Goal: Task Accomplishment & Management: Use online tool/utility

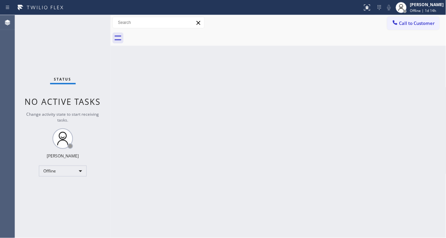
click at [63, 34] on div "Status No active tasks Change activity state to start receiving tasks. [PERSON_…" at bounding box center [63, 126] width 96 height 223
click at [421, 7] on div "[PERSON_NAME]" at bounding box center [427, 5] width 34 height 6
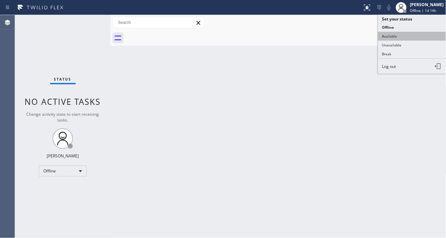
click at [415, 38] on button "Available" at bounding box center [412, 36] width 68 height 9
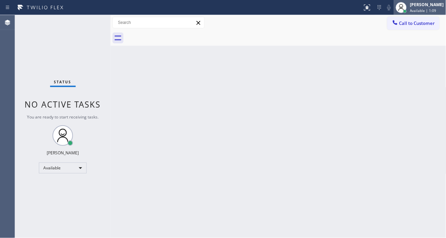
click at [435, 8] on div "[PERSON_NAME] | 1:09" at bounding box center [427, 7] width 37 height 12
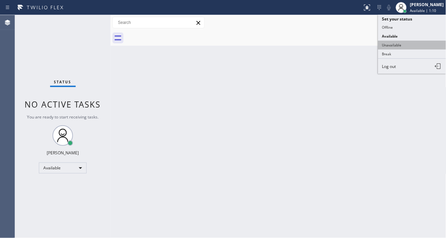
click at [407, 46] on button "Unavailable" at bounding box center [412, 45] width 68 height 9
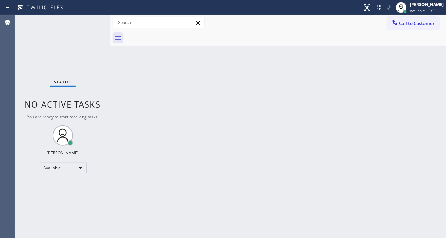
click at [313, 93] on div "Back to Dashboard Change Sender ID Customers Technicians Select a contact Outbo…" at bounding box center [279, 126] width 336 height 223
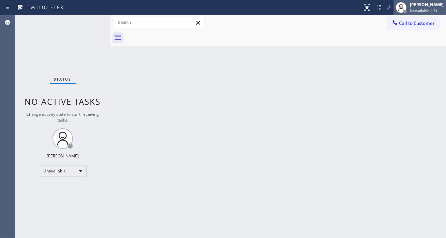
click at [435, 11] on span "Unavailable | 4s" at bounding box center [423, 10] width 27 height 5
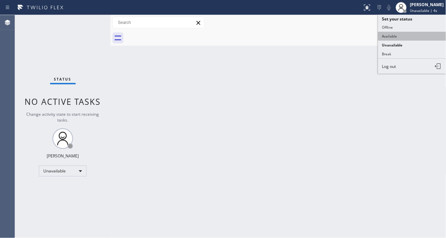
click at [407, 37] on button "Available" at bounding box center [412, 36] width 68 height 9
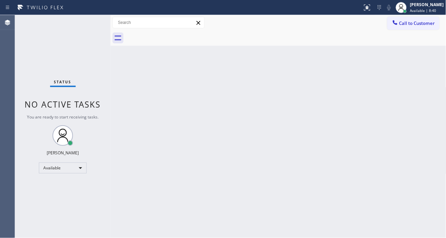
click at [83, 23] on div "Status No active tasks You are ready to start receiving tasks. [PERSON_NAME]" at bounding box center [63, 126] width 96 height 223
click at [370, 49] on div "Back to Dashboard Change Sender ID Customers Technicians Select a contact Outbo…" at bounding box center [279, 126] width 336 height 223
click at [94, 24] on div "Status No active tasks You are ready to start receiving tasks. [PERSON_NAME]" at bounding box center [63, 126] width 96 height 223
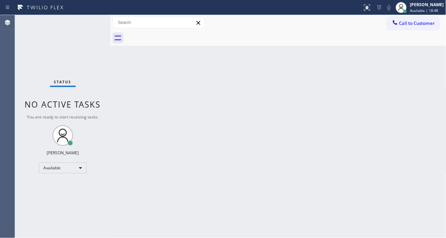
click at [94, 24] on div "Status No active tasks You are ready to start receiving tasks. [PERSON_NAME]" at bounding box center [63, 126] width 96 height 223
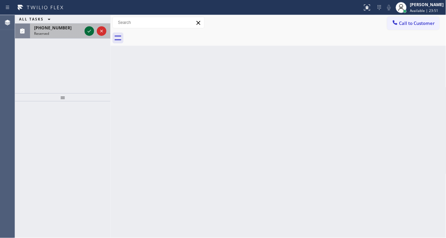
click at [84, 30] on div at bounding box center [95, 31] width 25 height 15
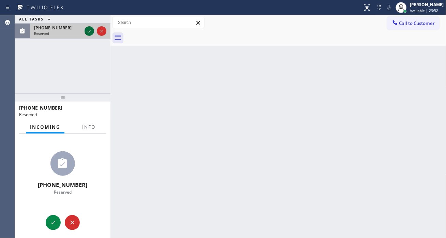
click at [87, 32] on icon at bounding box center [89, 31] width 8 height 8
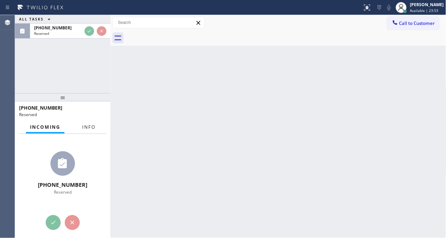
drag, startPoint x: 90, startPoint y: 123, endPoint x: 79, endPoint y: 125, distance: 10.7
click at [90, 123] on button "Info" at bounding box center [88, 126] width 21 height 13
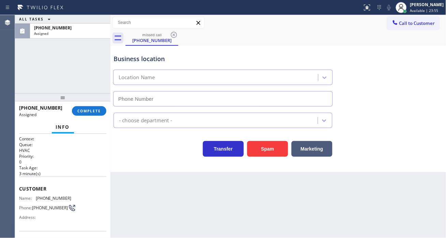
type input "[PHONE_NUMBER]"
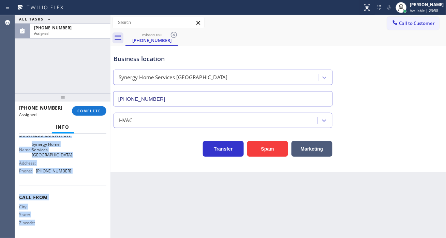
scroll to position [115, 0]
drag, startPoint x: 18, startPoint y: 185, endPoint x: 78, endPoint y: 178, distance: 60.5
click at [78, 178] on div "Context Queue: HVAC Priority: 0 Task Age: [DEMOGRAPHIC_DATA] minute(s) Customer…" at bounding box center [63, 186] width 96 height 104
copy div "Customer Name: [PHONE_NUMBER] Phone: [PHONE_NUMBER] Address: Business location …"
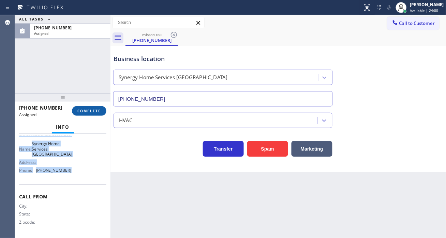
click at [87, 114] on button "COMPLETE" at bounding box center [89, 111] width 34 height 10
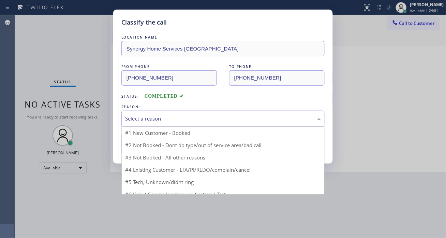
click at [152, 120] on div "Select a reason" at bounding box center [223, 119] width 196 height 8
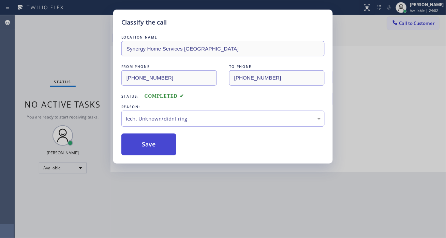
click at [150, 142] on button "Save" at bounding box center [148, 144] width 55 height 22
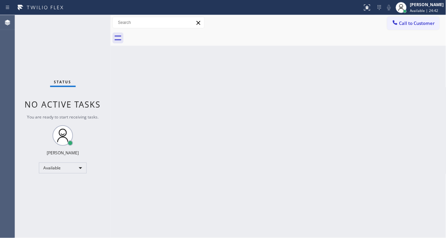
click at [442, 76] on div "Back to Dashboard Change Sender ID Customers Technicians Select a contact Outbo…" at bounding box center [279, 126] width 336 height 223
click at [88, 29] on div "Status No active tasks You are ready to start receiving tasks. [PERSON_NAME]" at bounding box center [63, 126] width 96 height 223
click at [49, 35] on div "Status No active tasks You are ready to start receiving tasks. [PERSON_NAME]" at bounding box center [63, 126] width 96 height 223
click at [84, 19] on div "Status No active tasks You are ready to start receiving tasks. [PERSON_NAME]" at bounding box center [63, 126] width 96 height 223
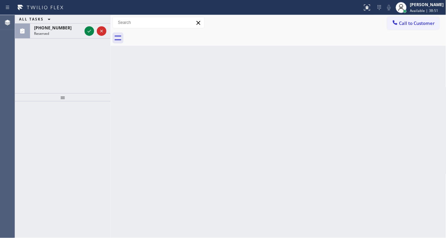
drag, startPoint x: 89, startPoint y: 36, endPoint x: 92, endPoint y: 46, distance: 10.6
click at [90, 36] on div at bounding box center [95, 31] width 25 height 15
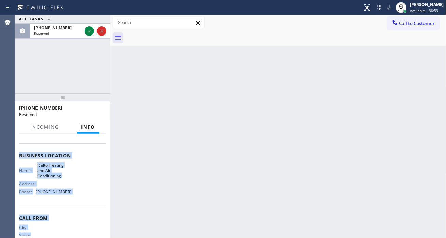
scroll to position [110, 0]
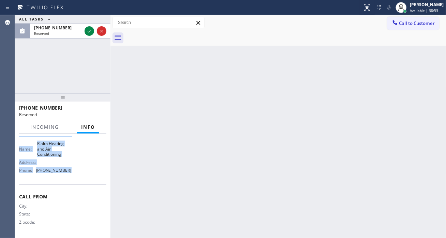
drag, startPoint x: 17, startPoint y: 187, endPoint x: 94, endPoint y: 182, distance: 77.0
click at [94, 182] on div "Context Queue: ADC Priority: 0 Task Age: [DEMOGRAPHIC_DATA] minute(s) Customer …" at bounding box center [63, 186] width 96 height 104
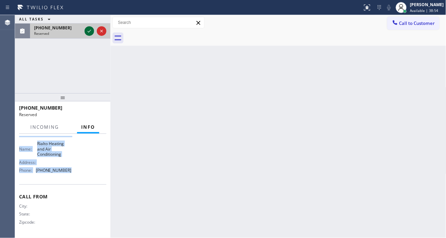
click at [89, 32] on icon at bounding box center [89, 31] width 8 height 8
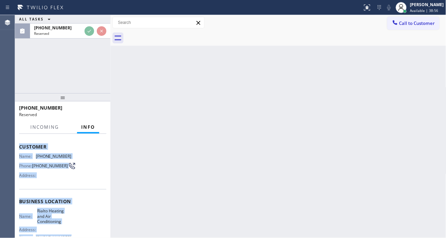
scroll to position [34, 0]
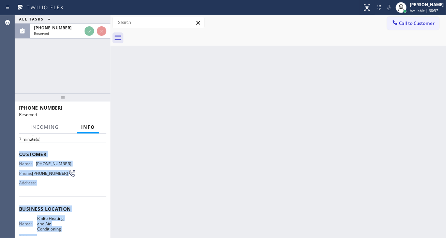
click at [31, 155] on span "Customer" at bounding box center [62, 154] width 87 height 6
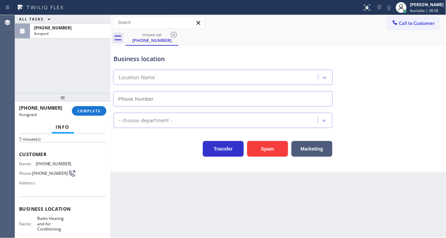
type input "[PHONE_NUMBER]"
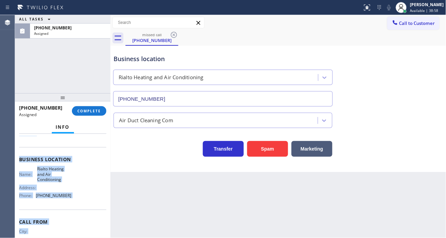
scroll to position [110, 0]
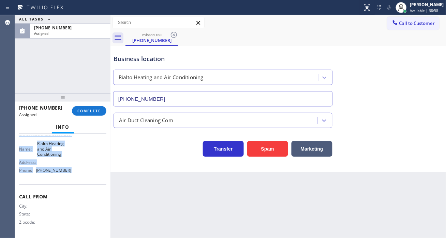
drag, startPoint x: 16, startPoint y: 150, endPoint x: 91, endPoint y: 178, distance: 79.2
click at [91, 178] on div "Context Queue: ADC Priority: 0 Task Age: [DEMOGRAPHIC_DATA] minute(s) Customer …" at bounding box center [63, 186] width 96 height 104
copy div "Customer Name: [PHONE_NUMBER] Phone: [PHONE_NUMBER] Address: Business location …"
click at [89, 107] on button "COMPLETE" at bounding box center [89, 111] width 34 height 10
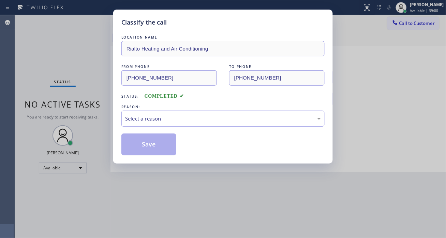
click at [182, 116] on div "Select a reason" at bounding box center [223, 119] width 196 height 8
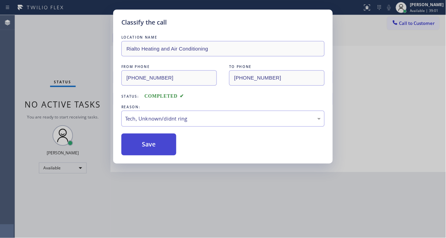
click at [169, 154] on button "Save" at bounding box center [148, 144] width 55 height 22
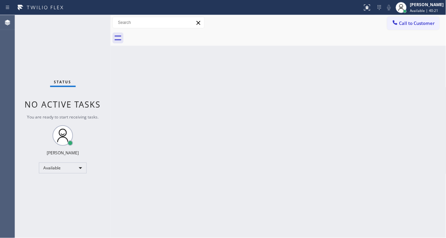
click at [420, 86] on div "Back to Dashboard Change Sender ID Customers Technicians Select a contact Outbo…" at bounding box center [279, 126] width 336 height 223
click at [66, 18] on div "Status No active tasks You are ready to start receiving tasks. [PERSON_NAME]" at bounding box center [63, 126] width 96 height 223
click at [89, 23] on div "Status No active tasks You are ready to start receiving tasks. [PERSON_NAME]" at bounding box center [63, 126] width 96 height 223
click at [93, 29] on div "Status No active tasks You are ready to start receiving tasks. [PERSON_NAME]" at bounding box center [63, 126] width 96 height 223
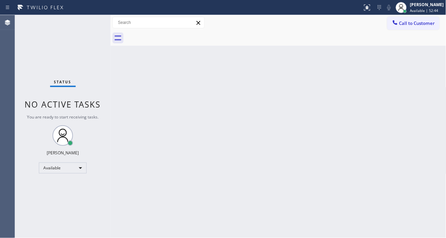
click at [93, 29] on div "Status No active tasks You are ready to start receiving tasks. [PERSON_NAME]" at bounding box center [63, 126] width 96 height 223
click at [429, 77] on div "Back to Dashboard Change Sender ID Customers Technicians Select a contact Outbo…" at bounding box center [279, 126] width 336 height 223
click at [83, 23] on div "Status No active tasks You are ready to start receiving tasks. [PERSON_NAME]" at bounding box center [63, 126] width 96 height 223
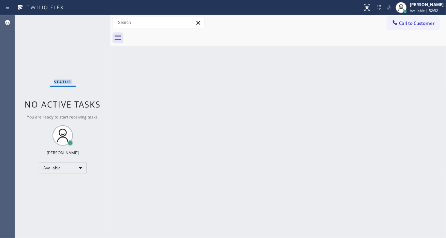
click at [83, 23] on div "Status No active tasks You are ready to start receiving tasks. [PERSON_NAME]" at bounding box center [63, 126] width 96 height 223
drag, startPoint x: 83, startPoint y: 23, endPoint x: 97, endPoint y: 31, distance: 17.1
click at [81, 23] on div "Status No active tasks You are ready to start receiving tasks. [PERSON_NAME]" at bounding box center [63, 126] width 96 height 223
click at [81, 24] on div "Status No active tasks You are ready to start receiving tasks. [PERSON_NAME]" at bounding box center [63, 126] width 96 height 223
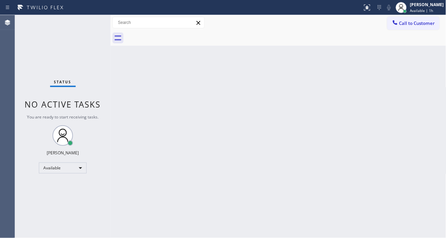
click at [81, 24] on div "Status No active tasks You are ready to start receiving tasks. [PERSON_NAME]" at bounding box center [63, 126] width 96 height 223
click at [96, 19] on div "Status No active tasks You are ready to start receiving tasks. [PERSON_NAME]" at bounding box center [63, 126] width 96 height 223
drag, startPoint x: 428, startPoint y: 75, endPoint x: 373, endPoint y: 75, distance: 55.3
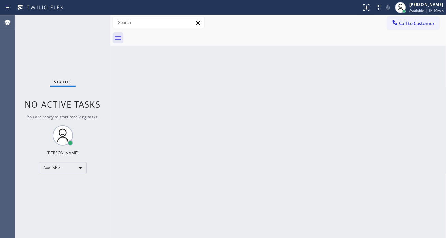
click at [428, 75] on div "Back to Dashboard Change Sender ID Customers Technicians Select a contact Outbo…" at bounding box center [279, 126] width 336 height 223
click at [87, 25] on div "Status No active tasks You are ready to start receiving tasks. [PERSON_NAME]" at bounding box center [63, 126] width 96 height 223
click at [437, 66] on div "Back to Dashboard Change Sender ID Customers Technicians Select a contact Outbo…" at bounding box center [279, 126] width 336 height 223
click at [90, 21] on div "Status No active tasks You are ready to start receiving tasks. [PERSON_NAME]" at bounding box center [63, 126] width 96 height 223
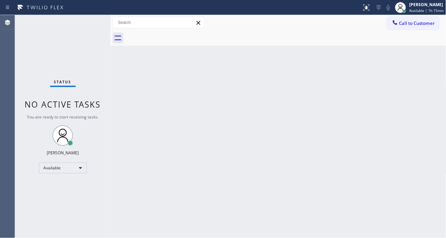
click at [90, 21] on div "Status No active tasks You are ready to start receiving tasks. [PERSON_NAME]" at bounding box center [63, 126] width 96 height 223
click at [88, 26] on div "Status No active tasks You are ready to start receiving tasks. [PERSON_NAME]" at bounding box center [63, 126] width 96 height 223
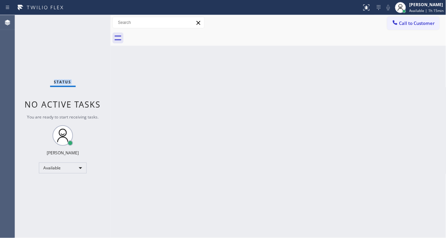
click at [88, 26] on div "Status No active tasks You are ready to start receiving tasks. [PERSON_NAME]" at bounding box center [63, 126] width 96 height 223
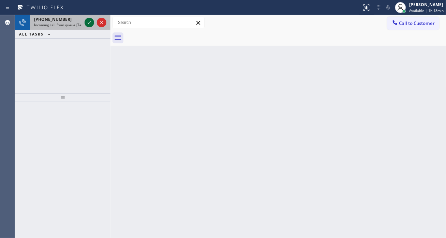
click at [88, 26] on icon at bounding box center [89, 22] width 8 height 8
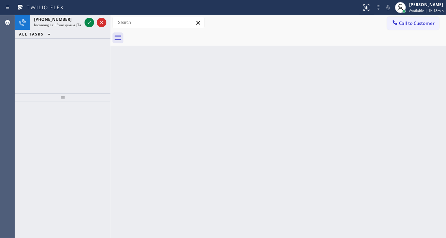
click at [88, 26] on icon at bounding box center [89, 22] width 8 height 8
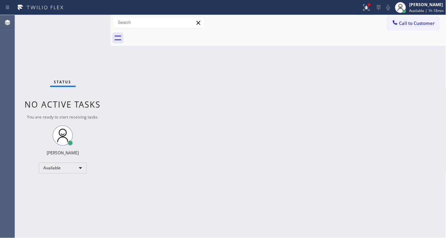
click at [86, 25] on div "Status No active tasks You are ready to start receiving tasks. [PERSON_NAME]" at bounding box center [63, 126] width 96 height 223
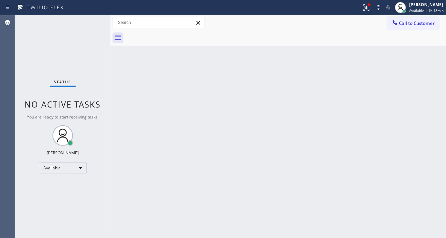
click at [86, 25] on div "Status No active tasks You are ready to start receiving tasks. [PERSON_NAME]" at bounding box center [63, 126] width 96 height 223
click at [370, 12] on button at bounding box center [366, 7] width 15 height 15
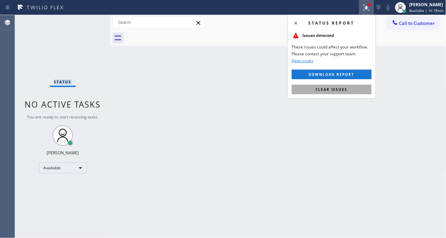
click at [347, 87] on span "Clear issues" at bounding box center [332, 89] width 32 height 5
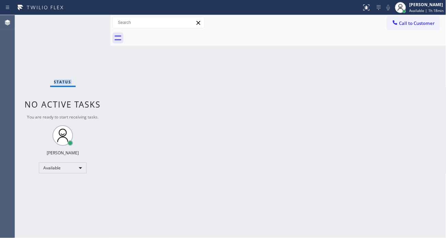
click at [87, 23] on div "Status No active tasks You are ready to start receiving tasks. [PERSON_NAME]" at bounding box center [63, 126] width 96 height 223
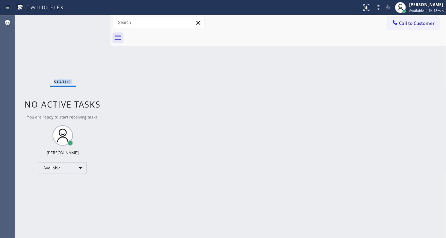
click at [87, 23] on div "Status No active tasks You are ready to start receiving tasks. [PERSON_NAME]" at bounding box center [63, 126] width 96 height 223
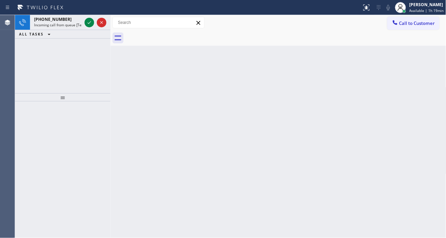
click at [87, 23] on icon at bounding box center [89, 22] width 8 height 8
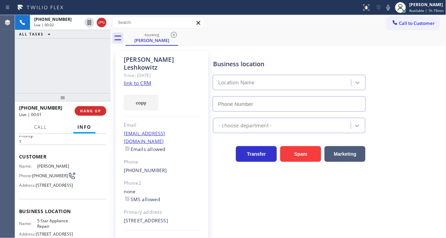
scroll to position [38, 0]
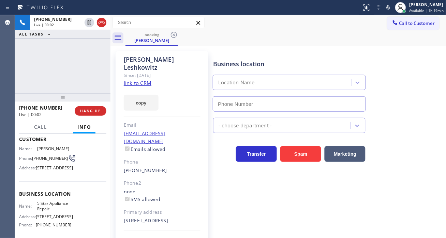
type input "[PHONE_NUMBER]"
click at [145, 79] on link "link to CRM" at bounding box center [138, 82] width 28 height 7
click at [48, 161] on span "[PHONE_NUMBER]" at bounding box center [50, 158] width 36 height 5
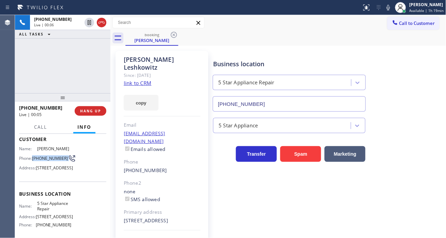
copy div "[PHONE_NUMBER]"
drag, startPoint x: 254, startPoint y: 40, endPoint x: 243, endPoint y: 58, distance: 21.4
click at [254, 40] on div "booking [PERSON_NAME]" at bounding box center [286, 37] width 321 height 15
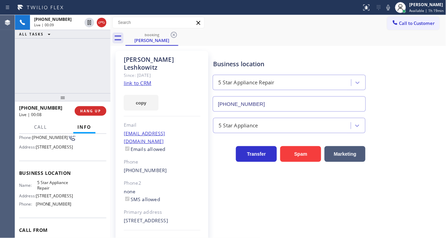
scroll to position [76, 0]
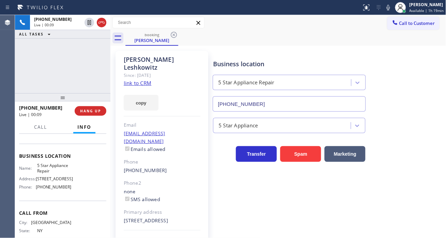
click at [54, 173] on span "5 Star Appliance Repair" at bounding box center [54, 168] width 34 height 11
copy span "5 Star Appliance Repair"
click at [288, 40] on div "booking [PERSON_NAME]" at bounding box center [286, 37] width 321 height 15
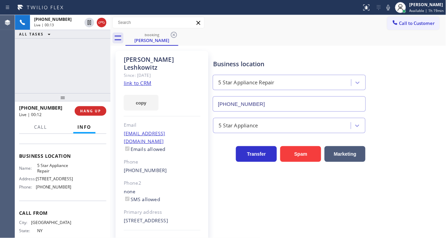
click at [62, 189] on span "[PHONE_NUMBER]" at bounding box center [54, 186] width 36 height 5
copy span "[PHONE_NUMBER]"
click at [299, 42] on div "booking [PERSON_NAME]" at bounding box center [286, 37] width 321 height 15
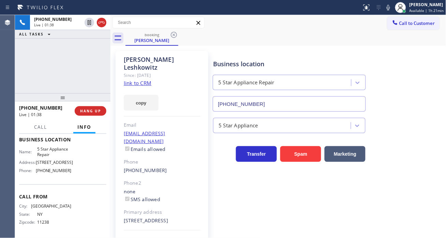
scroll to position [72, 0]
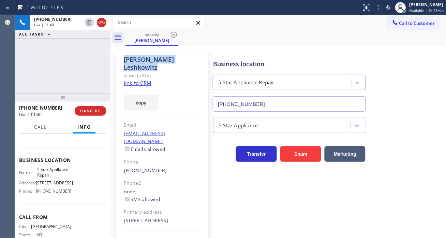
drag, startPoint x: 183, startPoint y: 61, endPoint x: 113, endPoint y: 52, distance: 70.9
click at [113, 52] on div "[PERSON_NAME] Since: [DATE] link to CRM copy Email [EMAIL_ADDRESS][DOMAIN_NAME]…" at bounding box center [162, 156] width 100 height 218
click at [87, 59] on div "[PHONE_NUMBER] Live | 01:41 ALL TASKS ALL TASKS ACTIVE TASKS TASKS IN WRAP UP" at bounding box center [63, 54] width 96 height 78
drag, startPoint x: 191, startPoint y: 64, endPoint x: 95, endPoint y: 58, distance: 96.8
click at [95, 58] on div "[PHONE_NUMBER] Live | 01:43 ALL TASKS ALL TASKS ACTIVE TASKS TASKS IN WRAP UP […" at bounding box center [230, 126] width 431 height 223
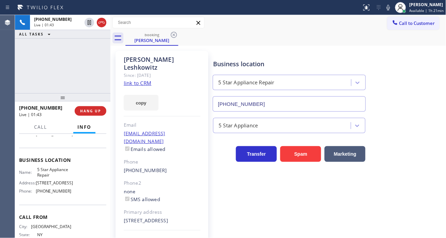
click at [64, 58] on div "[PHONE_NUMBER] Live | 01:43 ALL TASKS ALL TASKS ACTIVE TASKS TASKS IN WRAP UP" at bounding box center [63, 54] width 96 height 78
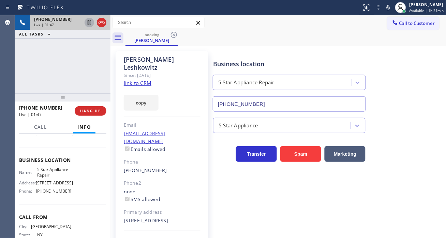
click at [91, 26] on icon at bounding box center [89, 22] width 8 height 8
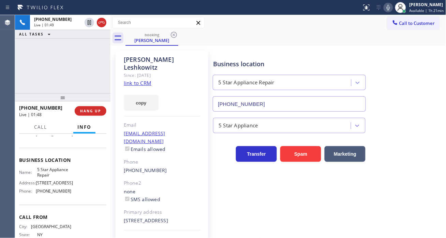
click at [388, 11] on icon at bounding box center [389, 7] width 8 height 8
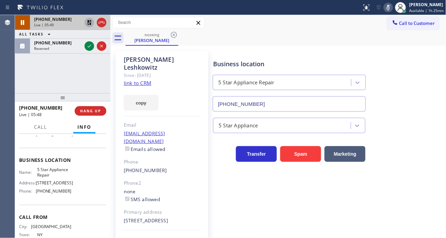
click at [89, 21] on icon at bounding box center [89, 22] width 8 height 8
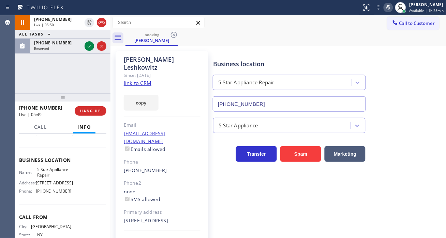
click at [392, 8] on icon at bounding box center [389, 7] width 8 height 8
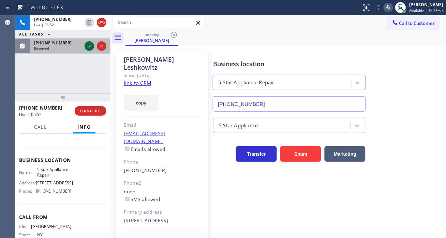
click at [90, 46] on icon at bounding box center [89, 46] width 8 height 8
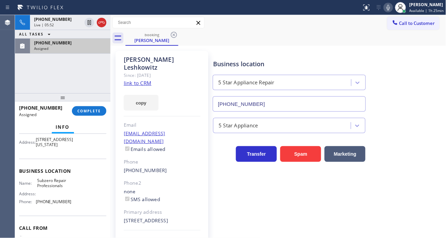
scroll to position [40, 0]
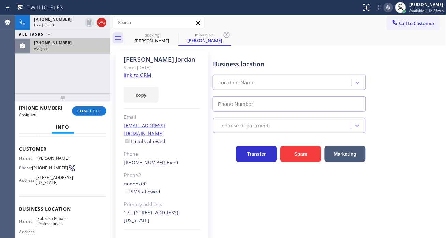
type input "[PHONE_NUMBER]"
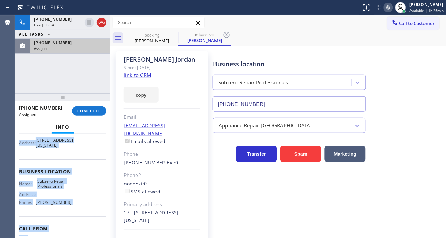
scroll to position [115, 0]
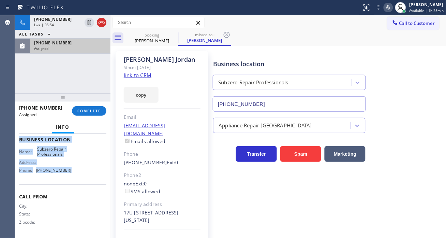
drag, startPoint x: 18, startPoint y: 148, endPoint x: 78, endPoint y: 177, distance: 66.7
click at [78, 177] on div "Context Queue: Appliance Repair High End Priority: 0 Task Age: [DEMOGRAPHIC_DAT…" at bounding box center [63, 186] width 96 height 104
copy div "Customer Name: [PERSON_NAME] Phone: [PHONE_NUMBER] Address: [STREET_ADDRESS][US…"
click at [91, 112] on span "COMPLETE" at bounding box center [89, 110] width 24 height 5
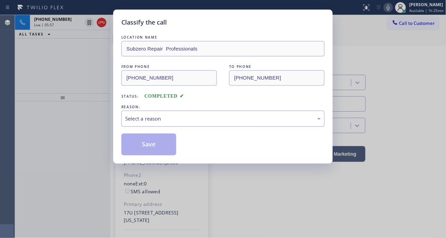
click at [199, 124] on div "Select a reason" at bounding box center [222, 119] width 203 height 16
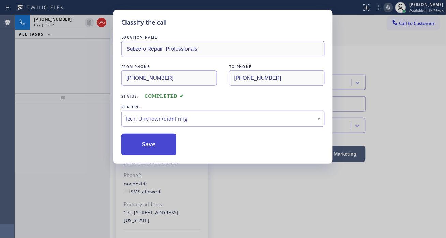
click at [170, 141] on button "Save" at bounding box center [148, 144] width 55 height 22
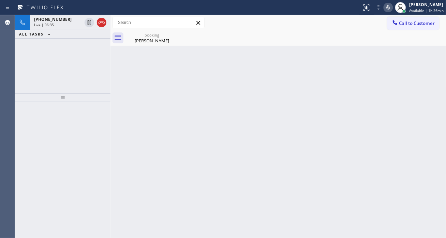
click at [424, 90] on div "Back to Dashboard Change Sender ID Customers Technicians Select a contact Outbo…" at bounding box center [279, 126] width 336 height 223
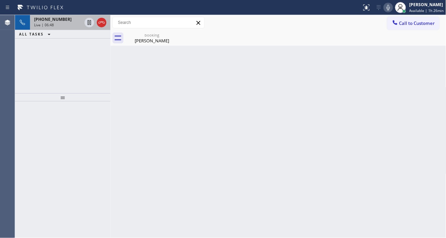
click at [70, 29] on div "[PHONE_NUMBER] Live | 06:48" at bounding box center [56, 22] width 53 height 15
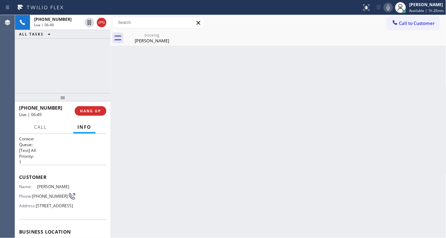
click at [74, 68] on div "[PHONE_NUMBER] Live | 06:49 ALL TASKS ALL TASKS ACTIVE TASKS TASKS IN WRAP UP" at bounding box center [63, 54] width 96 height 78
click at [96, 114] on button "HANG UP" at bounding box center [91, 111] width 32 height 10
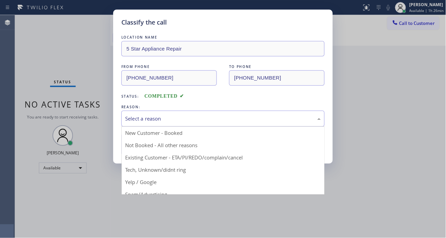
click at [159, 118] on div "Select a reason" at bounding box center [223, 119] width 196 height 8
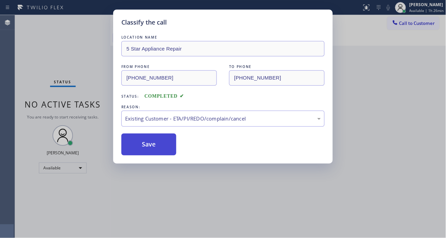
click at [157, 145] on button "Save" at bounding box center [148, 144] width 55 height 22
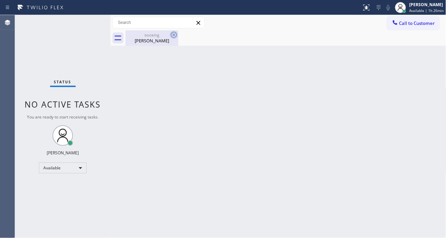
click at [175, 33] on icon at bounding box center [174, 35] width 8 height 8
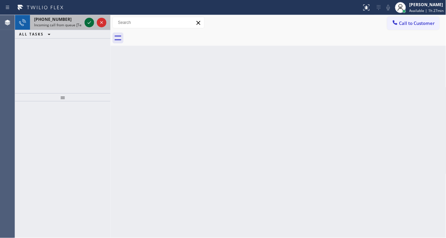
click at [87, 25] on icon at bounding box center [89, 22] width 8 height 8
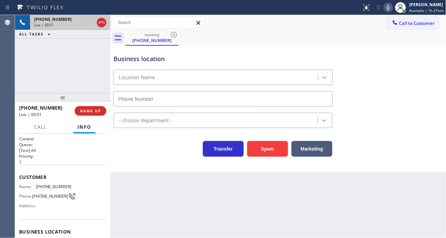
scroll to position [38, 0]
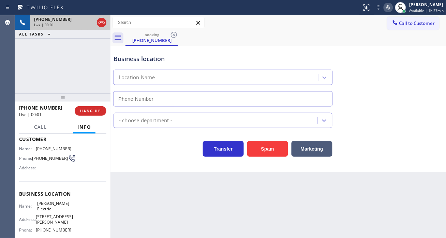
type input "[PHONE_NUMBER]"
click at [50, 206] on span "[PERSON_NAME] Electric" at bounding box center [54, 206] width 34 height 11
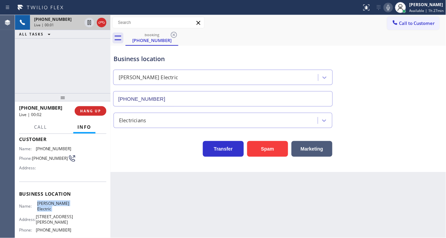
click at [50, 206] on span "[PERSON_NAME] Electric" at bounding box center [54, 206] width 34 height 11
click at [82, 111] on span "HANG UP" at bounding box center [90, 110] width 21 height 5
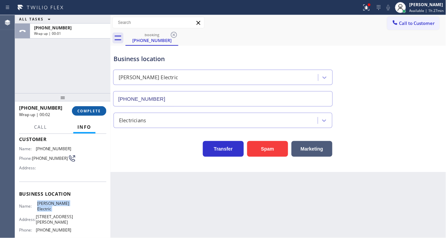
click at [102, 114] on button "COMPLETE" at bounding box center [89, 111] width 34 height 10
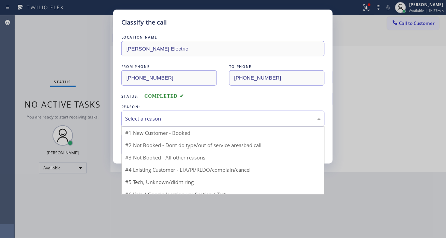
click at [168, 115] on div "Select a reason" at bounding box center [223, 119] width 196 height 8
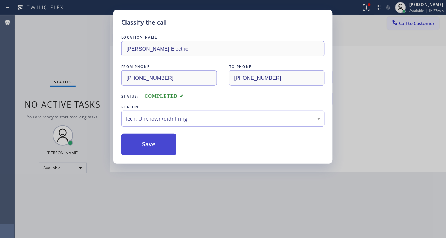
click at [166, 144] on button "Save" at bounding box center [148, 144] width 55 height 22
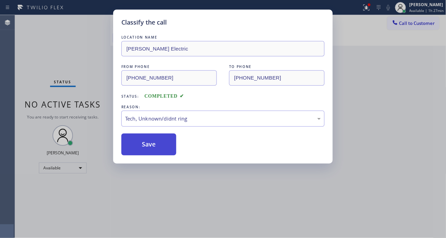
click at [166, 144] on button "Save" at bounding box center [148, 144] width 55 height 22
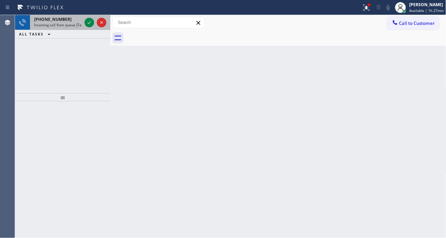
click at [40, 26] on span "Incoming call from queue [Test] All" at bounding box center [62, 25] width 57 height 5
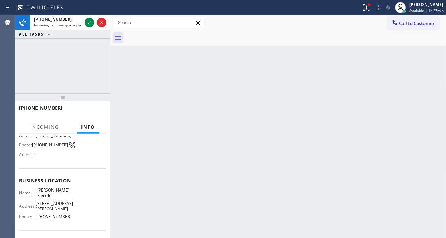
scroll to position [76, 0]
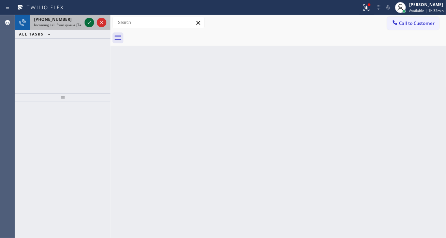
click at [89, 25] on icon at bounding box center [89, 22] width 8 height 8
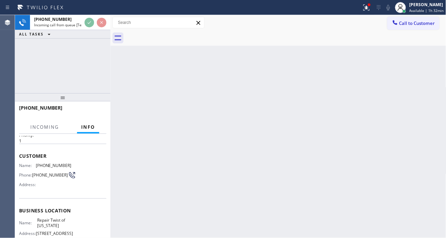
scroll to position [69, 0]
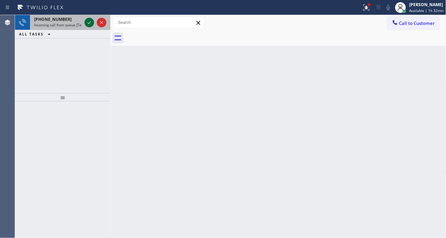
click at [88, 21] on icon at bounding box center [89, 22] width 8 height 8
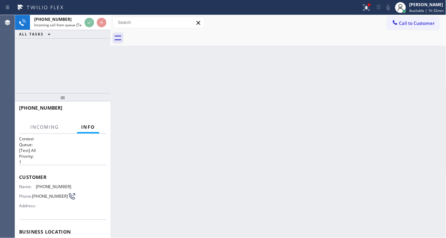
scroll to position [38, 0]
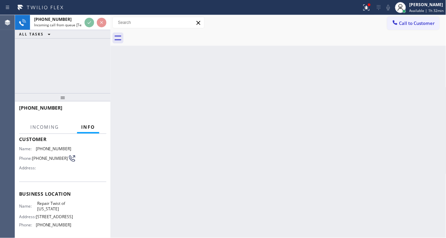
click at [48, 209] on span "Repair Twist of [US_STATE]" at bounding box center [54, 206] width 34 height 11
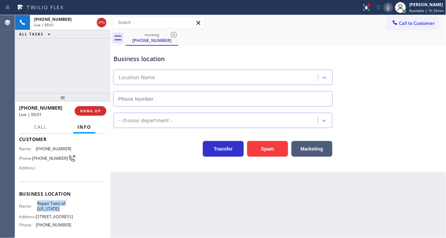
type input "[PHONE_NUMBER]"
click at [42, 161] on span "[PHONE_NUMBER]" at bounding box center [50, 158] width 36 height 5
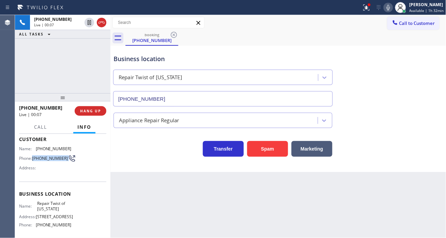
click at [42, 161] on span "[PHONE_NUMBER]" at bounding box center [50, 158] width 36 height 5
copy div "[PHONE_NUMBER]"
click at [135, 193] on div "Back to Dashboard Change Sender ID Customers Technicians Select a contact Outbo…" at bounding box center [279, 126] width 336 height 223
click at [59, 204] on span "Repair Twist of [US_STATE]" at bounding box center [54, 206] width 34 height 11
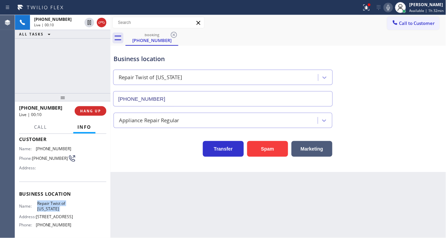
click at [59, 204] on span "Repair Twist of [US_STATE]" at bounding box center [54, 206] width 34 height 11
copy span "Repair Twist of [US_STATE]"
drag, startPoint x: 186, startPoint y: 193, endPoint x: 162, endPoint y: 197, distance: 24.2
click at [186, 193] on div "Back to Dashboard Change Sender ID Customers Technicians Select a contact Outbo…" at bounding box center [279, 126] width 336 height 223
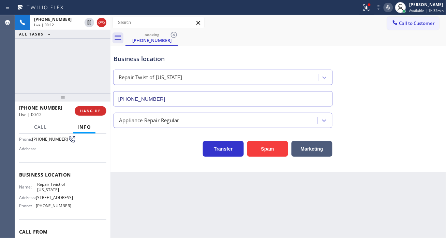
scroll to position [76, 0]
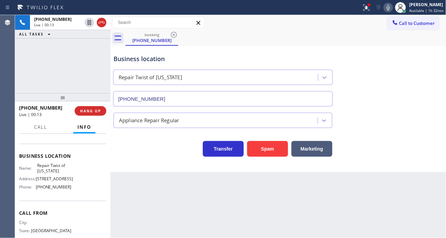
click at [57, 189] on span "[PHONE_NUMBER]" at bounding box center [54, 186] width 36 height 5
copy span "[PHONE_NUMBER]"
click at [373, 13] on button at bounding box center [366, 7] width 15 height 15
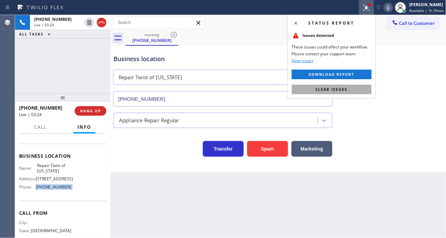
click at [364, 91] on button "Clear issues" at bounding box center [332, 90] width 80 height 10
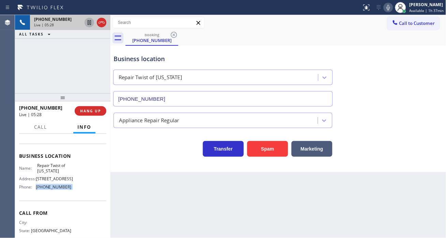
click at [90, 23] on icon at bounding box center [89, 22] width 8 height 8
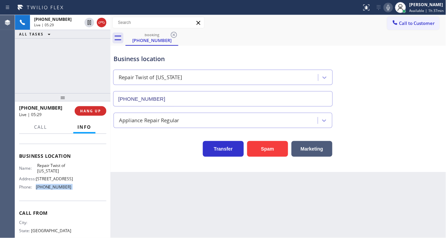
click at [388, 4] on icon at bounding box center [389, 7] width 8 height 8
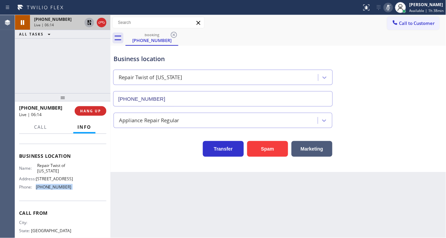
click at [89, 21] on icon at bounding box center [89, 22] width 8 height 8
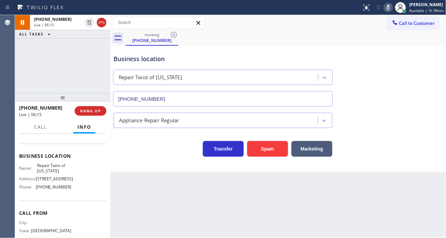
click at [391, 12] on div "Status report No issues detected If you experience an issue, please download th…" at bounding box center [402, 7] width 87 height 15
click at [391, 11] on icon at bounding box center [389, 7] width 8 height 8
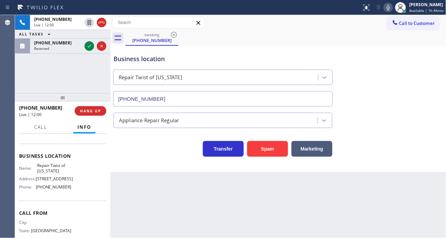
click at [125, 57] on div "Business location" at bounding box center [223, 58] width 219 height 9
click at [80, 76] on div "[PHONE_NUMBER] Live | 12:01 ALL TASKS ALL TASKS ACTIVE TASKS TASKS IN WRAP UP […" at bounding box center [63, 54] width 96 height 78
click at [93, 114] on button "HANG UP" at bounding box center [91, 111] width 32 height 10
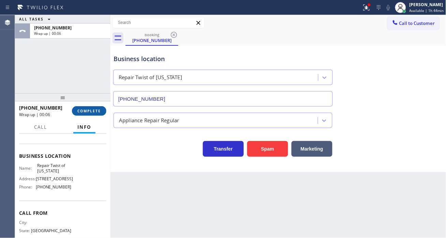
click at [96, 109] on span "COMPLETE" at bounding box center [89, 110] width 24 height 5
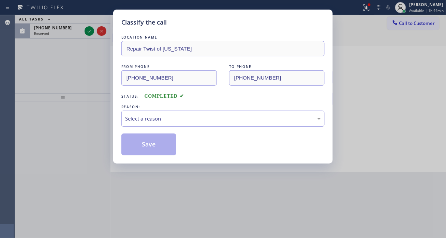
click at [161, 115] on div "Select a reason" at bounding box center [223, 119] width 196 height 8
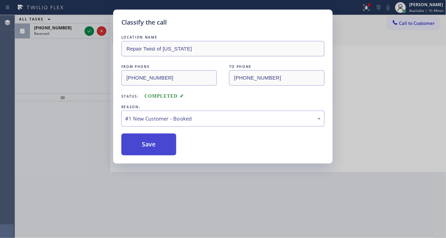
click at [159, 141] on button "Save" at bounding box center [148, 144] width 55 height 22
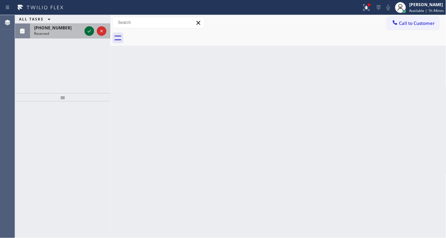
click at [90, 31] on icon at bounding box center [89, 31] width 8 height 8
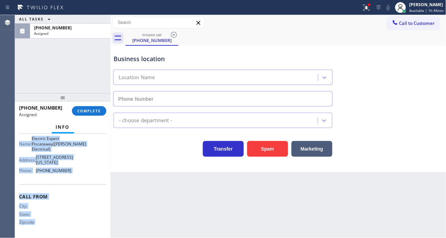
scroll to position [131, 0]
type input "[PHONE_NUMBER]"
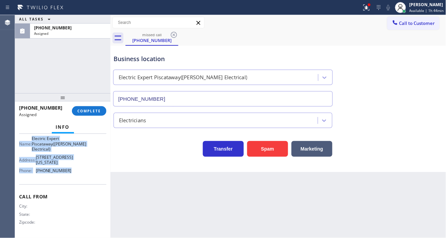
drag, startPoint x: 18, startPoint y: 186, endPoint x: 80, endPoint y: 174, distance: 62.5
click at [80, 174] on div "Context Queue: Electrical Priority: 0 Task Age: [DEMOGRAPHIC_DATA] minute(s) Cu…" at bounding box center [63, 186] width 96 height 104
copy div "Customer Name: [PHONE_NUMBER] Phone: [PHONE_NUMBER] Address: Business location …"
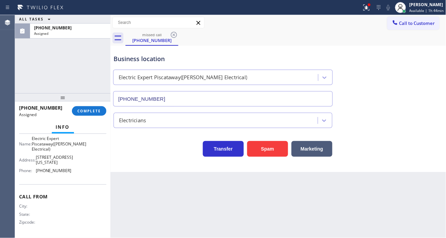
click at [98, 105] on div "[PHONE_NUMBER] Assigned COMPLETE" at bounding box center [62, 111] width 87 height 18
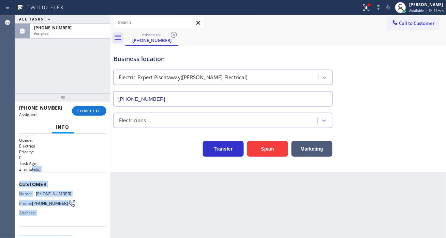
scroll to position [0, 0]
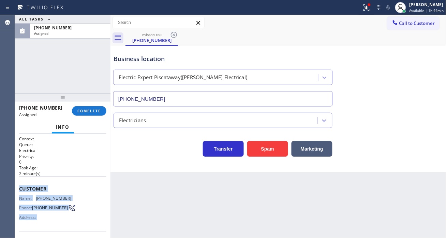
drag, startPoint x: 75, startPoint y: 173, endPoint x: 17, endPoint y: 188, distance: 60.2
click at [17, 188] on div "Context Queue: Electrical Priority: 0 Task Age: [DEMOGRAPHIC_DATA] minute(s) Cu…" at bounding box center [63, 186] width 96 height 104
click at [83, 111] on span "COMPLETE" at bounding box center [89, 110] width 24 height 5
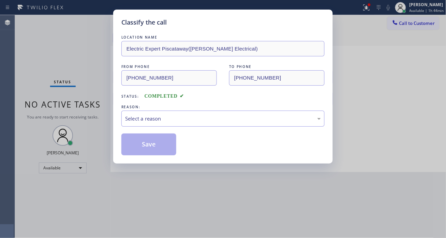
click at [168, 127] on div "LOCATION NAME Electric Expert Piscataway([PERSON_NAME] Electrical) FROM PHONE […" at bounding box center [222, 94] width 203 height 121
click at [169, 121] on div "Select a reason" at bounding box center [223, 119] width 196 height 8
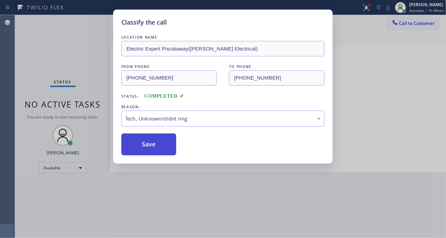
click at [163, 147] on button "Save" at bounding box center [148, 144] width 55 height 22
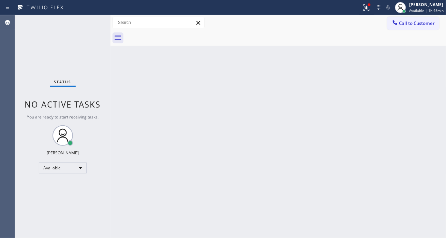
click at [431, 59] on div "Back to Dashboard Change Sender ID Customers Technicians Select a contact Outbo…" at bounding box center [279, 126] width 336 height 223
click at [94, 21] on div "Status No active tasks You are ready to start receiving tasks. [PERSON_NAME]" at bounding box center [63, 126] width 96 height 223
drag, startPoint x: 91, startPoint y: 22, endPoint x: 50, endPoint y: 112, distance: 98.5
click at [91, 23] on div "Status No active tasks You are ready to start receiving tasks. [PERSON_NAME]" at bounding box center [63, 126] width 96 height 223
drag, startPoint x: 208, startPoint y: 188, endPoint x: 193, endPoint y: 182, distance: 16.7
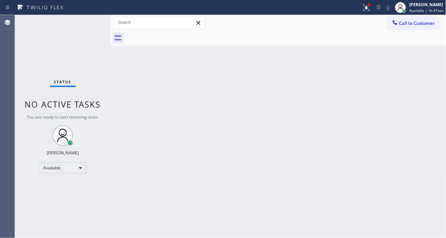
click at [208, 188] on div "Back to Dashboard Change Sender ID Customers Technicians Select a contact Outbo…" at bounding box center [279, 126] width 336 height 223
click at [89, 25] on div "Status No active tasks You are ready to start receiving tasks. [PERSON_NAME]" at bounding box center [63, 126] width 96 height 223
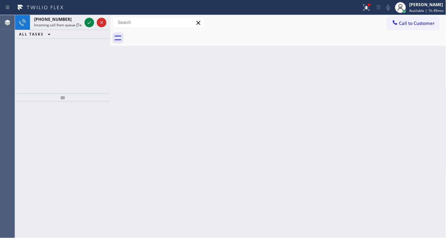
click at [89, 25] on icon at bounding box center [89, 22] width 8 height 8
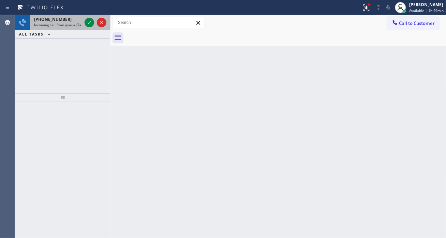
drag, startPoint x: 86, startPoint y: 23, endPoint x: 90, endPoint y: 28, distance: 6.0
click at [88, 26] on icon at bounding box center [89, 22] width 8 height 8
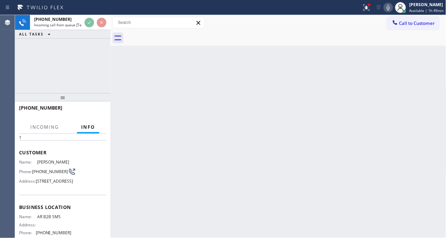
scroll to position [38, 0]
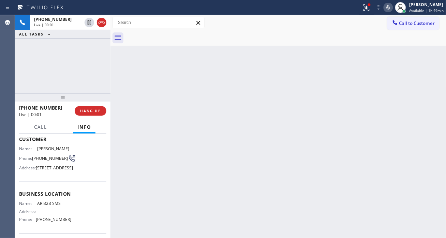
click at [41, 161] on span "[PHONE_NUMBER]" at bounding box center [50, 158] width 36 height 5
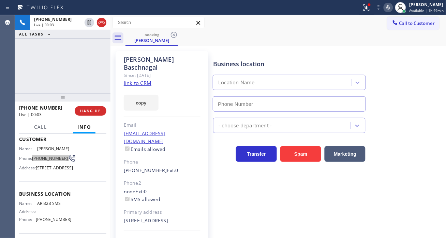
type input "[PHONE_NUMBER]"
click at [266, 67] on div "Business location" at bounding box center [289, 63] width 153 height 9
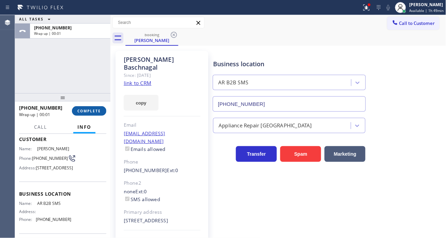
click at [88, 107] on button "COMPLETE" at bounding box center [89, 111] width 34 height 10
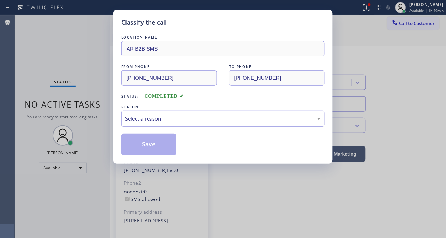
click at [167, 125] on div "Select a reason" at bounding box center [222, 119] width 203 height 16
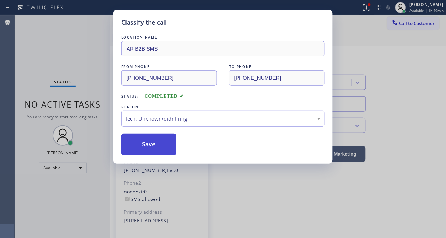
click at [156, 135] on button "Save" at bounding box center [148, 144] width 55 height 22
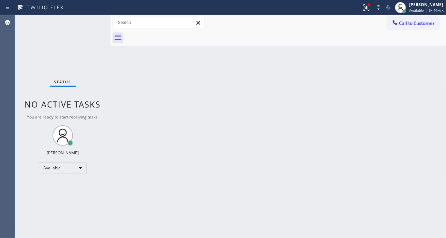
click at [365, 15] on div "Call to Customer Outbound call Location Search location Your caller id phone nu…" at bounding box center [279, 22] width 336 height 15
click at [366, 12] on button at bounding box center [366, 7] width 15 height 15
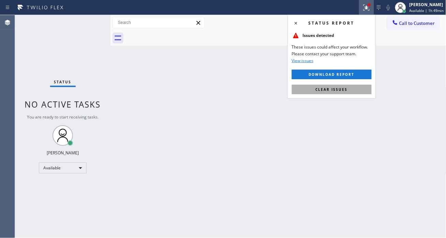
click at [349, 87] on button "Clear issues" at bounding box center [332, 90] width 80 height 10
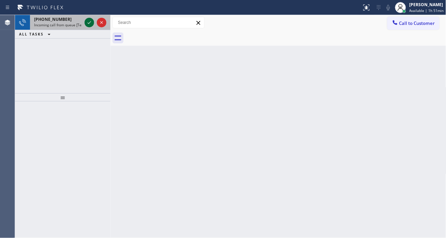
click at [87, 24] on icon at bounding box center [89, 22] width 8 height 8
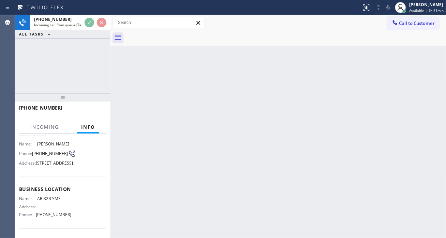
scroll to position [76, 0]
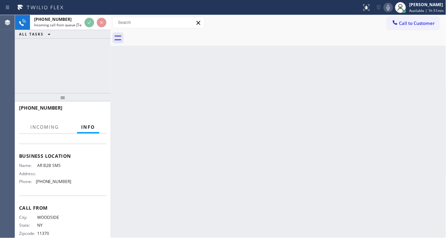
click at [49, 187] on div "Name: AR B2B SMS Address: Phone: [PHONE_NUMBER]" at bounding box center [45, 175] width 53 height 24
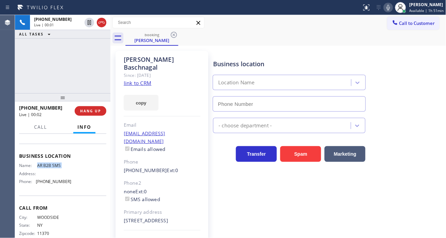
click at [148, 79] on link "link to CRM" at bounding box center [138, 82] width 28 height 7
type input "[PHONE_NUMBER]"
click at [389, 5] on icon at bounding box center [389, 7] width 8 height 8
click at [388, 9] on icon at bounding box center [389, 7] width 8 height 8
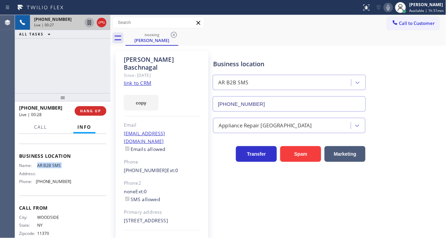
click at [89, 22] on icon at bounding box center [89, 22] width 8 height 8
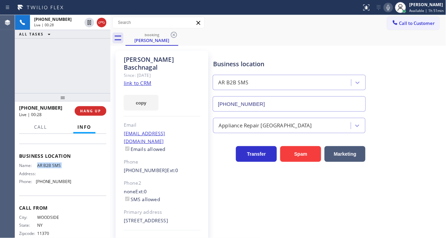
click at [387, 4] on icon at bounding box center [389, 7] width 8 height 8
click at [421, 67] on div "Business location AR B2B SMS [PHONE_NUMBER]" at bounding box center [328, 81] width 233 height 62
click at [386, 8] on div at bounding box center [389, 7] width 10 height 8
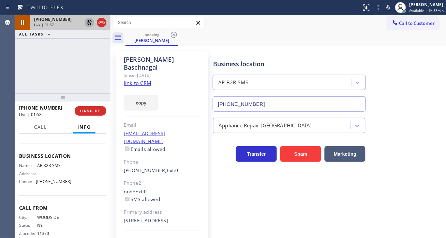
click at [89, 22] on icon at bounding box center [89, 22] width 8 height 8
click at [422, 104] on div "Business location AR B2B SMS [PHONE_NUMBER]" at bounding box center [328, 81] width 233 height 62
click at [43, 54] on div "[PHONE_NUMBER] Live | 02:07 ALL TASKS ALL TASKS ACTIVE TASKS TASKS IN WRAP UP" at bounding box center [63, 54] width 96 height 78
click at [87, 58] on div "[PHONE_NUMBER] Live | 02:19 ALL TASKS ALL TASKS ACTIVE TASKS TASKS IN WRAP UP" at bounding box center [63, 54] width 96 height 78
click at [87, 58] on div "[PHONE_NUMBER] Live | 02:20 ALL TASKS ALL TASKS ACTIVE TASKS TASKS IN WRAP UP" at bounding box center [63, 54] width 96 height 78
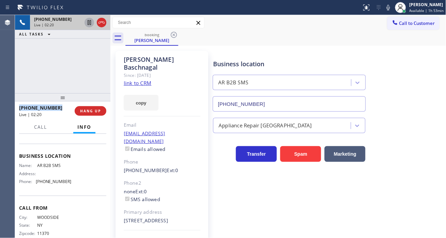
click at [87, 58] on div "[PHONE_NUMBER] Live | 02:20 ALL TASKS ALL TASKS ACTIVE TASKS TASKS IN WRAP UP" at bounding box center [63, 54] width 96 height 78
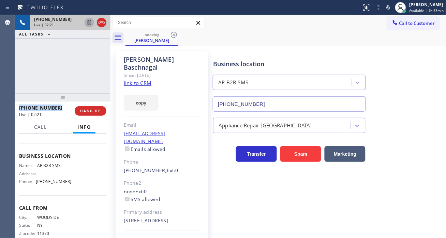
click at [87, 58] on div "[PHONE_NUMBER] Live | 02:21 ALL TASKS ALL TASKS ACTIVE TASKS TASKS IN WRAP UP" at bounding box center [63, 54] width 96 height 78
click at [87, 58] on div "[PHONE_NUMBER] Live | 02:22 ALL TASKS ALL TASKS ACTIVE TASKS TASKS IN WRAP UP" at bounding box center [63, 54] width 96 height 78
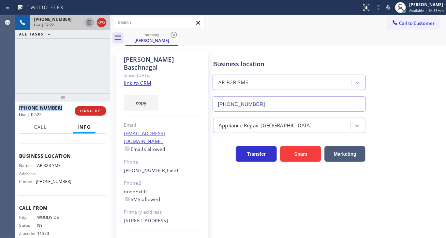
click at [87, 58] on div "[PHONE_NUMBER] Live | 02:22 ALL TASKS ALL TASKS ACTIVE TASKS TASKS IN WRAP UP" at bounding box center [63, 54] width 96 height 78
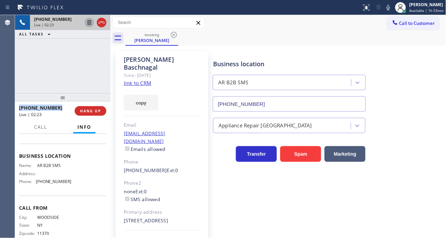
click at [87, 58] on div "[PHONE_NUMBER] Live | 02:23 ALL TASKS ALL TASKS ACTIVE TASKS TASKS IN WRAP UP" at bounding box center [63, 54] width 96 height 78
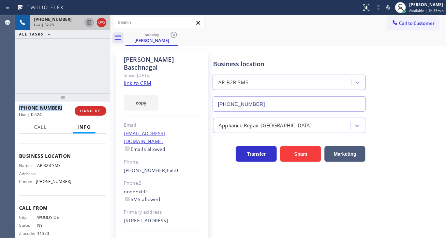
click at [87, 58] on div "[PHONE_NUMBER] Live | 02:23 ALL TASKS ALL TASKS ACTIVE TASKS TASKS IN WRAP UP" at bounding box center [63, 54] width 96 height 78
click at [103, 109] on button "HANG UP" at bounding box center [91, 111] width 32 height 10
click at [103, 111] on button "HANG UP" at bounding box center [91, 111] width 32 height 10
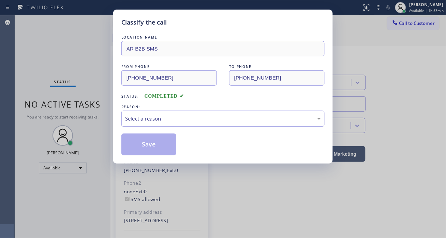
click at [177, 124] on div "Select a reason" at bounding box center [222, 119] width 203 height 16
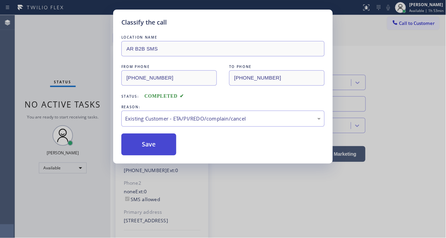
click at [175, 148] on button "Save" at bounding box center [148, 144] width 55 height 22
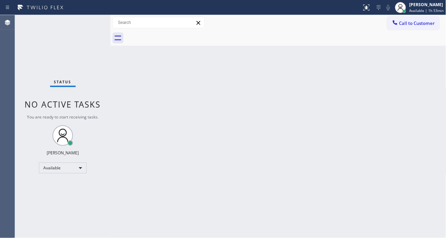
click at [422, 121] on div "Back to Dashboard Change Sender ID Customers Technicians Select a contact Outbo…" at bounding box center [279, 126] width 336 height 223
click at [423, 81] on div "Back to Dashboard Change Sender ID Customers Technicians Select a contact Outbo…" at bounding box center [279, 126] width 336 height 223
click at [87, 23] on div "Status No active tasks You are ready to start receiving tasks. [PERSON_NAME]" at bounding box center [63, 126] width 96 height 223
click at [87, 25] on div "Status No active tasks You are ready to start receiving tasks. [PERSON_NAME]" at bounding box center [63, 126] width 96 height 223
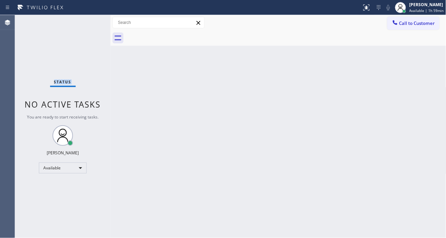
click at [87, 25] on div "Status No active tasks You are ready to start receiving tasks. [PERSON_NAME]" at bounding box center [63, 126] width 96 height 223
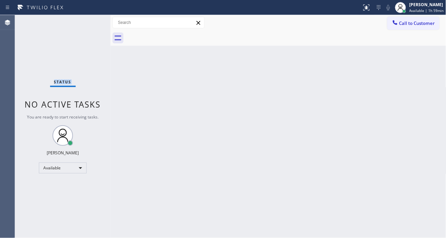
click at [87, 25] on div "Status No active tasks You are ready to start receiving tasks. [PERSON_NAME]" at bounding box center [63, 126] width 96 height 223
click at [88, 22] on div "Status No active tasks You are ready to start receiving tasks. [PERSON_NAME]" at bounding box center [63, 126] width 96 height 223
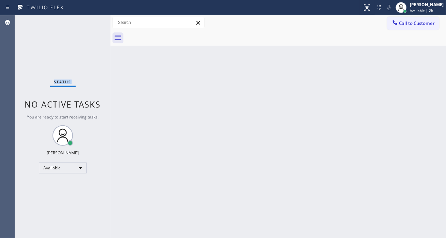
click at [88, 22] on div "Status No active tasks You are ready to start receiving tasks. [PERSON_NAME]" at bounding box center [63, 126] width 96 height 223
click at [417, 10] on span "Available | 2h" at bounding box center [421, 10] width 23 height 5
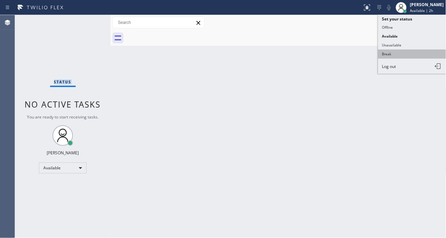
click at [408, 56] on button "Break" at bounding box center [412, 53] width 68 height 9
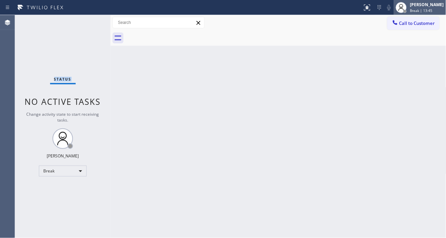
click at [432, 10] on span "Break | 13:45" at bounding box center [421, 10] width 23 height 5
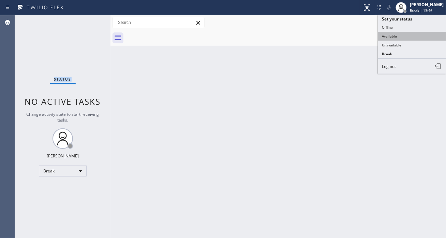
click at [414, 37] on button "Available" at bounding box center [412, 36] width 68 height 9
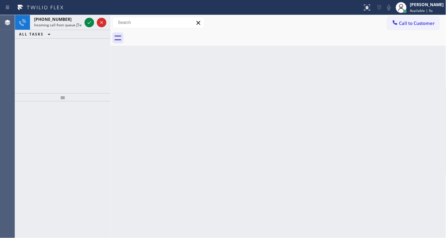
click at [438, 96] on div "Back to Dashboard Change Sender ID Customers Technicians Select a contact Outbo…" at bounding box center [279, 126] width 336 height 223
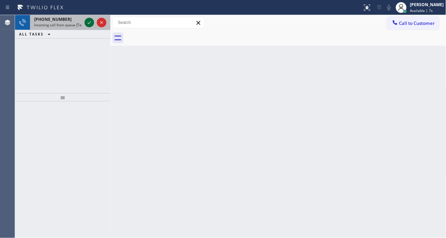
click at [90, 23] on icon at bounding box center [89, 22] width 8 height 8
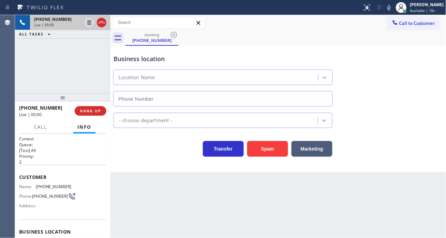
type input "[PHONE_NUMBER]"
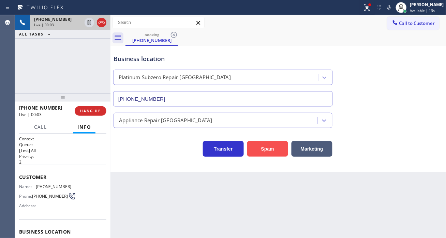
click at [274, 144] on button "Spam" at bounding box center [267, 149] width 41 height 16
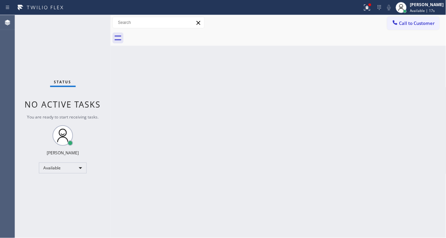
click at [90, 23] on div "Status No active tasks You are ready to start receiving tasks. [PERSON_NAME]" at bounding box center [63, 126] width 96 height 223
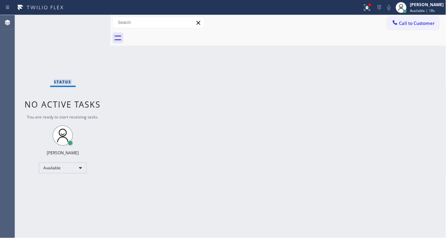
click at [90, 23] on div "Status No active tasks You are ready to start receiving tasks. [PERSON_NAME]" at bounding box center [63, 126] width 96 height 223
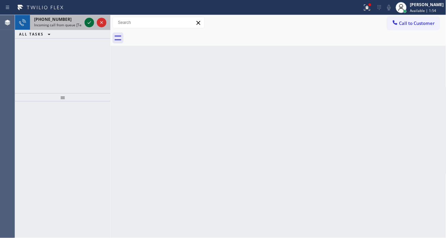
click at [90, 23] on icon at bounding box center [89, 22] width 8 height 8
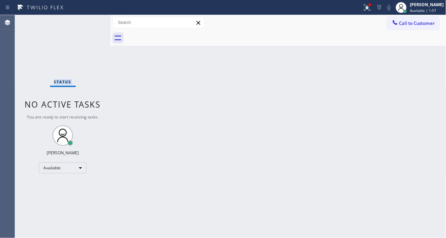
click at [90, 23] on div "Status No active tasks You are ready to start receiving tasks. [PERSON_NAME]" at bounding box center [63, 126] width 96 height 223
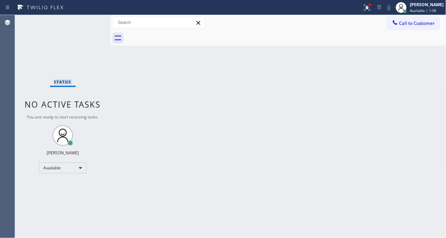
click at [90, 23] on div "Status No active tasks You are ready to start receiving tasks. [PERSON_NAME]" at bounding box center [63, 126] width 96 height 223
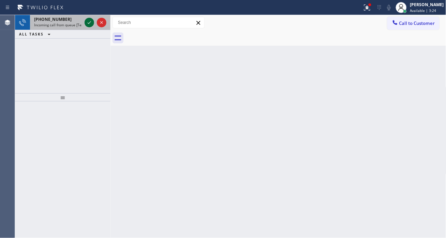
click at [90, 23] on icon at bounding box center [89, 22] width 8 height 8
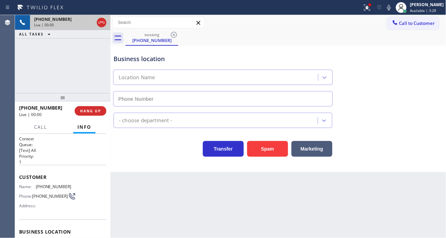
type input "[PHONE_NUMBER]"
click at [156, 57] on div "Business location" at bounding box center [223, 58] width 219 height 9
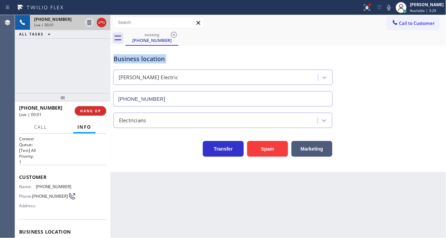
click at [156, 57] on div "Business location" at bounding box center [223, 58] width 219 height 9
click at [42, 188] on span "[PHONE_NUMBER]" at bounding box center [54, 186] width 36 height 5
click at [142, 183] on div "Back to Dashboard Change Sender ID Customers Technicians Select a contact Outbo…" at bounding box center [279, 126] width 336 height 223
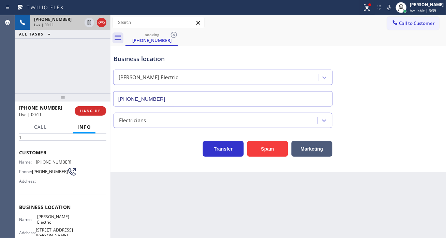
scroll to position [38, 0]
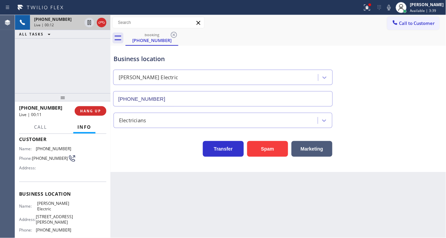
click at [49, 214] on span "[STREET_ADDRESS][PERSON_NAME]" at bounding box center [54, 219] width 37 height 11
click at [48, 208] on div "Name: [PERSON_NAME] Electric Address: [STREET_ADDRESS][PERSON_NAME] Phone: [PHO…" at bounding box center [45, 218] width 53 height 34
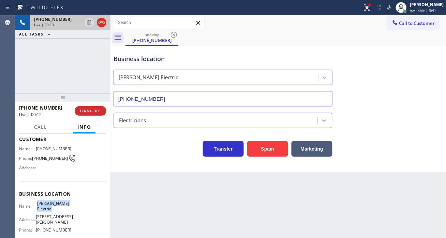
click at [48, 208] on div "Name: [PERSON_NAME] Electric Address: [STREET_ADDRESS][PERSON_NAME] Phone: [PHO…" at bounding box center [45, 218] width 53 height 34
click at [88, 52] on div "[PHONE_NUMBER] Live | 01:38 ALL TASKS ALL TASKS ACTIVE TASKS TASKS IN WRAP UP" at bounding box center [63, 54] width 96 height 78
click at [115, 55] on div "Business location" at bounding box center [223, 58] width 219 height 9
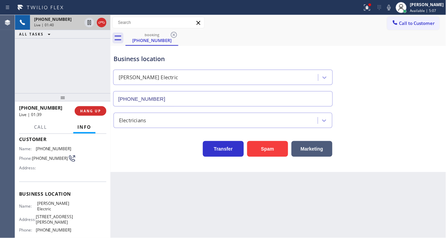
click at [103, 58] on div "[PHONE_NUMBER] Live | 01:40 ALL TASKS ALL TASKS ACTIVE TASKS TASKS IN WRAP UP" at bounding box center [63, 54] width 96 height 78
click at [184, 56] on div "Business location" at bounding box center [223, 58] width 219 height 9
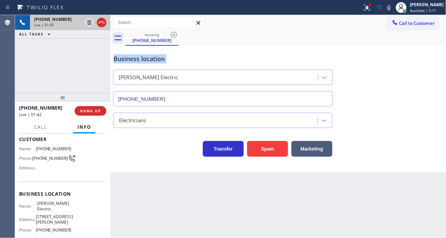
click at [184, 56] on div "Business location" at bounding box center [223, 58] width 219 height 9
click at [375, 13] on button at bounding box center [367, 7] width 15 height 15
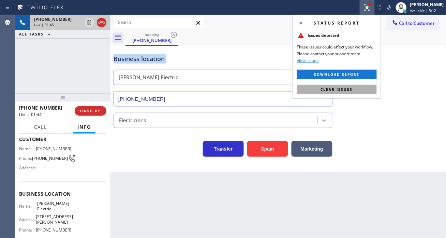
click at [366, 88] on button "Clear issues" at bounding box center [337, 90] width 80 height 10
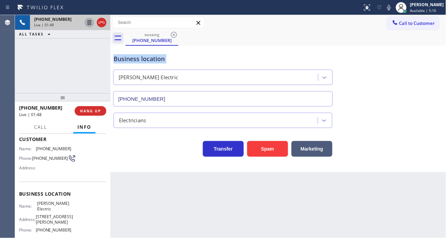
click at [90, 23] on icon at bounding box center [89, 22] width 8 height 8
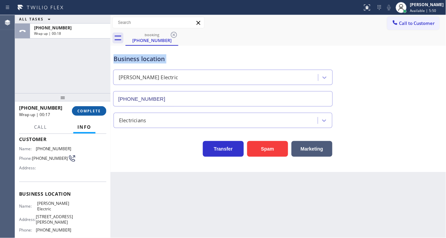
click at [86, 109] on span "COMPLETE" at bounding box center [89, 110] width 24 height 5
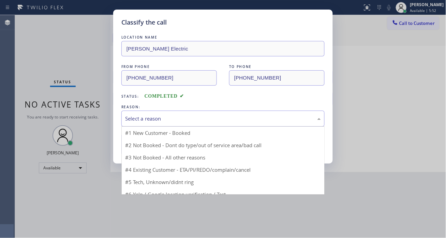
click at [153, 119] on div "Select a reason" at bounding box center [223, 119] width 196 height 8
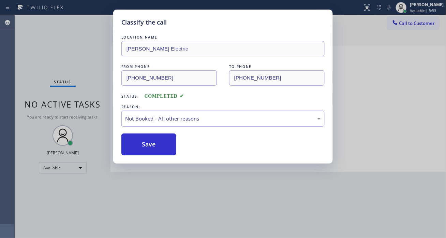
click at [160, 141] on button "Save" at bounding box center [148, 144] width 55 height 22
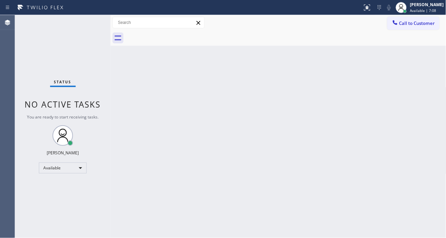
click at [87, 20] on div "Status No active tasks You are ready to start receiving tasks. [PERSON_NAME]" at bounding box center [63, 126] width 96 height 223
click at [419, 70] on div "Back to Dashboard Change Sender ID Customers Technicians Select a contact Outbo…" at bounding box center [279, 126] width 336 height 223
click at [91, 27] on div "Status No active tasks You are ready to start receiving tasks. [PERSON_NAME]" at bounding box center [63, 126] width 96 height 223
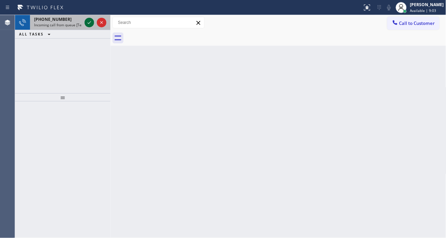
click at [91, 27] on button at bounding box center [90, 23] width 10 height 10
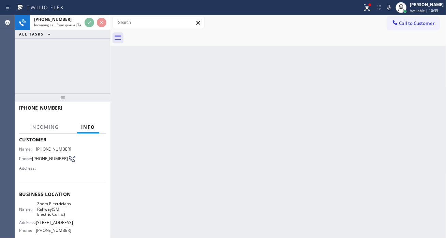
scroll to position [38, 0]
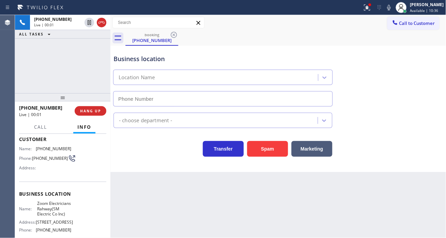
type input "[PHONE_NUMBER]"
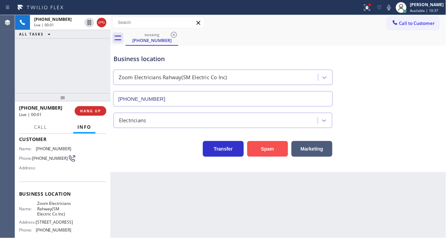
click at [259, 145] on button "Spam" at bounding box center [267, 149] width 41 height 16
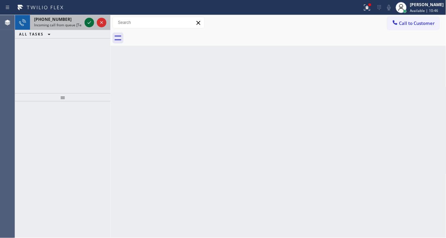
click at [89, 23] on icon at bounding box center [89, 22] width 8 height 8
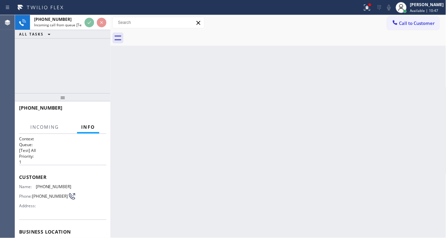
scroll to position [38, 0]
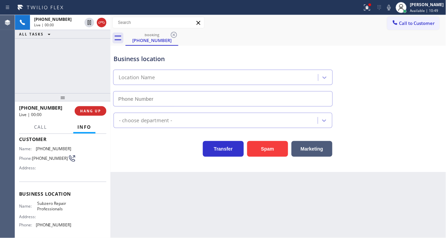
type input "[PHONE_NUMBER]"
click at [44, 146] on span "[PHONE_NUMBER]" at bounding box center [54, 148] width 36 height 5
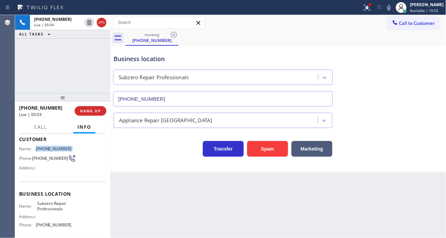
click at [44, 146] on span "[PHONE_NUMBER]" at bounding box center [54, 148] width 36 height 5
click at [216, 213] on div "Back to Dashboard Change Sender ID Customers Technicians Select a contact Outbo…" at bounding box center [279, 126] width 336 height 223
click at [51, 204] on span "Subzero Repair Professionals" at bounding box center [54, 206] width 34 height 11
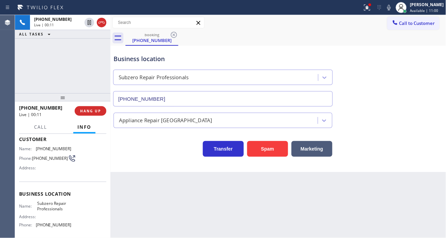
click at [131, 197] on div "Back to Dashboard Change Sender ID Customers Technicians Select a contact Outbo…" at bounding box center [279, 126] width 336 height 223
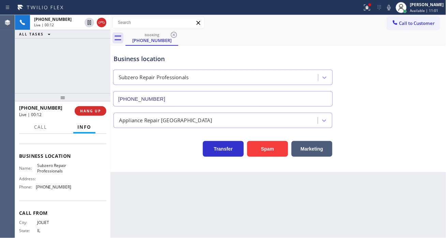
click at [56, 189] on span "[PHONE_NUMBER]" at bounding box center [54, 186] width 36 height 5
click at [76, 66] on div "[PHONE_NUMBER] Live | 02:02 ALL TASKS ALL TASKS ACTIVE TASKS TASKS IN WRAP UP" at bounding box center [63, 54] width 96 height 78
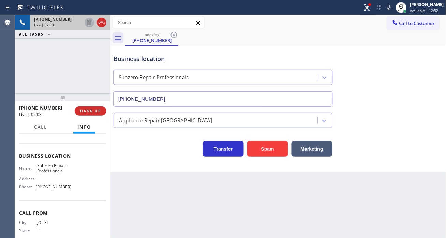
click at [87, 22] on icon at bounding box center [89, 22] width 8 height 8
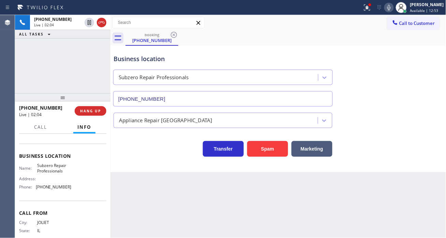
click at [393, 7] on icon at bounding box center [389, 7] width 8 height 8
click at [372, 10] on icon at bounding box center [367, 7] width 8 height 8
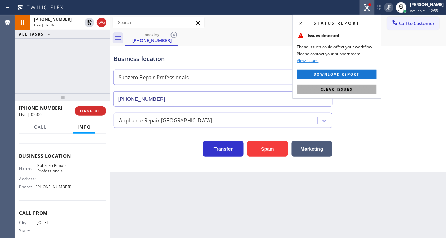
click at [360, 89] on button "Clear issues" at bounding box center [337, 90] width 80 height 10
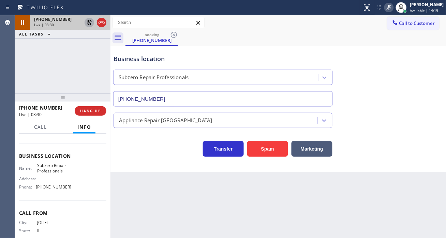
click at [87, 24] on icon at bounding box center [89, 22] width 8 height 8
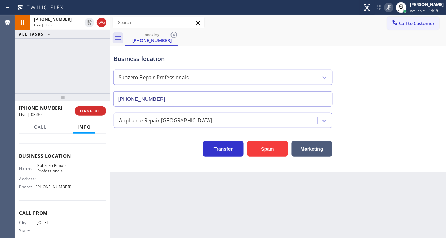
click at [393, 5] on icon at bounding box center [389, 7] width 8 height 8
click at [421, 78] on div "Business location Subzero Repair Professionals [PHONE_NUMBER]" at bounding box center [278, 76] width 333 height 62
click at [118, 58] on div "Business location" at bounding box center [223, 58] width 219 height 9
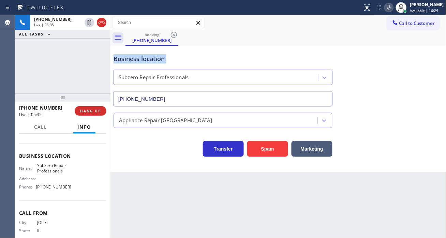
click at [118, 58] on div "Business location" at bounding box center [223, 58] width 219 height 9
click at [141, 59] on div "Business location" at bounding box center [223, 58] width 219 height 9
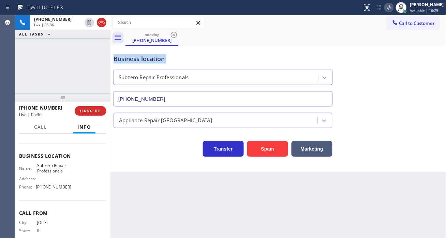
click at [141, 59] on div "Business location" at bounding box center [223, 58] width 219 height 9
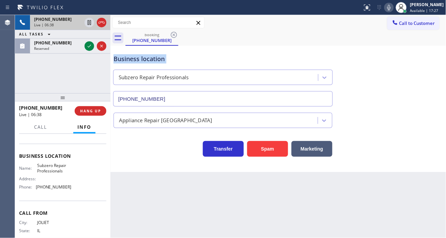
click at [68, 24] on div "Live | 06:38" at bounding box center [58, 25] width 48 height 5
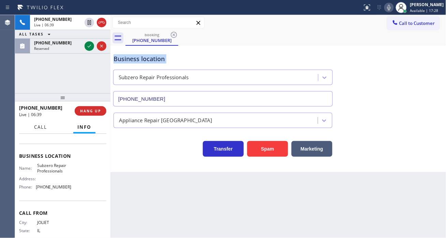
click at [33, 127] on button "Call" at bounding box center [40, 126] width 21 height 13
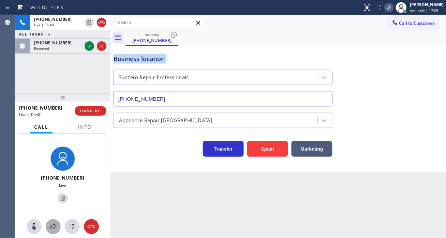
click at [57, 223] on icon at bounding box center [53, 226] width 8 height 8
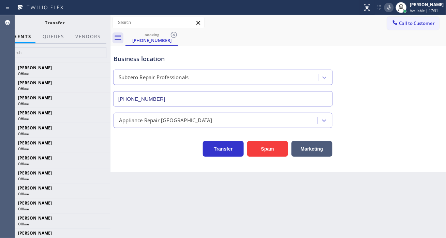
drag, startPoint x: 111, startPoint y: 28, endPoint x: 131, endPoint y: 32, distance: 20.9
click at [111, 29] on div at bounding box center [111, 126] width 0 height 223
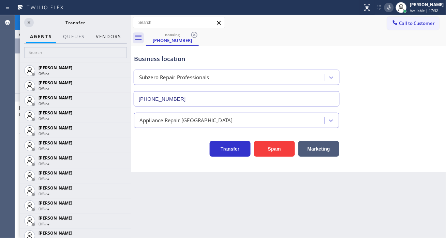
click at [118, 36] on button "Vendors" at bounding box center [108, 36] width 33 height 13
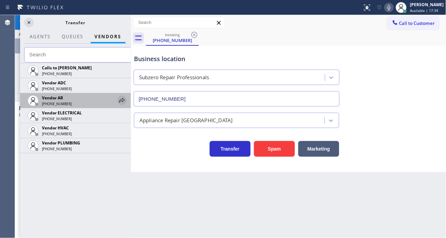
click at [126, 104] on icon at bounding box center [122, 100] width 8 height 8
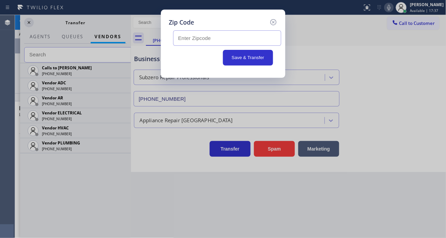
click at [224, 33] on input "text" at bounding box center [227, 37] width 108 height 15
paste input "60481"
type input "60481"
click at [239, 56] on button "Save & Transfer" at bounding box center [248, 58] width 50 height 16
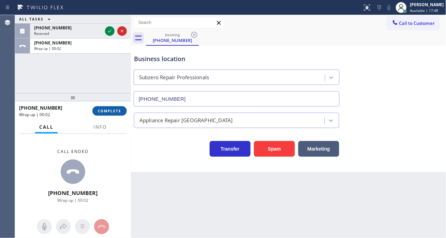
click at [115, 111] on span "COMPLETE" at bounding box center [110, 110] width 24 height 5
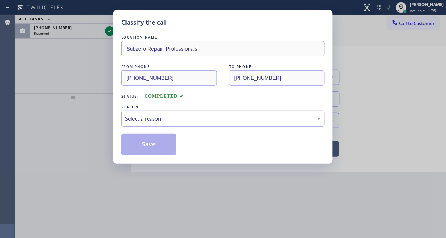
click at [156, 119] on div "Select a reason" at bounding box center [223, 119] width 196 height 8
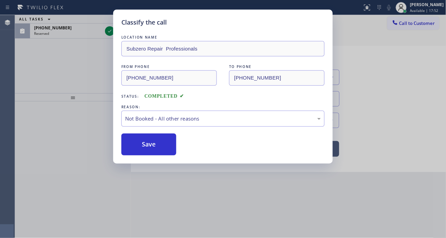
click at [159, 147] on button "Save" at bounding box center [148, 144] width 55 height 22
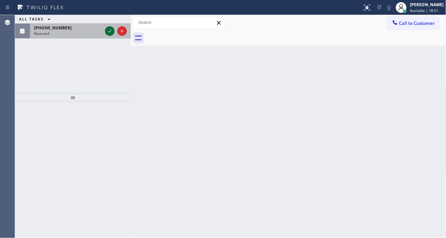
click at [107, 31] on icon at bounding box center [110, 31] width 8 height 8
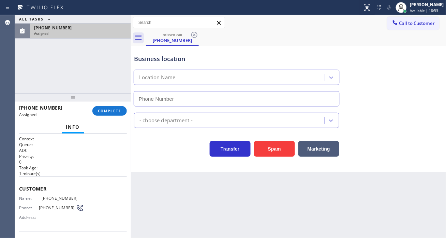
type input "[PHONE_NUMBER]"
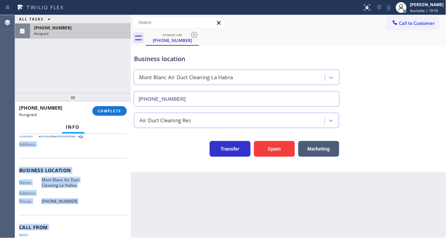
scroll to position [103, 0]
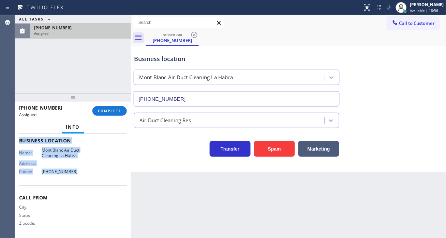
drag, startPoint x: 19, startPoint y: 186, endPoint x: 87, endPoint y: 175, distance: 68.7
click at [87, 175] on div "Context Queue: ADC Priority: 0 Task Age: [DEMOGRAPHIC_DATA] minute(s) Customer …" at bounding box center [73, 135] width 108 height 204
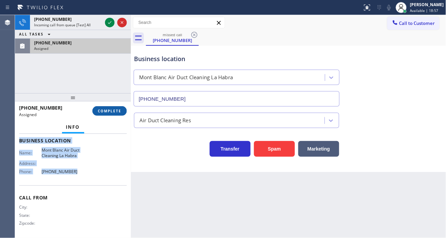
click at [117, 114] on button "COMPLETE" at bounding box center [109, 111] width 34 height 10
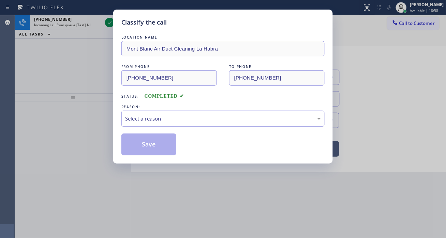
click at [202, 114] on div "Select a reason" at bounding box center [222, 119] width 203 height 16
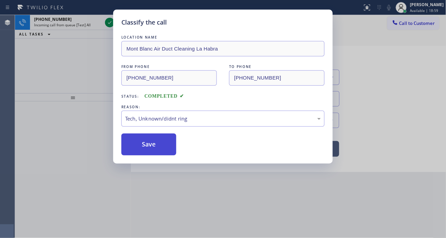
click at [173, 143] on button "Save" at bounding box center [148, 144] width 55 height 22
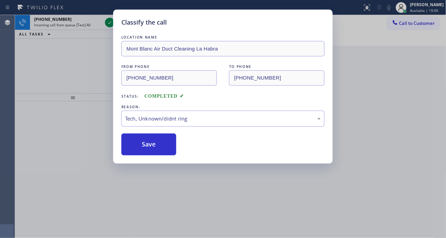
click at [107, 22] on div "Classify the call LOCATION NAME [GEOGRAPHIC_DATA] Air Duct Cleaning La Habra FR…" at bounding box center [223, 119] width 446 height 238
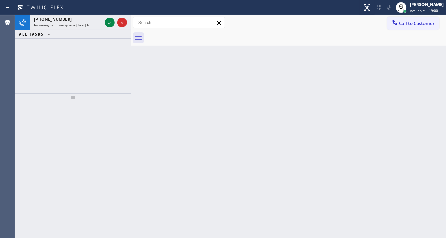
click at [107, 22] on icon at bounding box center [110, 22] width 8 height 8
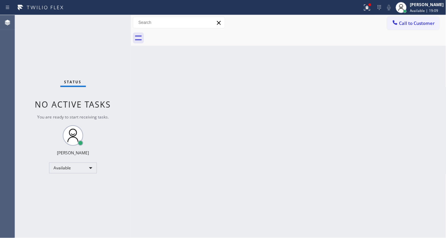
click at [437, 72] on div "Back to Dashboard Change Sender ID Customers Technicians Select a contact Outbo…" at bounding box center [289, 126] width 316 height 223
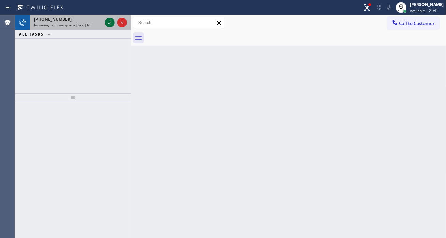
click at [106, 21] on icon at bounding box center [110, 22] width 8 height 8
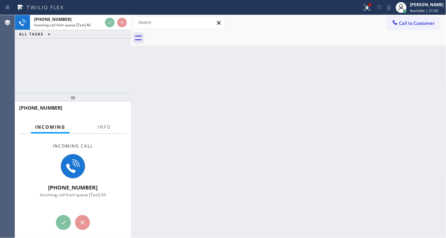
click at [98, 134] on div "Incoming call [PHONE_NUMBER] Incoming call from queue [Test] All" at bounding box center [73, 170] width 116 height 73
click at [100, 127] on span "Info" at bounding box center [104, 127] width 13 height 6
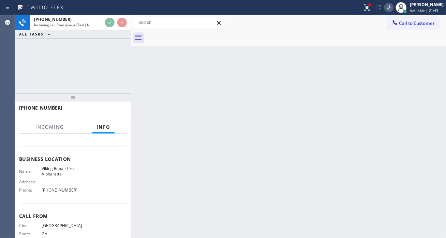
scroll to position [76, 0]
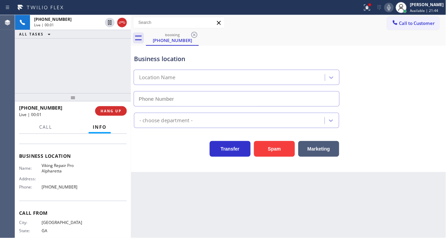
type input "[PHONE_NUMBER]"
click at [62, 168] on span "Viking Repair Pro Alpharetta" at bounding box center [63, 168] width 42 height 11
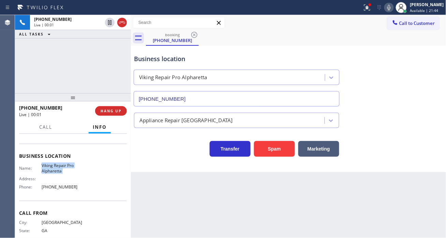
click at [62, 168] on span "Viking Repair Pro Alpharetta" at bounding box center [63, 168] width 42 height 11
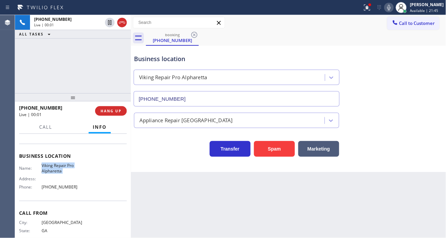
click at [62, 168] on span "Viking Repair Pro Alpharetta" at bounding box center [63, 168] width 42 height 11
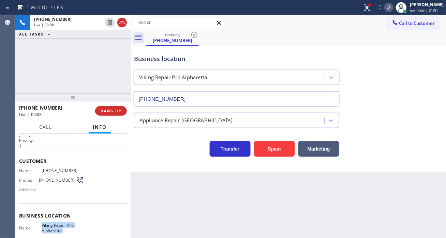
scroll to position [15, 0]
click at [45, 182] on span "[PHONE_NUMBER]" at bounding box center [57, 180] width 37 height 5
click at [113, 113] on span "HANG UP" at bounding box center [111, 110] width 21 height 5
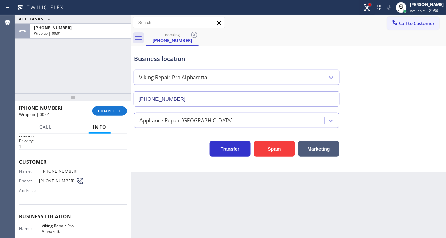
click at [372, 4] on div at bounding box center [370, 4] width 3 height 3
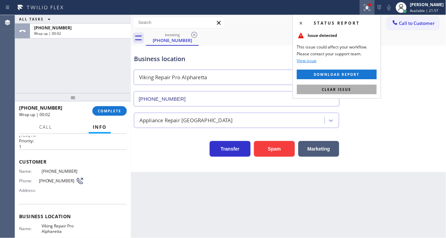
click at [357, 89] on button "Clear issue" at bounding box center [337, 90] width 80 height 10
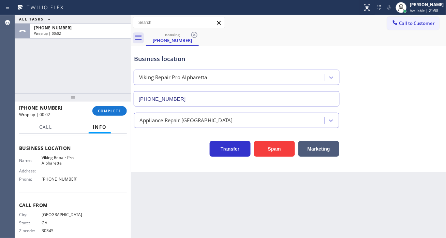
scroll to position [91, 0]
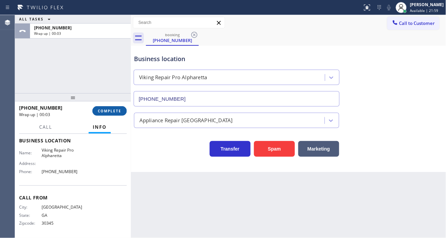
click at [107, 114] on button "COMPLETE" at bounding box center [109, 111] width 34 height 10
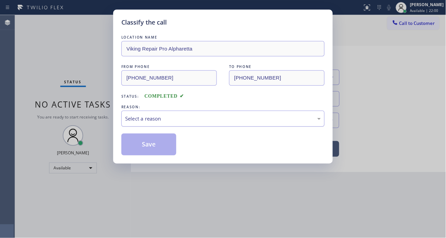
click at [190, 115] on div "Select a reason" at bounding box center [223, 119] width 196 height 8
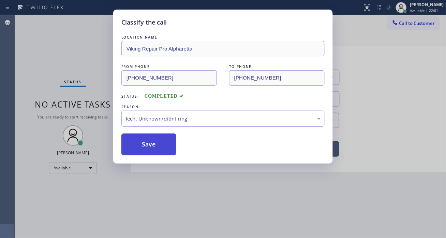
click at [157, 146] on button "Save" at bounding box center [148, 144] width 55 height 22
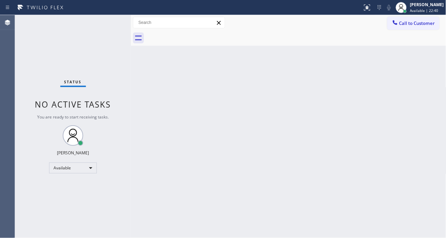
click at [108, 26] on div "Status No active tasks You are ready to start receiving tasks. [PERSON_NAME]" at bounding box center [73, 126] width 116 height 223
click at [417, 69] on div "Back to Dashboard Change Sender ID Customers Technicians Select a contact Outbo…" at bounding box center [289, 126] width 316 height 223
click at [107, 26] on div "Status No active tasks You are ready to start receiving tasks. [PERSON_NAME]" at bounding box center [73, 126] width 116 height 223
click at [104, 22] on div "Status No active tasks You are ready to start receiving tasks. [PERSON_NAME]" at bounding box center [73, 126] width 116 height 223
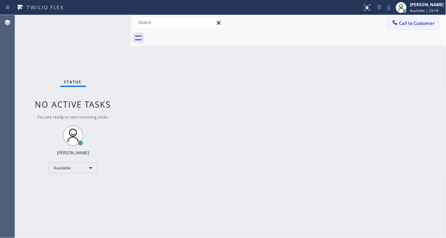
click at [104, 22] on div "Status No active tasks You are ready to start receiving tasks. [PERSON_NAME]" at bounding box center [73, 126] width 116 height 223
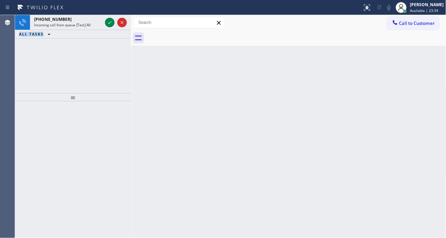
click at [106, 23] on icon at bounding box center [110, 22] width 8 height 8
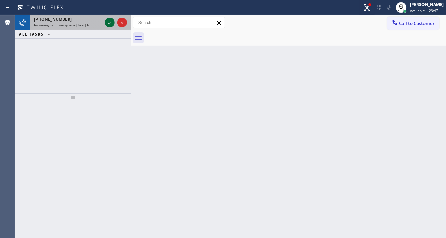
click at [107, 22] on icon at bounding box center [110, 22] width 8 height 8
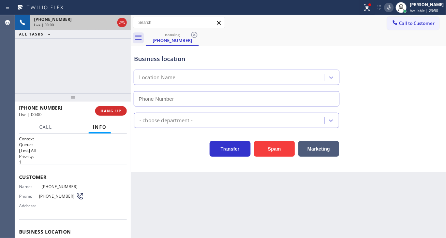
scroll to position [76, 0]
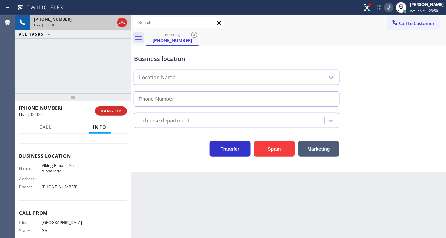
type input "[PHONE_NUMBER]"
click at [54, 168] on span "Viking Repair Pro Alpharetta" at bounding box center [63, 168] width 42 height 11
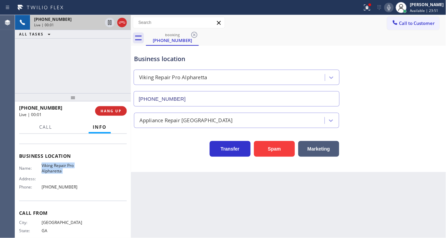
click at [54, 168] on span "Viking Repair Pro Alpharetta" at bounding box center [63, 168] width 42 height 11
click at [104, 114] on button "HANG UP" at bounding box center [111, 111] width 32 height 10
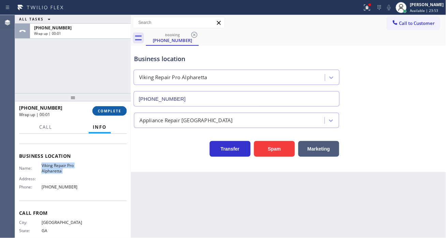
click at [108, 115] on button "COMPLETE" at bounding box center [109, 111] width 34 height 10
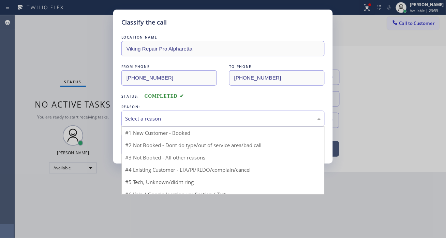
click at [181, 118] on div "Select a reason" at bounding box center [223, 119] width 196 height 8
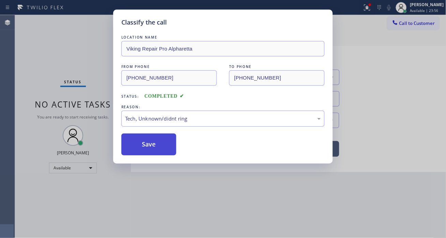
click at [163, 148] on button "Save" at bounding box center [148, 144] width 55 height 22
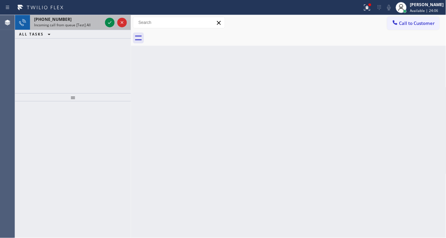
click at [53, 25] on span "Incoming call from queue [Test] All" at bounding box center [62, 25] width 57 height 5
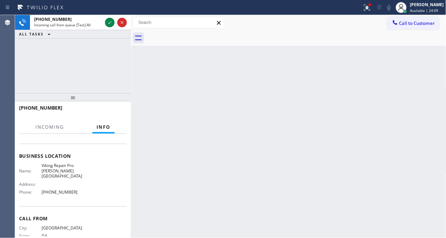
scroll to position [91, 0]
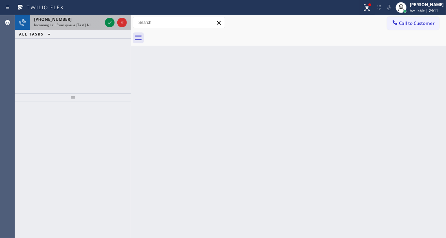
click at [76, 26] on span "Incoming call from queue [Test] All" at bounding box center [62, 25] width 57 height 5
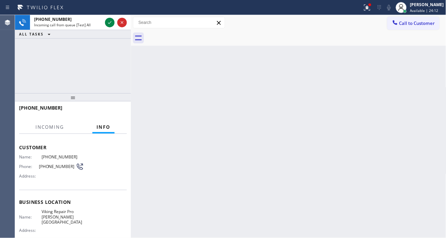
scroll to position [75, 0]
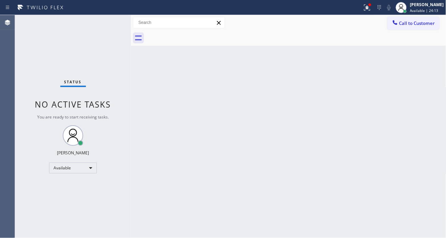
click at [97, 26] on div "Status No active tasks You are ready to start receiving tasks. [PERSON_NAME]" at bounding box center [73, 126] width 116 height 223
click at [106, 18] on div "Status No active tasks You are ready to start receiving tasks. [PERSON_NAME]" at bounding box center [73, 126] width 116 height 223
click at [104, 20] on div "Status No active tasks You are ready to start receiving tasks. [PERSON_NAME]" at bounding box center [73, 126] width 116 height 223
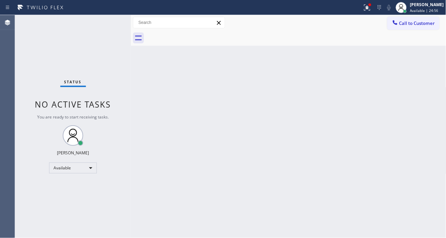
click at [104, 20] on div "Status No active tasks You are ready to start receiving tasks. [PERSON_NAME]" at bounding box center [73, 126] width 116 height 223
click at [108, 23] on div "Status No active tasks You are ready to start receiving tasks. [PERSON_NAME]" at bounding box center [73, 126] width 116 height 223
click at [107, 21] on div "Status No active tasks You are ready to start receiving tasks. [PERSON_NAME]" at bounding box center [73, 126] width 116 height 223
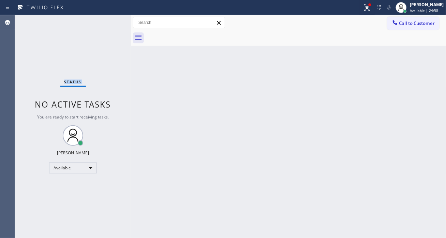
click at [107, 21] on div "Status No active tasks You are ready to start receiving tasks. [PERSON_NAME]" at bounding box center [73, 126] width 116 height 223
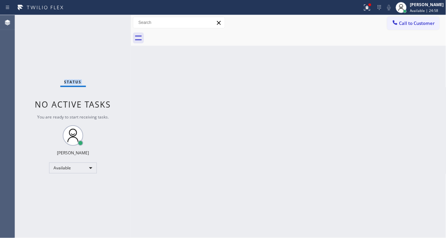
click at [107, 21] on div "Status No active tasks You are ready to start receiving tasks. [PERSON_NAME]" at bounding box center [73, 126] width 116 height 223
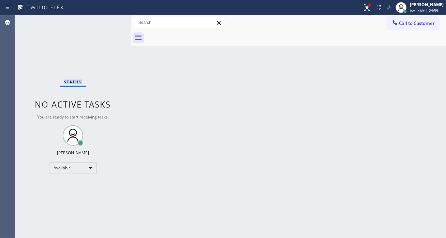
click at [107, 21] on div "Status No active tasks You are ready to start receiving tasks. [PERSON_NAME]" at bounding box center [73, 126] width 116 height 223
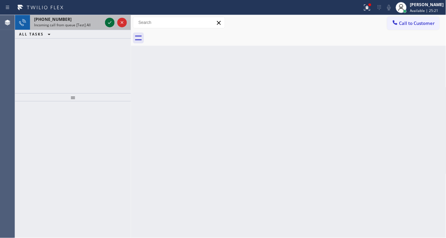
click at [107, 21] on icon at bounding box center [110, 22] width 8 height 8
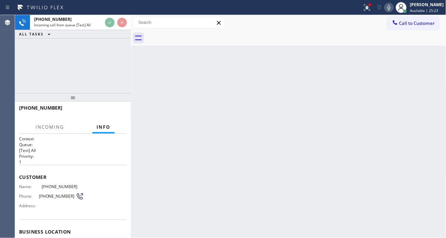
scroll to position [38, 0]
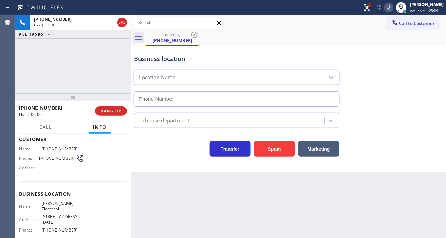
click at [66, 205] on span "[PERSON_NAME] Electrical" at bounding box center [63, 206] width 42 height 11
type input "[PHONE_NUMBER]"
click at [66, 205] on span "[PERSON_NAME] Electrical" at bounding box center [63, 206] width 42 height 11
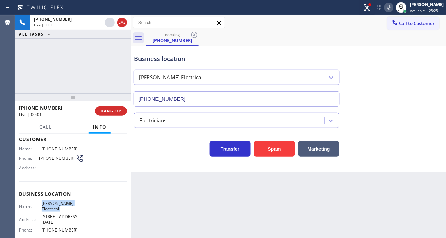
click at [66, 205] on span "[PERSON_NAME] Electrical" at bounding box center [63, 206] width 42 height 11
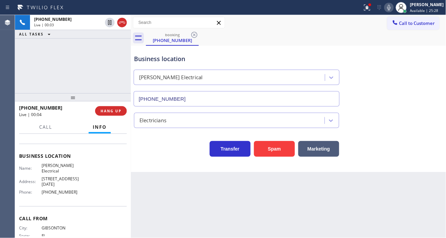
click at [79, 187] on span "[STREET_ADDRESS][DATE]" at bounding box center [63, 181] width 42 height 11
click at [120, 114] on button "HANG UP" at bounding box center [111, 111] width 32 height 10
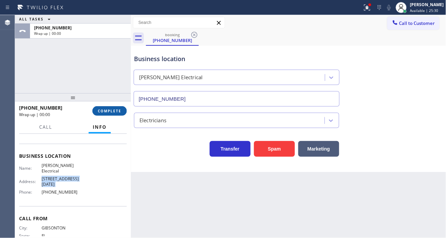
click at [120, 114] on button "COMPLETE" at bounding box center [109, 111] width 34 height 10
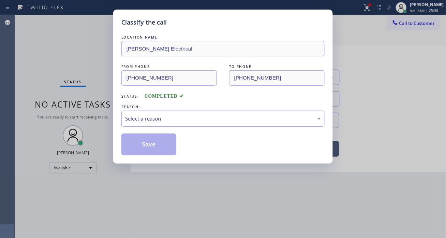
click at [193, 121] on div "Select a reason" at bounding box center [223, 119] width 196 height 8
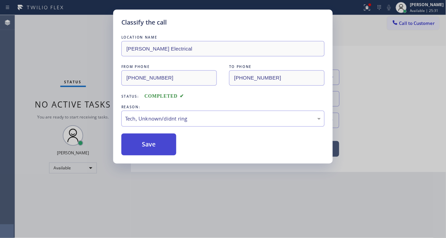
click at [150, 137] on button "Save" at bounding box center [148, 144] width 55 height 22
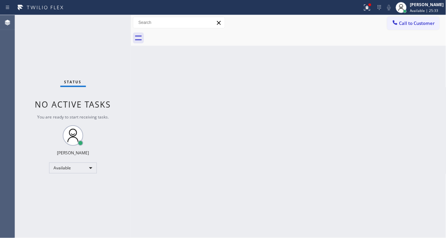
click at [375, 18] on div "Call to Customer Outbound call Location Search location Your caller id phone nu…" at bounding box center [289, 23] width 316 height 12
click at [373, 17] on div "Call to Customer Outbound call Location Search location Your caller id phone nu…" at bounding box center [289, 23] width 316 height 12
click at [373, 13] on button at bounding box center [367, 7] width 15 height 15
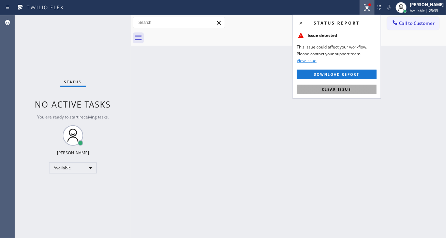
click at [342, 87] on span "Clear issue" at bounding box center [336, 89] width 29 height 5
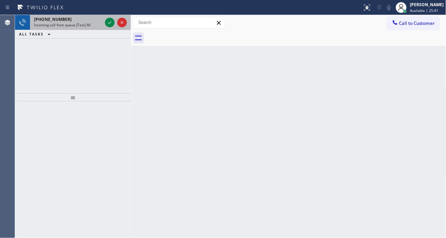
click at [59, 17] on span "[PHONE_NUMBER]" at bounding box center [53, 19] width 38 height 6
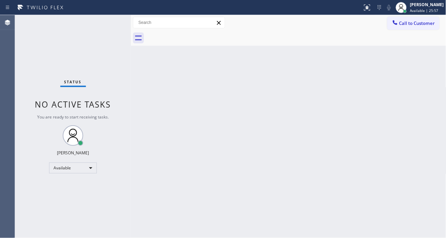
click at [426, 80] on div "Back to Dashboard Change Sender ID Customers Technicians Select a contact Outbo…" at bounding box center [289, 126] width 316 height 223
click at [113, 20] on div "Status No active tasks You are ready to start receiving tasks. [PERSON_NAME]" at bounding box center [73, 126] width 116 height 223
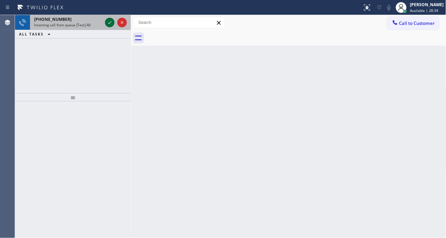
click at [113, 20] on icon at bounding box center [110, 22] width 8 height 8
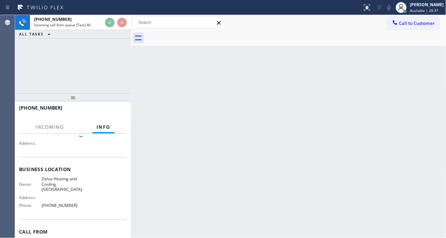
scroll to position [76, 0]
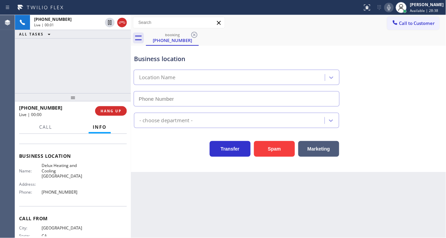
type input "[PHONE_NUMBER]"
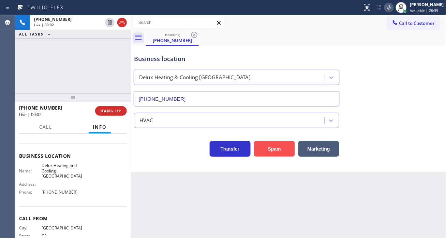
click at [279, 145] on button "Spam" at bounding box center [274, 149] width 41 height 16
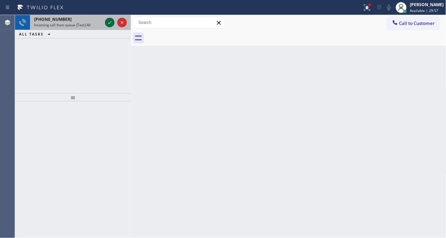
click at [108, 22] on icon at bounding box center [110, 22] width 8 height 8
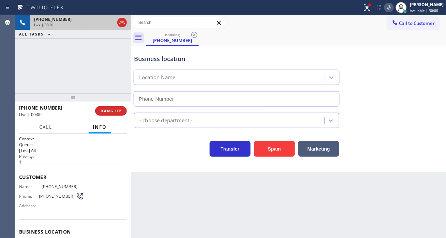
type input "[PHONE_NUMBER]"
click at [62, 184] on span "[PHONE_NUMBER]" at bounding box center [63, 186] width 42 height 5
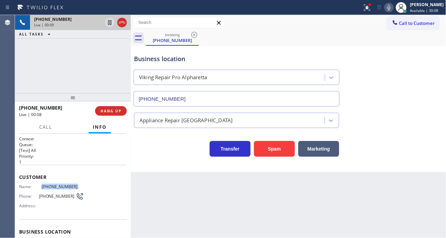
click at [62, 184] on span "[PHONE_NUMBER]" at bounding box center [63, 186] width 42 height 5
click at [167, 201] on div "Back to Dashboard Change Sender ID Customers Technicians Select a contact Outbo…" at bounding box center [289, 126] width 316 height 223
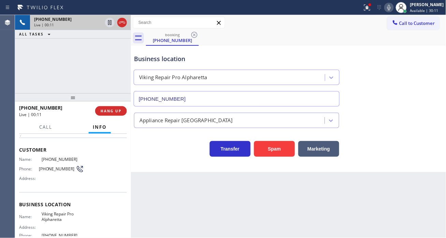
scroll to position [38, 0]
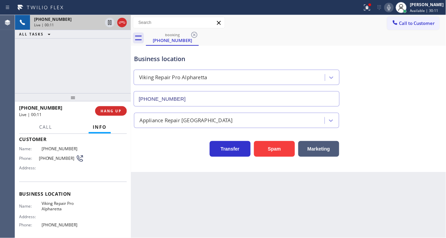
click at [56, 205] on span "Viking Repair Pro Alpharetta" at bounding box center [63, 206] width 42 height 11
click at [151, 59] on div "Business location" at bounding box center [236, 58] width 205 height 9
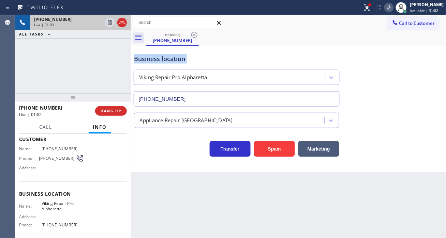
click at [151, 59] on div "Business location" at bounding box center [236, 58] width 205 height 9
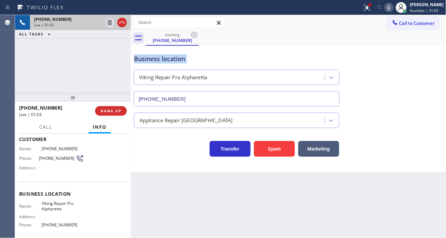
click at [151, 59] on div "Business location" at bounding box center [236, 58] width 205 height 9
drag, startPoint x: 108, startPoint y: 23, endPoint x: 116, endPoint y: 26, distance: 8.2
click at [108, 23] on icon at bounding box center [110, 22] width 8 height 8
click at [110, 23] on icon at bounding box center [110, 22] width 8 height 8
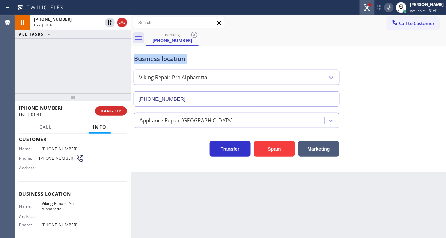
click at [370, 8] on icon at bounding box center [367, 6] width 4 height 2
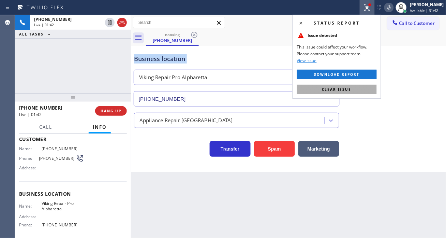
click at [328, 91] on span "Clear issue" at bounding box center [336, 89] width 29 height 5
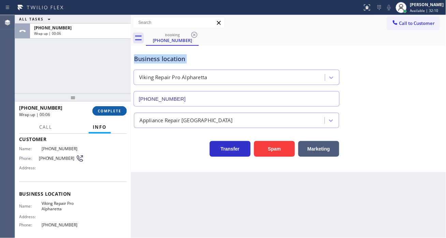
click at [117, 111] on span "COMPLETE" at bounding box center [110, 110] width 24 height 5
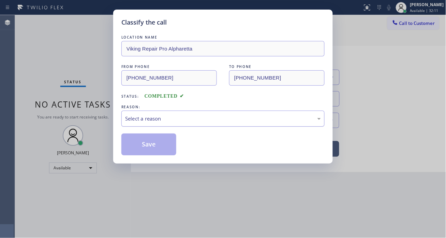
click at [161, 121] on div "Select a reason" at bounding box center [223, 119] width 196 height 8
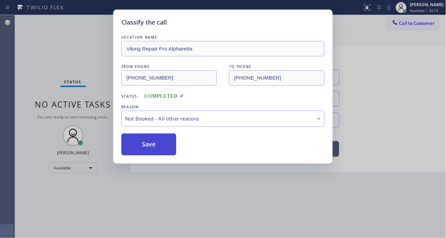
click at [172, 149] on button "Save" at bounding box center [148, 144] width 55 height 22
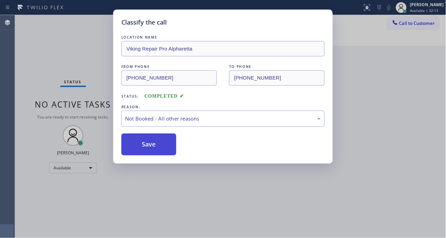
click at [172, 149] on button "Save" at bounding box center [148, 144] width 55 height 22
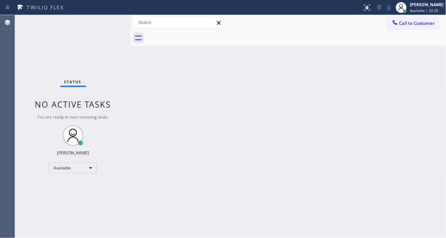
click at [96, 31] on div "Status No active tasks You are ready to start receiving tasks. [PERSON_NAME]" at bounding box center [73, 126] width 116 height 223
click at [87, 26] on div "Status No active tasks You are ready to start receiving tasks. [PERSON_NAME]" at bounding box center [73, 126] width 116 height 223
click at [106, 21] on div "Status No active tasks You are ready to start receiving tasks. [PERSON_NAME]" at bounding box center [73, 126] width 116 height 223
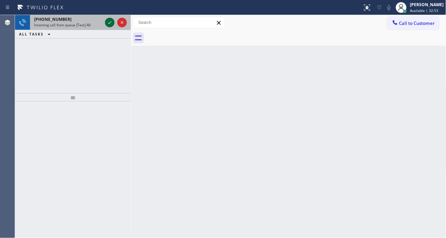
click at [106, 21] on icon at bounding box center [110, 22] width 8 height 8
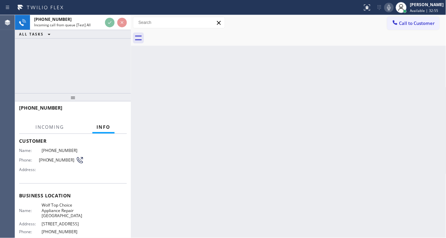
scroll to position [76, 0]
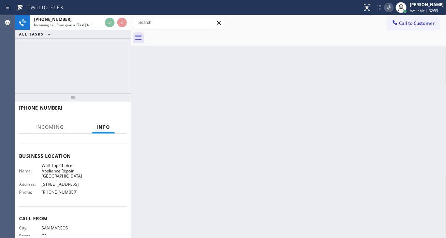
click at [67, 171] on span "Wolf Top Choice Appliance Repair [GEOGRAPHIC_DATA]" at bounding box center [63, 171] width 42 height 16
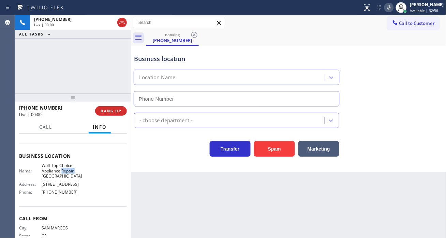
click at [67, 171] on span "Wolf Top Choice Appliance Repair [GEOGRAPHIC_DATA]" at bounding box center [63, 171] width 42 height 16
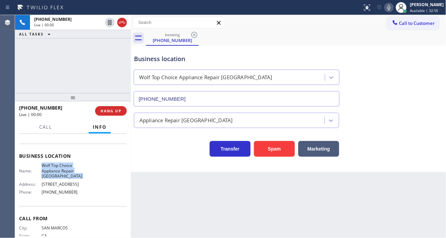
type input "[PHONE_NUMBER]"
click at [261, 154] on button "Spam" at bounding box center [274, 149] width 41 height 16
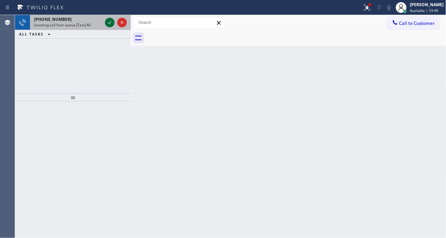
click at [108, 22] on icon at bounding box center [110, 22] width 8 height 8
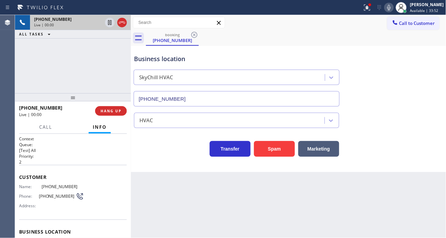
type input "[PHONE_NUMBER]"
click at [271, 148] on button "Spam" at bounding box center [274, 149] width 41 height 16
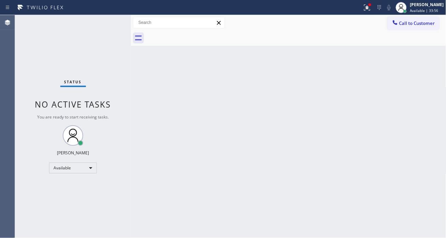
click at [104, 21] on div "Status No active tasks You are ready to start receiving tasks. [PERSON_NAME]" at bounding box center [73, 126] width 116 height 223
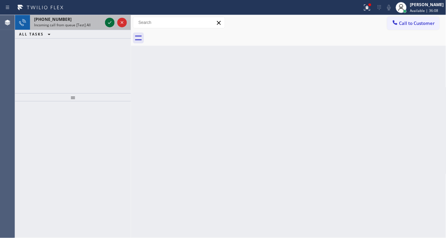
click at [107, 23] on icon at bounding box center [110, 22] width 8 height 8
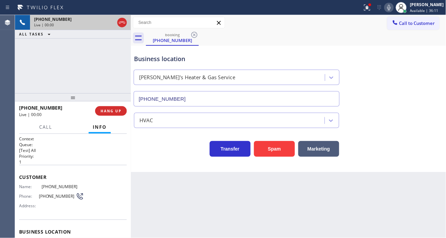
scroll to position [38, 0]
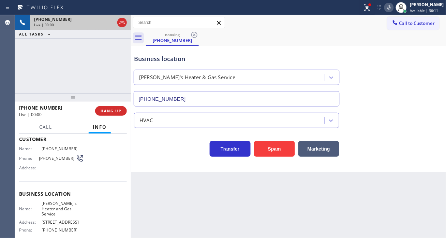
type input "[PHONE_NUMBER]"
click at [54, 206] on span "[PERSON_NAME]'s Heater and Gas Service" at bounding box center [63, 209] width 42 height 16
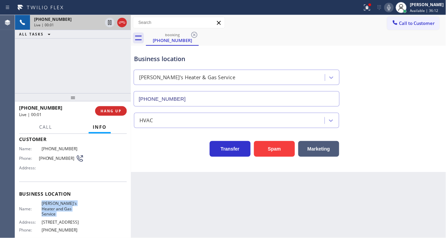
click at [54, 206] on span "[PERSON_NAME]'s Heater and Gas Service" at bounding box center [63, 209] width 42 height 16
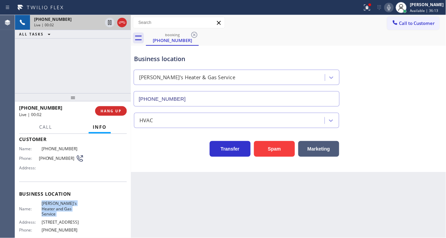
click at [54, 206] on span "[PERSON_NAME]'s Heater and Gas Service" at bounding box center [63, 209] width 42 height 16
click at [372, 10] on icon at bounding box center [367, 7] width 8 height 8
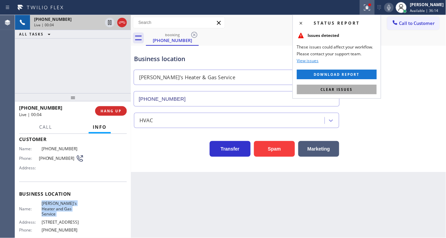
click at [353, 90] on button "Clear issues" at bounding box center [337, 90] width 80 height 10
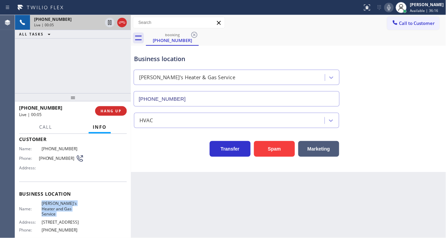
click at [393, 8] on icon at bounding box center [389, 7] width 8 height 8
click at [393, 11] on icon at bounding box center [389, 7] width 8 height 8
click at [175, 60] on div "Business location" at bounding box center [236, 58] width 205 height 9
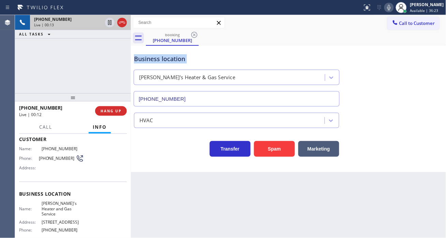
click at [175, 60] on div "Business location" at bounding box center [236, 58] width 205 height 9
click at [198, 57] on div "Business location" at bounding box center [236, 58] width 205 height 9
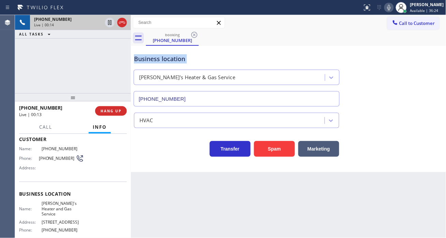
click at [198, 57] on div "Business location" at bounding box center [236, 58] width 205 height 9
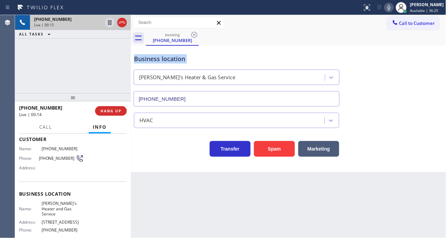
click at [198, 57] on div "Business location" at bounding box center [236, 58] width 205 height 9
click at [102, 49] on div "[PHONE_NUMBER] Live | 00:19 ALL TASKS ALL TASKS ACTIVE TASKS TASKS IN WRAP UP" at bounding box center [73, 54] width 116 height 78
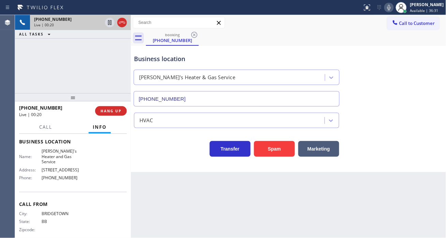
scroll to position [91, 0]
click at [113, 108] on span "HANG UP" at bounding box center [111, 110] width 21 height 5
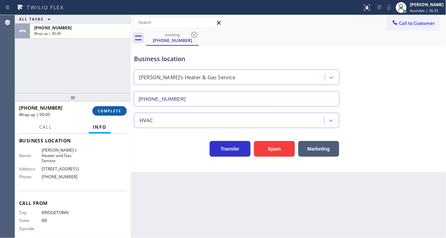
click at [113, 107] on button "COMPLETE" at bounding box center [109, 111] width 34 height 10
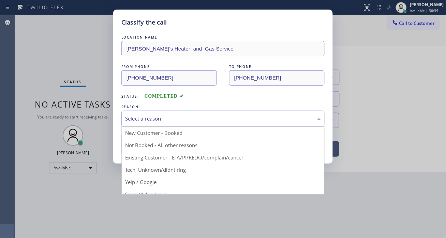
click at [158, 115] on div "Select a reason" at bounding box center [223, 119] width 196 height 8
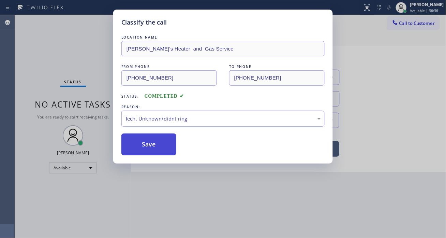
click at [161, 149] on button "Save" at bounding box center [148, 144] width 55 height 22
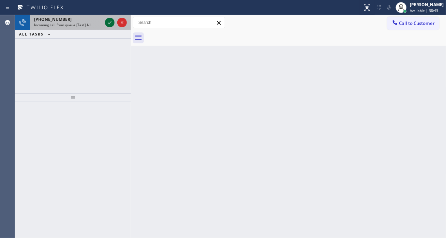
click at [108, 24] on icon at bounding box center [110, 22] width 8 height 8
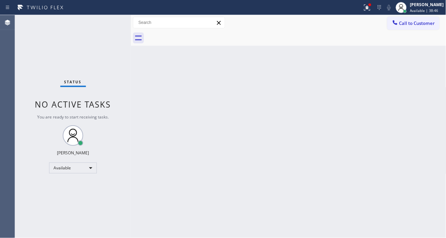
click at [108, 24] on div "Status No active tasks You are ready to start receiving tasks. [PERSON_NAME]" at bounding box center [73, 126] width 116 height 223
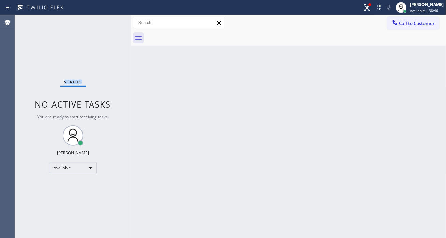
click at [108, 24] on div "Status No active tasks You are ready to start receiving tasks. [PERSON_NAME]" at bounding box center [73, 126] width 116 height 223
click at [433, 77] on div "Back to Dashboard Change Sender ID Customers Technicians Select a contact Outbo…" at bounding box center [289, 126] width 316 height 223
click at [109, 27] on div "Status No active tasks You are ready to start receiving tasks. [PERSON_NAME]" at bounding box center [73, 126] width 116 height 223
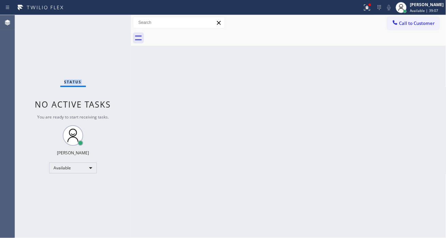
click at [109, 27] on div "Status No active tasks You are ready to start receiving tasks. [PERSON_NAME]" at bounding box center [73, 126] width 116 height 223
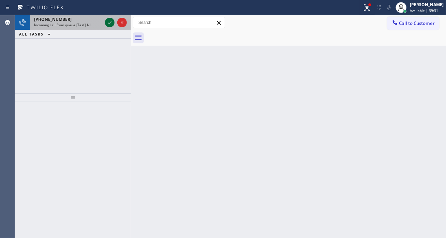
click at [110, 22] on icon at bounding box center [109, 22] width 3 height 3
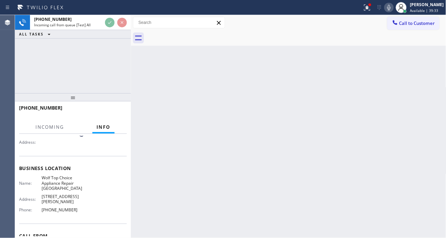
scroll to position [76, 0]
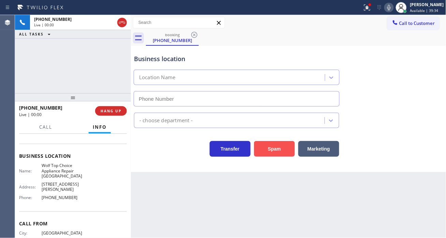
type input "[PHONE_NUMBER]"
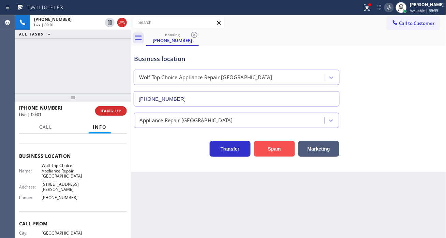
click at [272, 151] on button "Spam" at bounding box center [274, 149] width 41 height 16
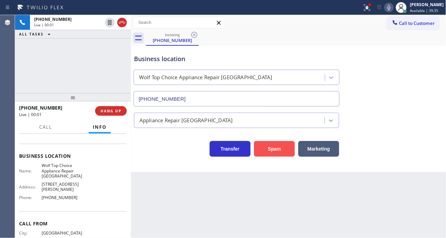
click at [272, 151] on button "Spam" at bounding box center [274, 149] width 41 height 16
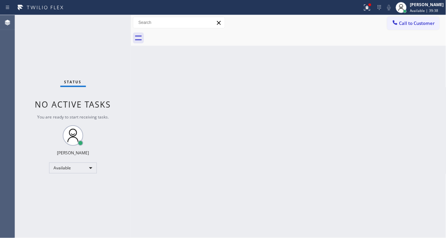
click at [105, 23] on div "Status No active tasks You are ready to start receiving tasks. [PERSON_NAME]" at bounding box center [73, 126] width 116 height 223
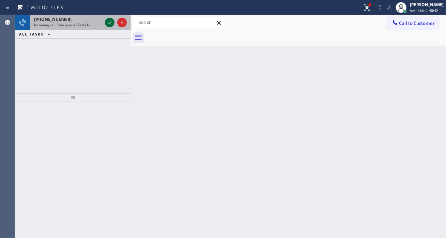
click at [106, 23] on icon at bounding box center [110, 22] width 8 height 8
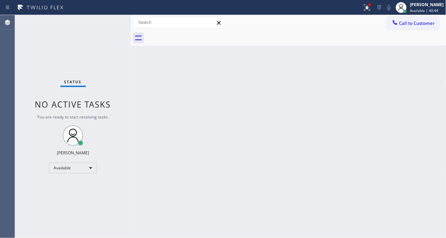
click at [108, 20] on div "Status No active tasks You are ready to start receiving tasks. [PERSON_NAME]" at bounding box center [73, 126] width 116 height 223
click at [110, 21] on div "Status No active tasks You are ready to start receiving tasks. [PERSON_NAME]" at bounding box center [73, 126] width 116 height 223
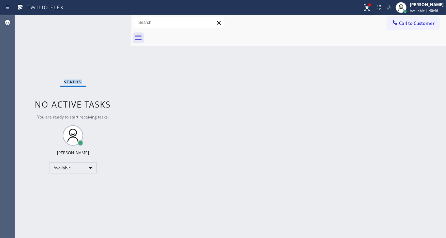
click at [110, 21] on div "Status No active tasks You are ready to start receiving tasks. [PERSON_NAME]" at bounding box center [73, 126] width 116 height 223
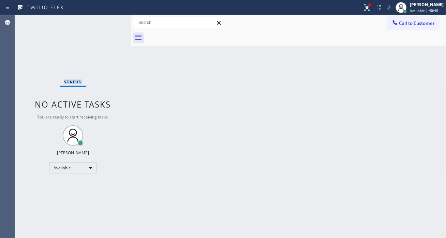
click at [110, 21] on div "Status No active tasks You are ready to start receiving tasks. [PERSON_NAME]" at bounding box center [73, 126] width 116 height 223
click at [103, 23] on div "Status No active tasks You are ready to start receiving tasks. [PERSON_NAME]" at bounding box center [73, 126] width 116 height 223
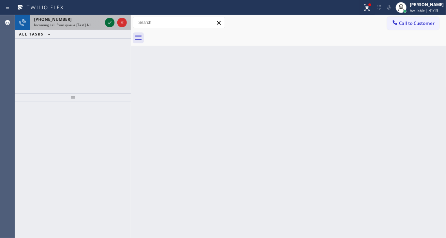
click at [108, 26] on icon at bounding box center [110, 22] width 8 height 8
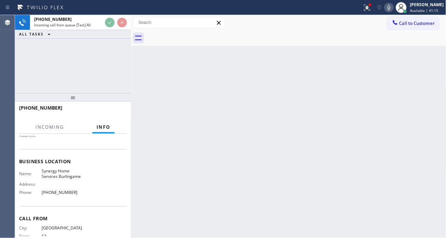
scroll to position [76, 0]
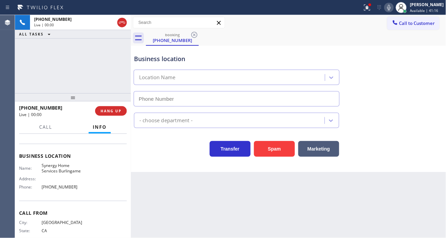
type input "[PHONE_NUMBER]"
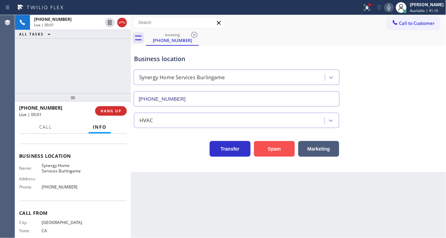
click at [261, 147] on button "Spam" at bounding box center [274, 149] width 41 height 16
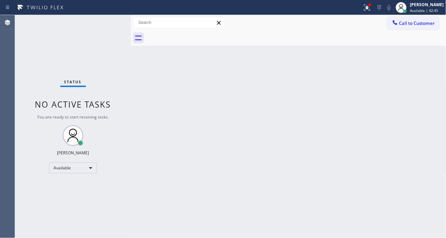
click at [107, 21] on div "Status No active tasks You are ready to start receiving tasks. [PERSON_NAME]" at bounding box center [73, 126] width 116 height 223
click at [372, 11] on icon at bounding box center [367, 7] width 8 height 8
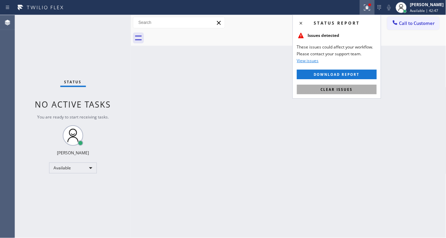
click at [348, 91] on span "Clear issues" at bounding box center [337, 89] width 32 height 5
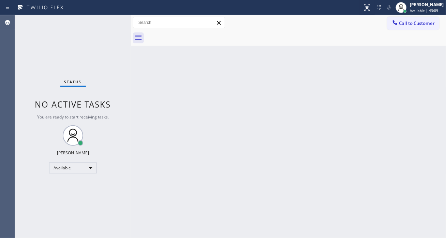
click at [104, 23] on div "Status No active tasks You are ready to start receiving tasks. [PERSON_NAME]" at bounding box center [73, 126] width 116 height 223
click at [248, 98] on div "Back to Dashboard Change Sender ID Customers Technicians Select a contact Outbo…" at bounding box center [289, 126] width 316 height 223
click at [106, 21] on div "Status No active tasks You are ready to start receiving tasks. [PERSON_NAME]" at bounding box center [73, 126] width 116 height 223
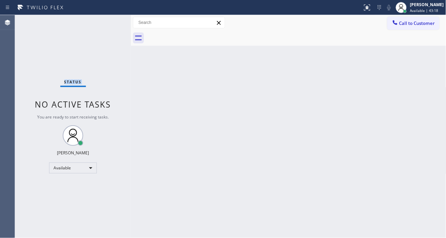
click at [106, 21] on div "Status No active tasks You are ready to start receiving tasks. [PERSON_NAME]" at bounding box center [73, 126] width 116 height 223
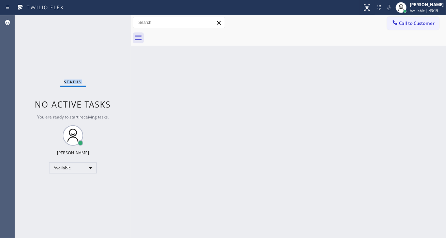
click at [106, 21] on div "Status No active tasks You are ready to start receiving tasks. [PERSON_NAME]" at bounding box center [73, 126] width 116 height 223
drag, startPoint x: 435, startPoint y: 82, endPoint x: 421, endPoint y: 72, distance: 16.6
click at [435, 82] on div "Back to Dashboard Change Sender ID Customers Technicians Select a contact Outbo…" at bounding box center [289, 126] width 316 height 223
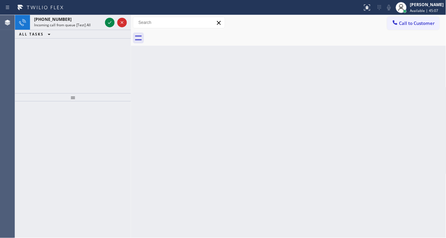
click at [110, 26] on icon at bounding box center [110, 22] width 8 height 8
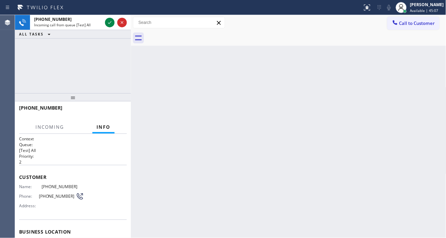
click at [110, 26] on icon at bounding box center [110, 22] width 8 height 8
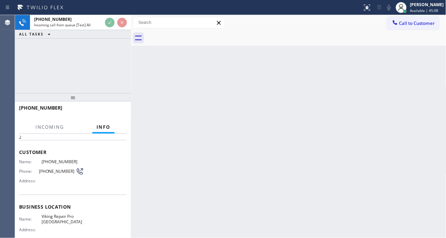
scroll to position [38, 0]
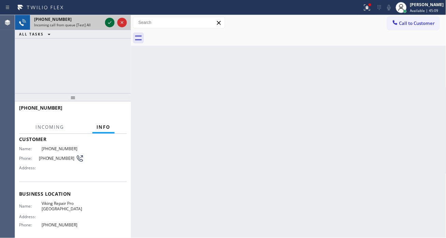
click at [110, 22] on icon at bounding box center [110, 22] width 8 height 8
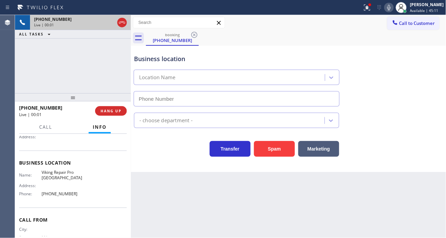
scroll to position [76, 0]
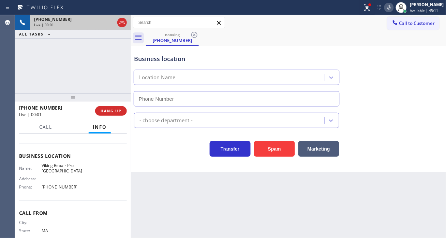
type input "[PHONE_NUMBER]"
click at [60, 168] on span "Viking Repair Pro [GEOGRAPHIC_DATA]" at bounding box center [63, 168] width 42 height 11
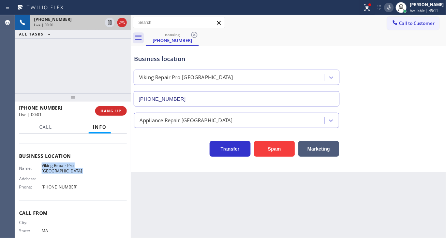
click at [60, 168] on span "Viking Repair Pro [GEOGRAPHIC_DATA]" at bounding box center [63, 168] width 42 height 11
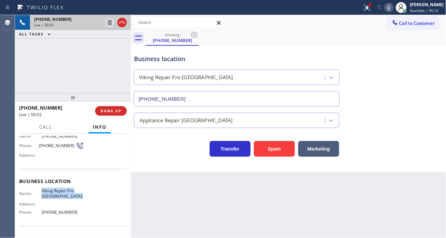
scroll to position [38, 0]
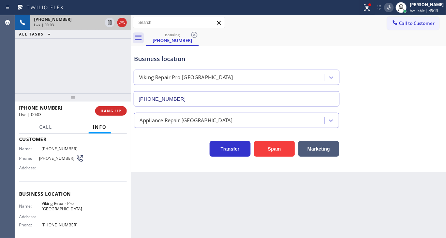
click at [54, 158] on span "[PHONE_NUMBER]" at bounding box center [57, 158] width 37 height 5
click at [131, 202] on div at bounding box center [131, 126] width 0 height 223
click at [65, 208] on span "Viking Repair Pro [GEOGRAPHIC_DATA]" at bounding box center [63, 206] width 42 height 11
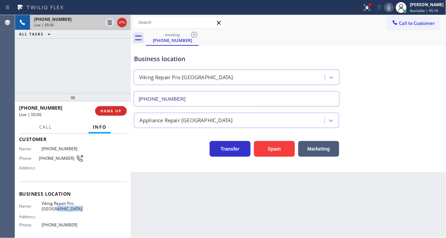
click at [65, 208] on span "Viking Repair Pro [GEOGRAPHIC_DATA]" at bounding box center [63, 206] width 42 height 11
click at [283, 151] on button "Spam" at bounding box center [274, 149] width 41 height 16
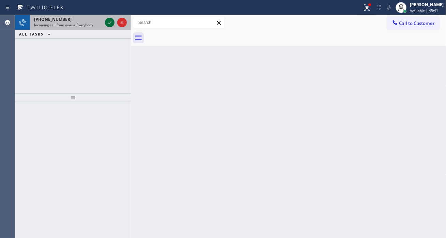
click at [109, 21] on icon at bounding box center [110, 22] width 8 height 8
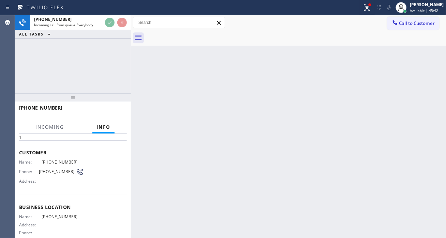
scroll to position [38, 0]
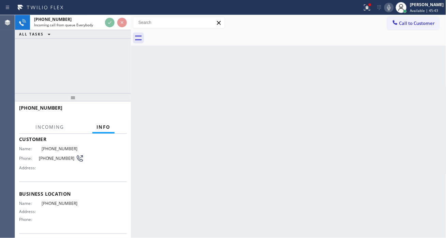
click at [60, 209] on div "Address:" at bounding box center [51, 211] width 65 height 5
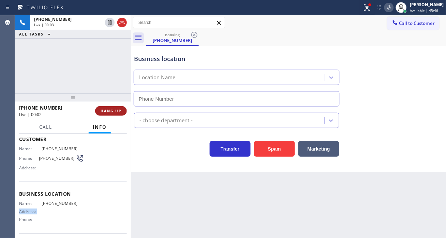
click at [110, 111] on span "HANG UP" at bounding box center [111, 110] width 21 height 5
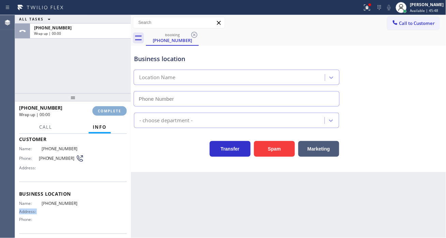
click at [110, 111] on span "COMPLETE" at bounding box center [110, 110] width 24 height 5
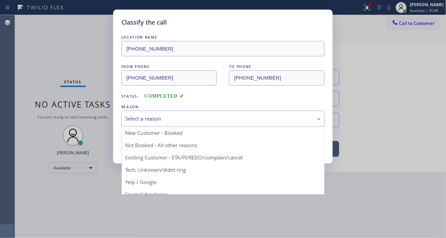
click at [201, 113] on div "Select a reason" at bounding box center [222, 119] width 203 height 16
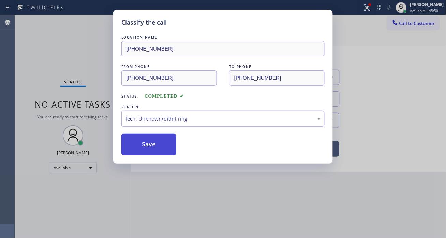
click at [169, 149] on button "Save" at bounding box center [148, 144] width 55 height 22
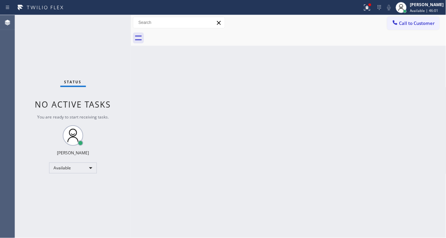
drag, startPoint x: 424, startPoint y: 82, endPoint x: 404, endPoint y: 46, distance: 41.2
click at [424, 82] on div "Back to Dashboard Change Sender ID Customers Technicians Select a contact Outbo…" at bounding box center [289, 126] width 316 height 223
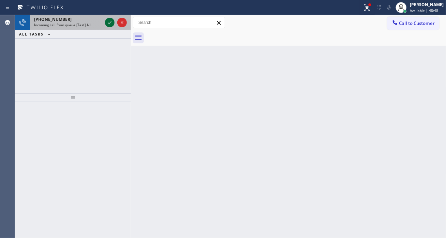
click at [106, 23] on icon at bounding box center [110, 22] width 8 height 8
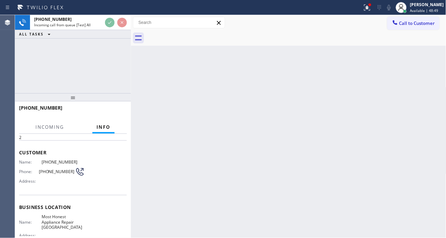
scroll to position [38, 0]
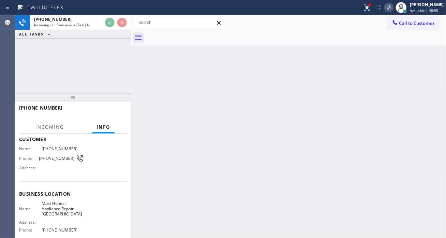
click at [61, 202] on span "Most Honest Appliance Repair [GEOGRAPHIC_DATA]" at bounding box center [63, 209] width 42 height 16
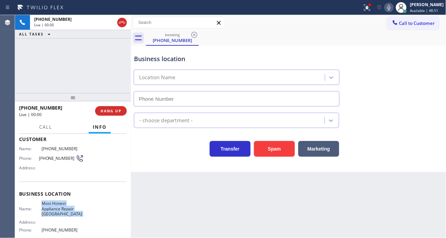
click at [61, 202] on span "Most Honest Appliance Repair [GEOGRAPHIC_DATA]" at bounding box center [63, 209] width 42 height 16
type input "[PHONE_NUMBER]"
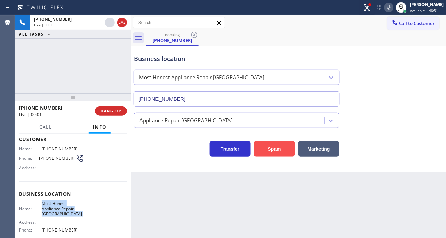
click at [289, 147] on button "Spam" at bounding box center [274, 149] width 41 height 16
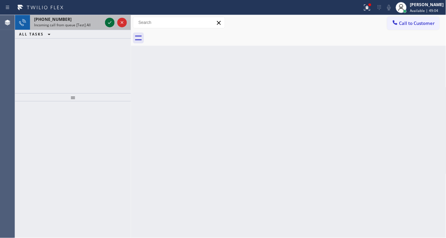
click at [108, 23] on icon at bounding box center [110, 22] width 8 height 8
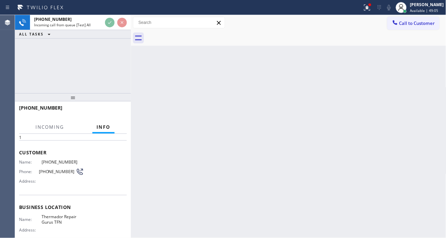
scroll to position [38, 0]
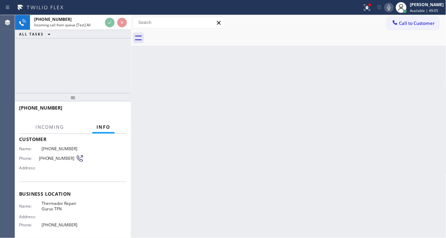
click at [69, 203] on span "Thermador Repair Gurus TFN" at bounding box center [63, 206] width 42 height 11
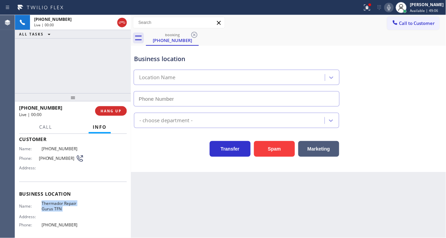
click at [69, 203] on span "Thermador Repair Gurus TFN" at bounding box center [63, 206] width 42 height 11
type input "[PHONE_NUMBER]"
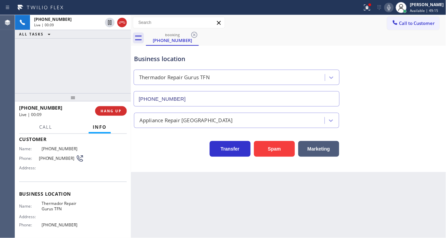
click at [426, 91] on div "Business location Thermador Repair Gurus TFN [PHONE_NUMBER]" at bounding box center [289, 76] width 312 height 62
click at [58, 159] on span "[PHONE_NUMBER]" at bounding box center [57, 158] width 37 height 5
click at [144, 201] on div "Back to Dashboard Change Sender ID Customers Technicians Select a contact Outbo…" at bounding box center [289, 126] width 316 height 223
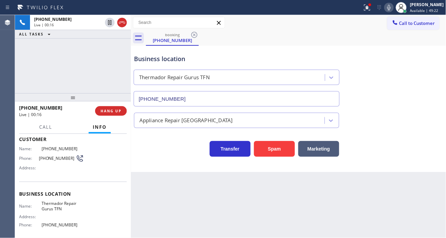
click at [64, 203] on span "Thermador Repair Gurus TFN" at bounding box center [63, 206] width 42 height 11
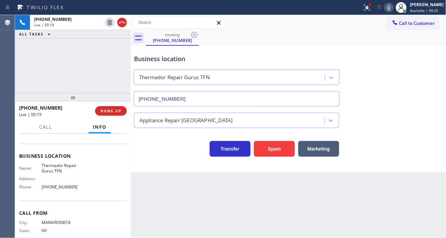
click at [62, 187] on span "[PHONE_NUMBER]" at bounding box center [63, 186] width 42 height 5
click at [55, 184] on span "[PHONE_NUMBER]" at bounding box center [63, 186] width 42 height 5
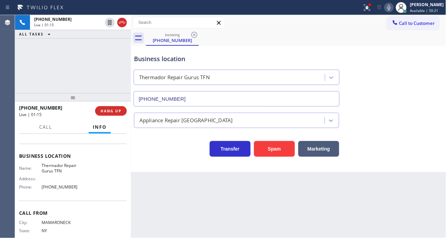
click at [145, 56] on div "Business location" at bounding box center [236, 58] width 205 height 9
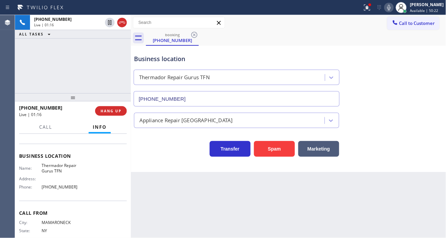
click at [101, 60] on div "[PHONE_NUMBER] Live | 01:16 ALL TASKS ALL TASKS ACTIVE TASKS TASKS IN WRAP UP" at bounding box center [73, 54] width 116 height 78
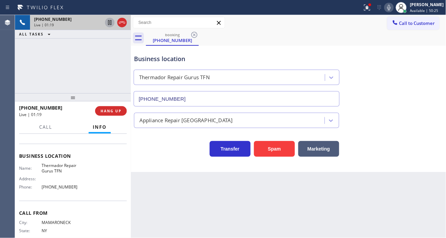
click at [108, 23] on icon at bounding box center [110, 22] width 8 height 8
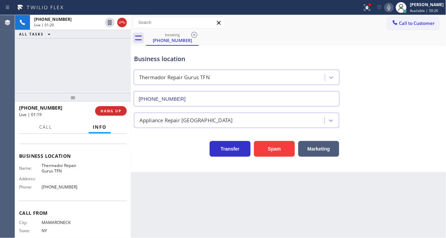
click at [393, 9] on icon at bounding box center [389, 7] width 8 height 8
click at [372, 8] on icon at bounding box center [367, 7] width 8 height 8
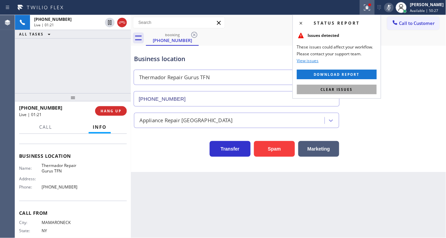
click at [364, 92] on button "Clear issues" at bounding box center [337, 90] width 80 height 10
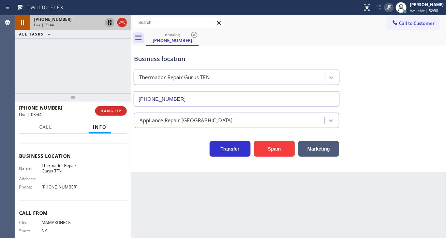
click at [108, 26] on icon at bounding box center [110, 22] width 8 height 8
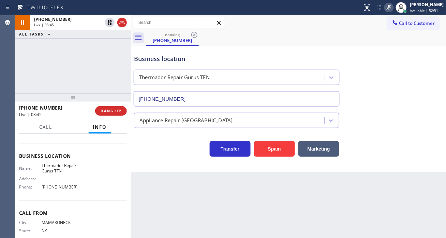
click at [392, 9] on rect at bounding box center [389, 6] width 5 height 5
click at [57, 53] on div "[PHONE_NUMBER] Live | 03:59 ALL TASKS ALL TASKS ACTIVE TASKS TASKS IN WRAP UP" at bounding box center [73, 54] width 116 height 78
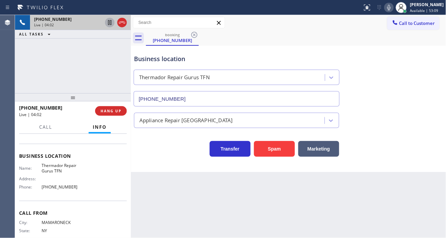
click at [107, 23] on icon at bounding box center [110, 22] width 8 height 8
click at [424, 75] on div "Business location Thermador Repair Gurus TFN [PHONE_NUMBER]" at bounding box center [289, 76] width 312 height 62
click at [108, 59] on div "[PHONE_NUMBER] Live | 04:32 ALL TASKS ALL TASKS ACTIVE TASKS TASKS IN WRAP UP" at bounding box center [73, 54] width 116 height 78
click at [432, 80] on div "Business location Thermador Repair Gurus TFN [PHONE_NUMBER]" at bounding box center [289, 76] width 312 height 62
click at [422, 87] on div "Business location Thermador Repair Gurus TFN [PHONE_NUMBER]" at bounding box center [289, 76] width 312 height 62
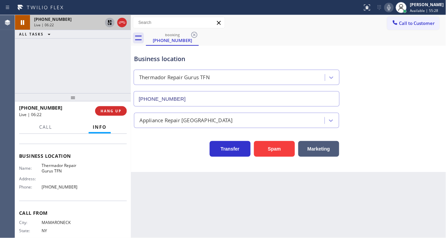
click at [106, 72] on div "[PHONE_NUMBER] Live | 06:22 ALL TASKS ALL TASKS ACTIVE TASKS TASKS IN WRAP UP" at bounding box center [73, 54] width 116 height 78
click at [106, 22] on icon at bounding box center [110, 22] width 8 height 8
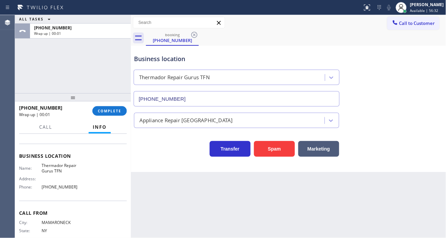
click at [97, 73] on div "ALL TASKS ALL TASKS ACTIVE TASKS TASKS IN WRAP UP [PHONE_NUMBER] Wrap up | 00:01" at bounding box center [73, 54] width 116 height 78
click at [112, 110] on span "COMPLETE" at bounding box center [110, 110] width 24 height 5
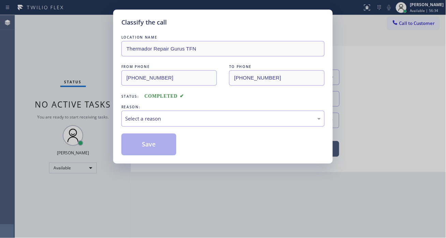
click at [186, 113] on div "Select a reason" at bounding box center [222, 119] width 203 height 16
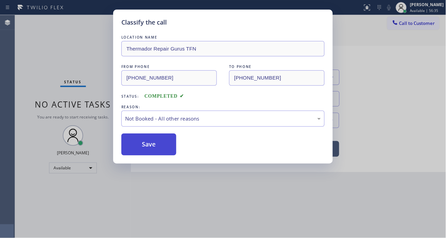
click at [170, 141] on button "Save" at bounding box center [148, 144] width 55 height 22
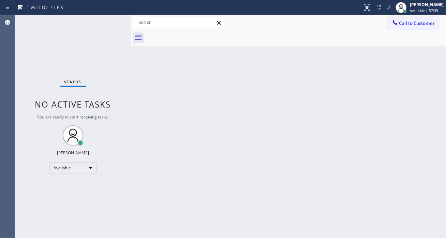
click at [101, 24] on div "Status No active tasks You are ready to start receiving tasks. [PERSON_NAME]" at bounding box center [73, 126] width 116 height 223
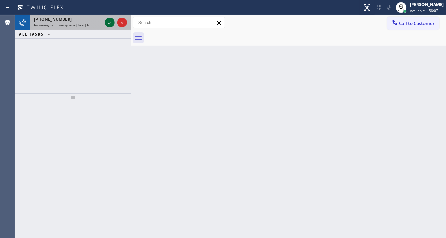
click at [108, 23] on icon at bounding box center [110, 22] width 8 height 8
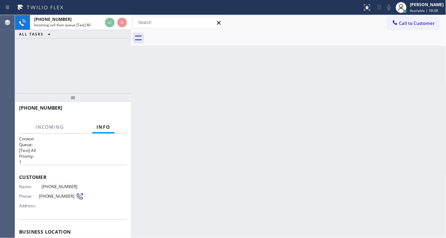
scroll to position [26, 0]
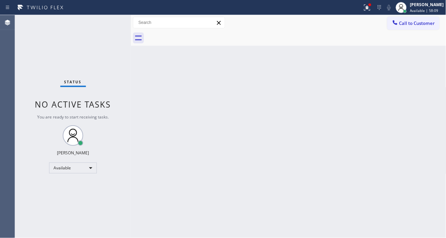
click at [106, 21] on div "Status No active tasks You are ready to start receiving tasks. [PERSON_NAME]" at bounding box center [73, 126] width 116 height 223
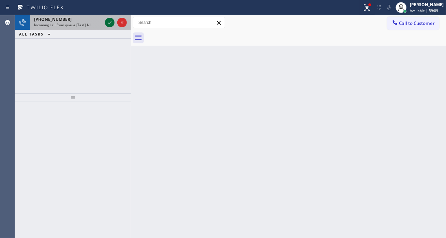
click at [106, 21] on icon at bounding box center [110, 22] width 8 height 8
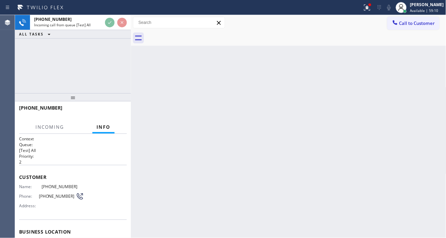
scroll to position [38, 0]
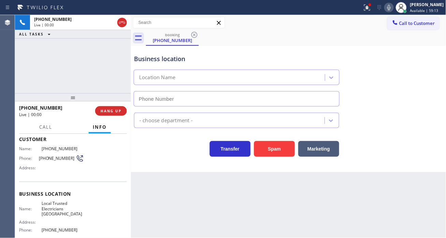
type input "[PHONE_NUMBER]"
click at [58, 206] on span "Local Trusted Electricians [GEOGRAPHIC_DATA]" at bounding box center [63, 209] width 42 height 16
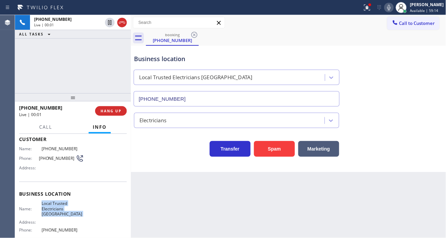
click at [58, 206] on span "Local Trusted Electricians [GEOGRAPHIC_DATA]" at bounding box center [63, 209] width 42 height 16
click at [272, 150] on button "Spam" at bounding box center [274, 149] width 41 height 16
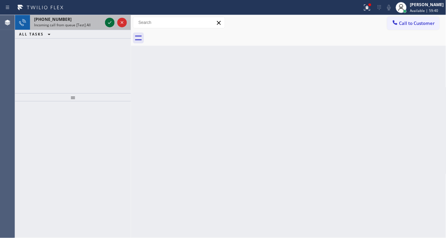
click at [106, 21] on icon at bounding box center [110, 22] width 8 height 8
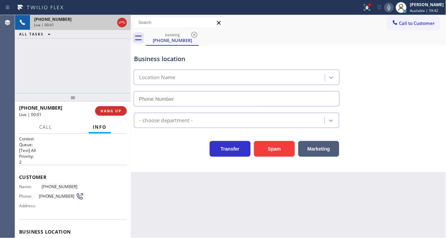
type input "[PHONE_NUMBER]"
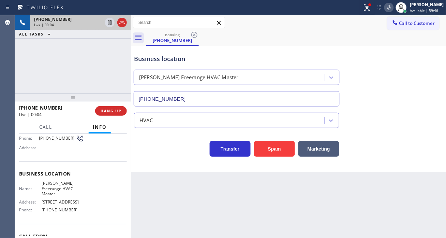
scroll to position [76, 0]
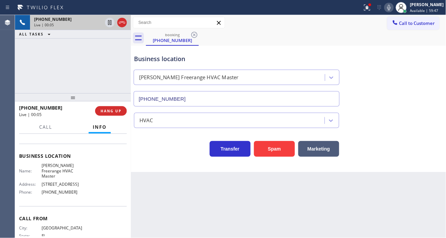
click at [66, 189] on span "[PHONE_NUMBER]" at bounding box center [63, 191] width 42 height 5
click at [64, 182] on div "Name: [PERSON_NAME] HVAC Master Address: [STREET_ADDRESS] Phone: [PHONE_NUMBER]" at bounding box center [51, 180] width 65 height 34
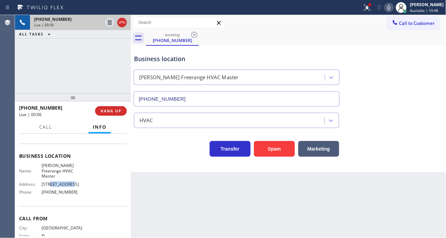
click at [64, 182] on div "Name: [PERSON_NAME] HVAC Master Address: [STREET_ADDRESS] Phone: [PHONE_NUMBER]" at bounding box center [51, 180] width 65 height 34
click at [69, 189] on span "[PHONE_NUMBER]" at bounding box center [63, 191] width 42 height 5
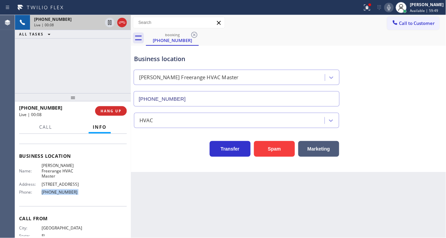
click at [69, 189] on span "[PHONE_NUMBER]" at bounding box center [63, 191] width 42 height 5
click at [66, 182] on span "[STREET_ADDRESS]" at bounding box center [63, 184] width 42 height 5
click at [61, 170] on span "[PERSON_NAME] Freerange HVAC Master" at bounding box center [63, 171] width 42 height 16
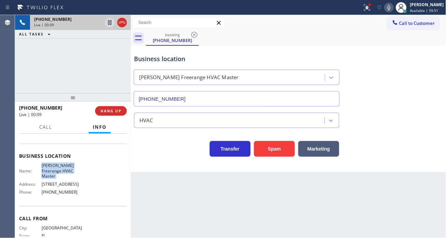
click at [61, 170] on span "[PERSON_NAME] Freerange HVAC Master" at bounding box center [63, 171] width 42 height 16
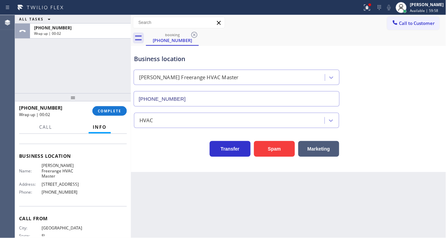
click at [430, 72] on div "Business location [PERSON_NAME] Freerange HVAC Master [PHONE_NUMBER]" at bounding box center [289, 76] width 312 height 62
click at [108, 113] on span "COMPLETE" at bounding box center [110, 110] width 24 height 5
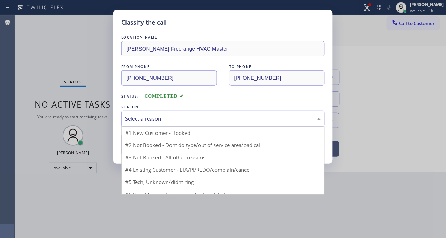
click at [216, 119] on div "Select a reason" at bounding box center [223, 119] width 196 height 8
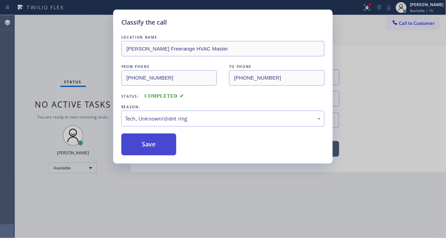
click at [173, 149] on button "Save" at bounding box center [148, 144] width 55 height 22
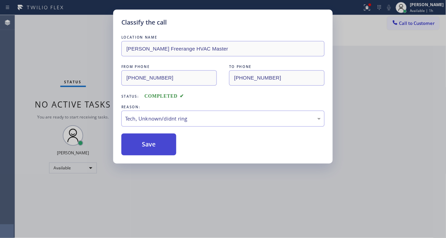
click at [173, 149] on button "Save" at bounding box center [148, 144] width 55 height 22
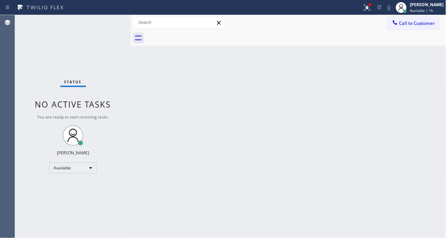
click at [106, 20] on div "Status No active tasks You are ready to start receiving tasks. [PERSON_NAME]" at bounding box center [73, 126] width 116 height 223
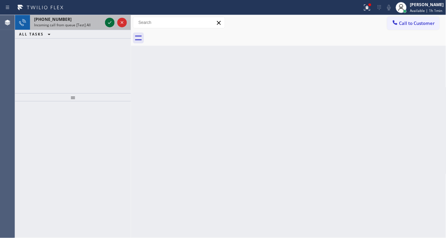
click at [106, 20] on icon at bounding box center [110, 22] width 8 height 8
click at [108, 22] on icon at bounding box center [110, 22] width 8 height 8
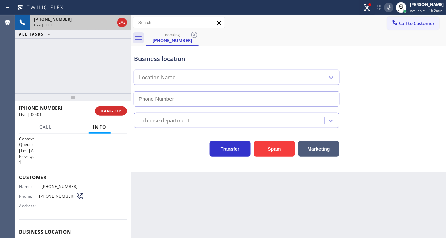
type input "[PHONE_NUMBER]"
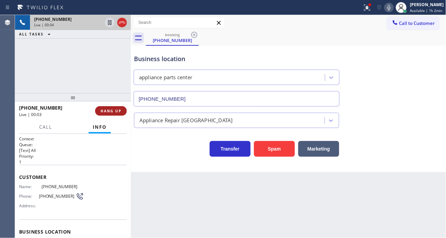
click at [119, 110] on span "HANG UP" at bounding box center [111, 110] width 21 height 5
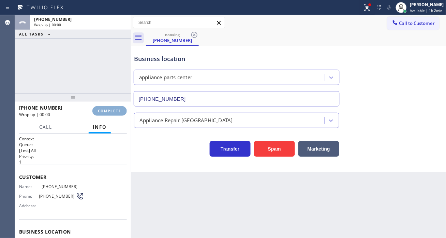
click at [119, 110] on span "COMPLETE" at bounding box center [110, 110] width 24 height 5
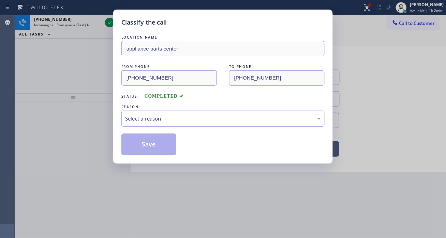
click at [206, 122] on div "Select a reason" at bounding box center [223, 119] width 196 height 8
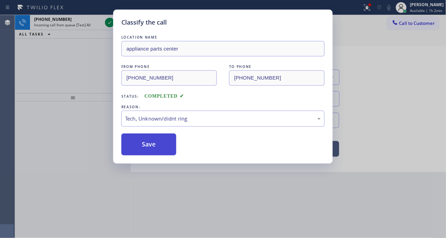
click at [137, 137] on button "Save" at bounding box center [148, 144] width 55 height 22
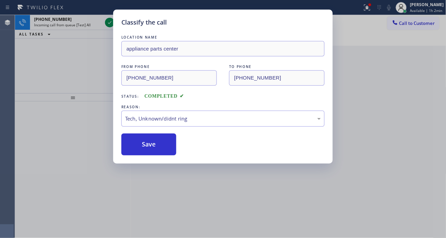
click at [108, 22] on div "Classify the call LOCATION NAME appliance parts center FROM PHONE [PHONE_NUMBER…" at bounding box center [223, 119] width 446 height 238
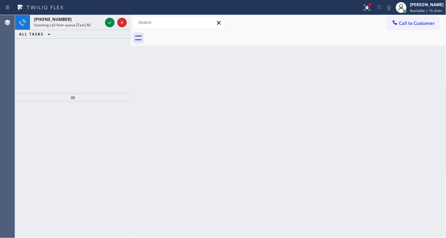
click at [108, 22] on icon at bounding box center [110, 22] width 8 height 8
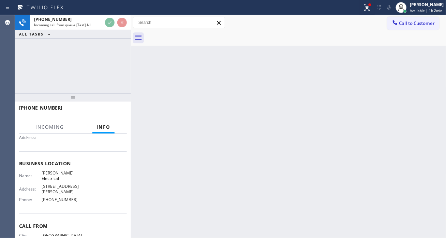
scroll to position [76, 0]
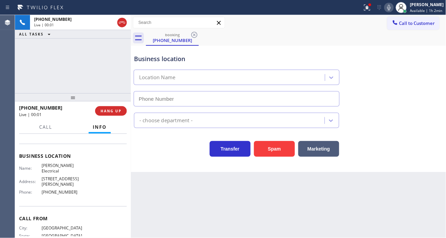
type input "[PHONE_NUMBER]"
click at [110, 114] on button "HANG UP" at bounding box center [111, 111] width 32 height 10
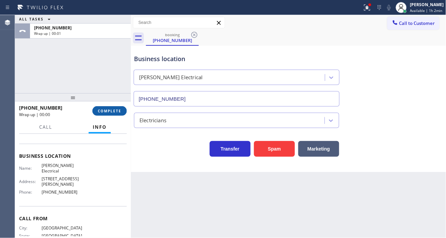
click at [110, 114] on button "COMPLETE" at bounding box center [109, 111] width 34 height 10
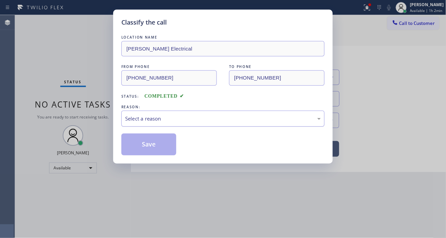
click at [199, 120] on div "Select a reason" at bounding box center [223, 119] width 196 height 8
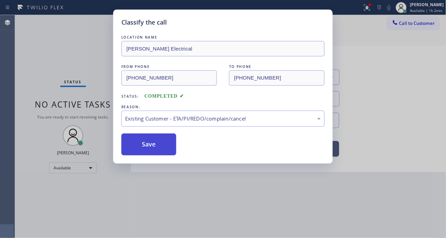
click at [165, 152] on button "Save" at bounding box center [148, 144] width 55 height 22
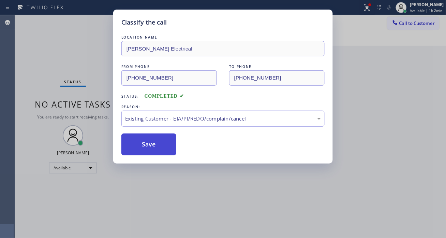
click at [165, 152] on button "Save" at bounding box center [148, 144] width 55 height 22
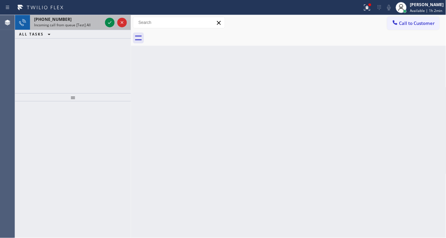
click at [104, 24] on div at bounding box center [116, 22] width 25 height 15
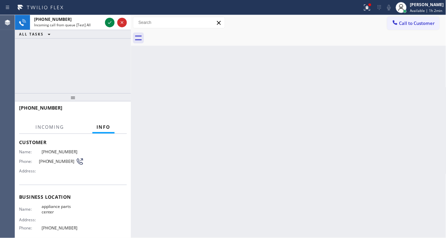
scroll to position [76, 0]
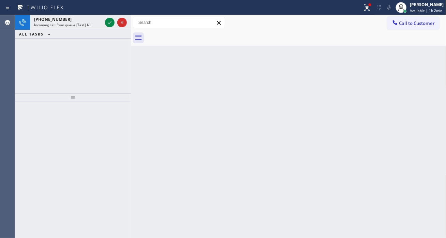
click at [441, 110] on div "Back to Dashboard Change Sender ID Customers Technicians Select a contact Outbo…" at bounding box center [289, 126] width 316 height 223
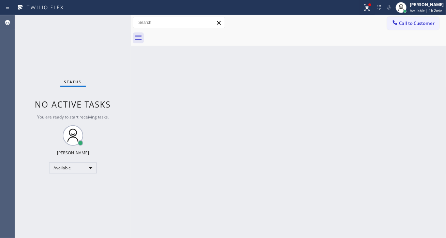
click at [93, 23] on div "Status No active tasks You are ready to start receiving tasks. [PERSON_NAME]" at bounding box center [73, 126] width 116 height 223
click at [429, 81] on div "Back to Dashboard Change Sender ID Customers Technicians Select a contact Outbo…" at bounding box center [289, 126] width 316 height 223
click at [111, 25] on div "Status No active tasks You are ready to start receiving tasks. [PERSON_NAME]" at bounding box center [73, 126] width 116 height 223
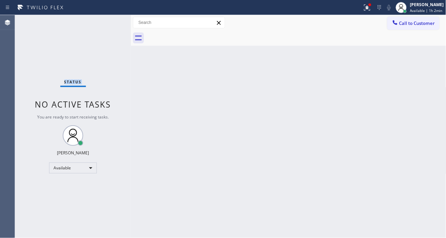
click at [111, 25] on div "Status No active tasks You are ready to start receiving tasks. [PERSON_NAME]" at bounding box center [73, 126] width 116 height 223
click at [108, 23] on div "Status No active tasks You are ready to start receiving tasks. [PERSON_NAME]" at bounding box center [73, 126] width 116 height 223
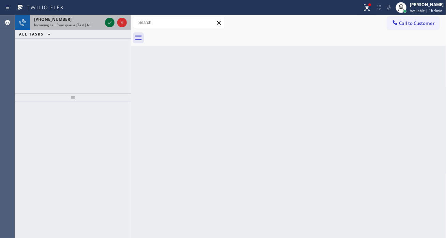
click at [108, 23] on icon at bounding box center [109, 22] width 3 height 3
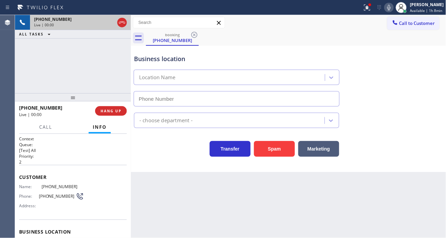
type input "[PHONE_NUMBER]"
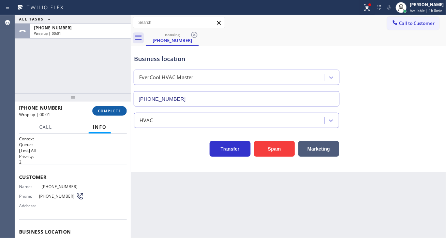
click at [117, 106] on button "COMPLETE" at bounding box center [109, 111] width 34 height 10
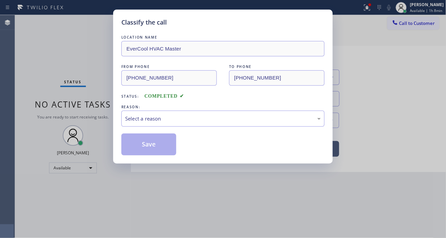
click at [192, 118] on div "Select a reason" at bounding box center [223, 119] width 196 height 8
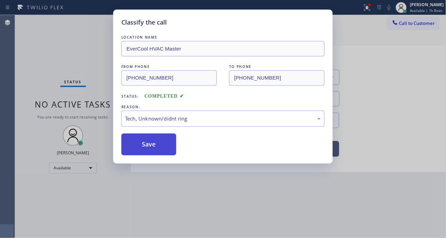
click at [171, 148] on button "Save" at bounding box center [148, 144] width 55 height 22
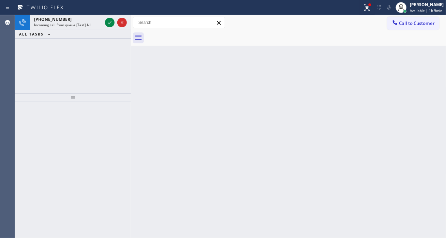
drag, startPoint x: 437, startPoint y: 83, endPoint x: 359, endPoint y: 81, distance: 77.8
click at [437, 83] on div "Back to Dashboard Change Sender ID Customers Technicians Select a contact Outbo…" at bounding box center [289, 126] width 316 height 223
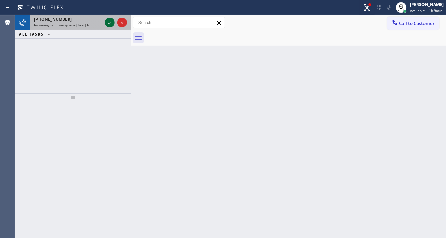
click at [110, 23] on icon at bounding box center [110, 22] width 8 height 8
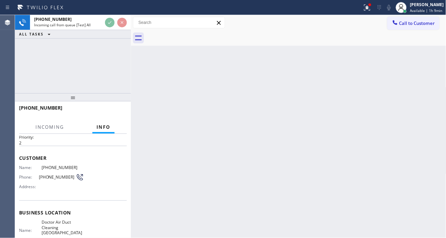
scroll to position [38, 0]
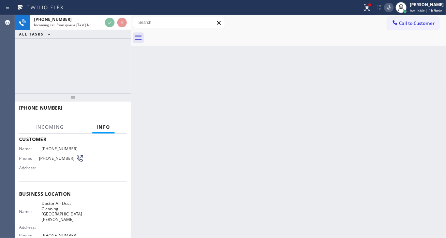
click at [61, 206] on span "Doctor Air Duct Cleaning [GEOGRAPHIC_DATA][PERSON_NAME]" at bounding box center [63, 211] width 42 height 21
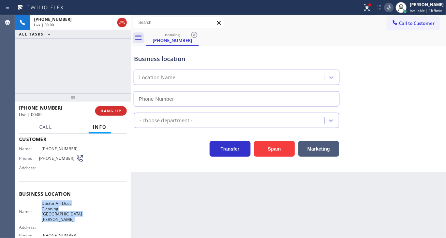
click at [61, 206] on span "Doctor Air Duct Cleaning [GEOGRAPHIC_DATA][PERSON_NAME]" at bounding box center [63, 211] width 42 height 21
type input "[PHONE_NUMBER]"
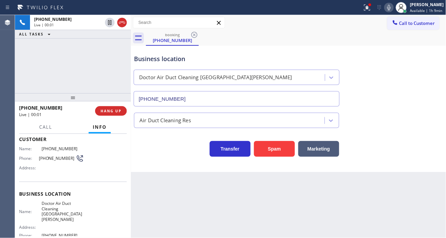
click at [267, 157] on div "Business location Doctor Air Duct Cleaning [GEOGRAPHIC_DATA][PERSON_NAME] [PHON…" at bounding box center [289, 109] width 316 height 126
click at [268, 149] on button "Spam" at bounding box center [274, 149] width 41 height 16
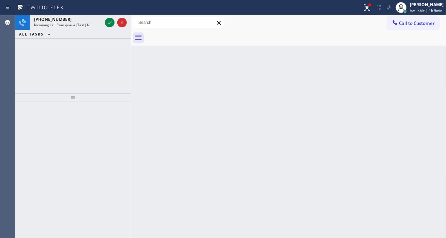
click at [427, 70] on div "Back to Dashboard Change Sender ID Customers Technicians Select a contact Outbo…" at bounding box center [289, 126] width 316 height 223
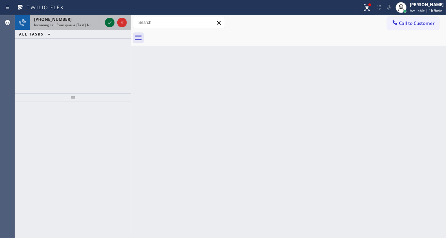
click at [111, 19] on icon at bounding box center [110, 22] width 8 height 8
click at [108, 23] on icon at bounding box center [109, 22] width 3 height 3
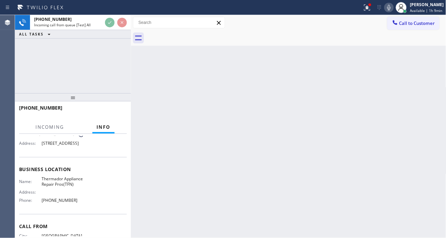
scroll to position [76, 0]
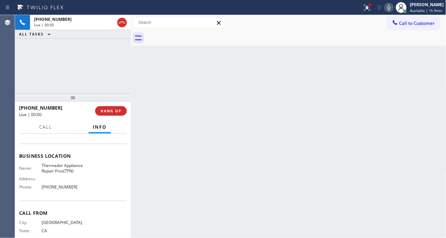
click at [67, 173] on span "Thermador Appliance Repair Pros(TFN)" at bounding box center [63, 168] width 42 height 11
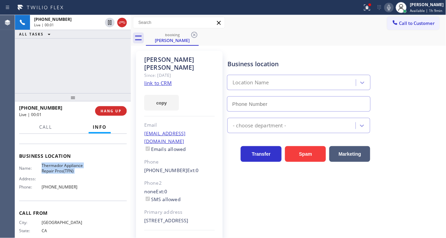
click at [67, 173] on span "Thermador Appliance Repair Pros(TFN)" at bounding box center [63, 168] width 42 height 11
type input "[PHONE_NUMBER]"
click at [67, 173] on span "Thermador Appliance Repair Pros(TFN)" at bounding box center [63, 168] width 42 height 11
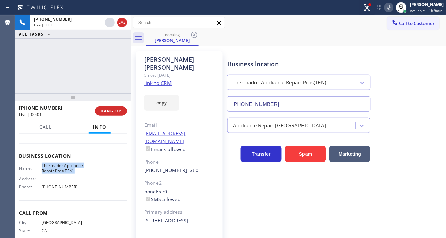
click at [67, 173] on span "Thermador Appliance Repair Pros(TFN)" at bounding box center [63, 168] width 42 height 11
click at [153, 87] on div "copy" at bounding box center [179, 99] width 71 height 24
click at [152, 87] on div "copy" at bounding box center [179, 99] width 71 height 24
click at [152, 79] on link "link to CRM" at bounding box center [158, 82] width 28 height 7
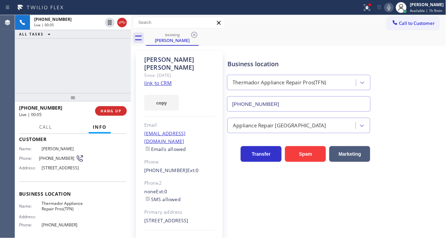
click at [45, 158] on span "[PHONE_NUMBER]" at bounding box center [57, 158] width 37 height 5
click at [304, 54] on div "Business location Thermador Appliance Repair Pros(TFN) [PHONE_NUMBER]" at bounding box center [299, 82] width 146 height 59
click at [53, 211] on span "Thermador Appliance Repair Pros(TFN)" at bounding box center [63, 206] width 42 height 11
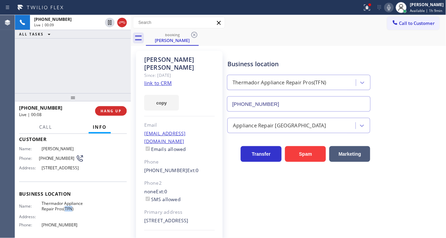
click at [53, 211] on span "Thermador Appliance Repair Pros(TFN)" at bounding box center [63, 206] width 42 height 11
click at [83, 67] on div "[PHONE_NUMBER] Live | 00:42 ALL TASKS ALL TASKS ACTIVE TASKS TASKS IN WRAP UP" at bounding box center [73, 54] width 116 height 78
click at [365, 12] on button at bounding box center [366, 7] width 15 height 15
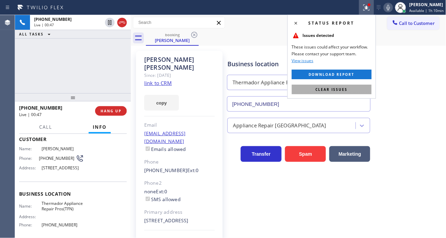
click at [367, 86] on button "Clear issues" at bounding box center [332, 90] width 80 height 10
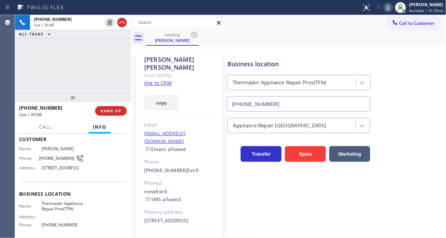
click at [115, 55] on div "[PHONE_NUMBER] Live | 00:48 ALL TASKS ALL TASKS ACTIVE TASKS TASKS IN WRAP UP" at bounding box center [73, 54] width 116 height 78
click at [85, 68] on div "[PHONE_NUMBER] Live | 00:54 ALL TASKS ALL TASKS ACTIVE TASKS TASKS IN WRAP UP" at bounding box center [73, 54] width 116 height 78
click at [85, 68] on div "[PHONE_NUMBER] Live | 00:55 ALL TASKS ALL TASKS ACTIVE TASKS TASKS IN WRAP UP" at bounding box center [73, 54] width 116 height 78
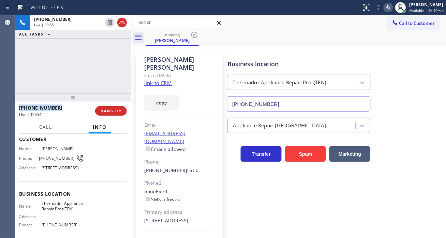
click at [85, 68] on div "[PHONE_NUMBER] Live | 00:55 ALL TASKS ALL TASKS ACTIVE TASKS TASKS IN WRAP UP" at bounding box center [73, 54] width 116 height 78
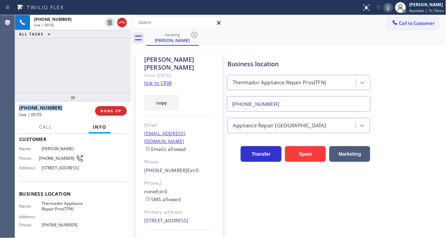
click at [85, 68] on div "[PHONE_NUMBER] Live | 00:56 ALL TASKS ALL TASKS ACTIVE TASKS TASKS IN WRAP UP" at bounding box center [73, 54] width 116 height 78
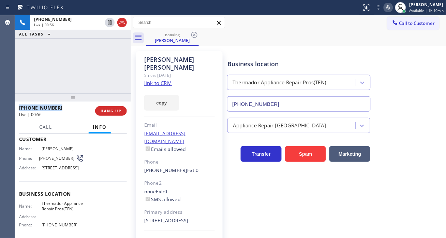
click at [85, 68] on div "[PHONE_NUMBER] Live | 00:56 ALL TASKS ALL TASKS ACTIVE TASKS TASKS IN WRAP UP" at bounding box center [73, 54] width 116 height 78
click at [85, 68] on div "[PHONE_NUMBER] Live | 00:57 ALL TASKS ALL TASKS ACTIVE TASKS TASKS IN WRAP UP" at bounding box center [73, 54] width 116 height 78
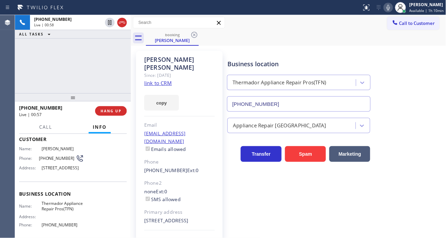
click at [88, 70] on div "[PHONE_NUMBER] Live | 00:58 ALL TASKS ALL TASKS ACTIVE TASKS TASKS IN WRAP UP" at bounding box center [73, 54] width 116 height 78
click at [89, 70] on div "[PHONE_NUMBER] Live | 00:58 ALL TASKS ALL TASKS ACTIVE TASKS TASKS IN WRAP UP" at bounding box center [73, 54] width 116 height 78
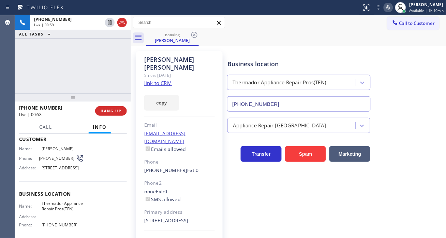
click at [101, 62] on div "[PHONE_NUMBER] Live | 00:59 ALL TASKS ALL TASKS ACTIVE TASKS TASKS IN WRAP UP" at bounding box center [73, 54] width 116 height 78
click at [102, 62] on div "[PHONE_NUMBER] Live | 00:59 ALL TASKS ALL TASKS ACTIVE TASKS TASKS IN WRAP UP" at bounding box center [73, 54] width 116 height 78
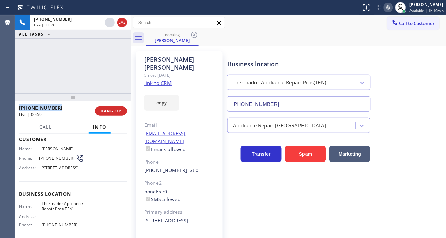
click at [102, 62] on div "[PHONE_NUMBER] Live | 00:59 ALL TASKS ALL TASKS ACTIVE TASKS TASKS IN WRAP UP" at bounding box center [73, 54] width 116 height 78
click at [110, 72] on div "[PHONE_NUMBER] Live | 01:01 ALL TASKS ALL TASKS ACTIVE TASKS TASKS IN WRAP UP" at bounding box center [73, 54] width 116 height 78
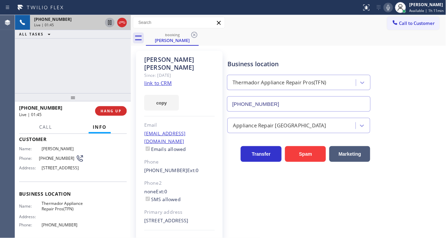
click at [110, 24] on icon at bounding box center [110, 22] width 8 height 8
drag, startPoint x: 417, startPoint y: 75, endPoint x: 56, endPoint y: 1, distance: 368.2
click at [417, 75] on div "Business location Thermador Appliance Repair Pros(TFN) [PHONE_NUMBER]" at bounding box center [335, 81] width 218 height 62
click at [387, 10] on icon at bounding box center [389, 7] width 8 height 8
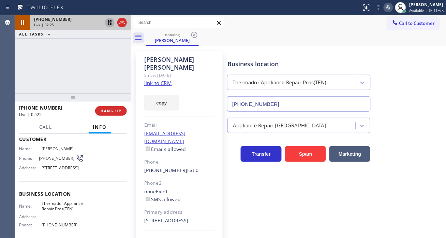
click at [387, 10] on icon at bounding box center [389, 7] width 8 height 8
drag, startPoint x: 428, startPoint y: 63, endPoint x: 366, endPoint y: 49, distance: 62.7
click at [428, 63] on div "Business location Thermador Appliance Repair Pros(TFN) [PHONE_NUMBER]" at bounding box center [335, 81] width 218 height 62
click at [109, 22] on icon at bounding box center [109, 22] width 5 height 5
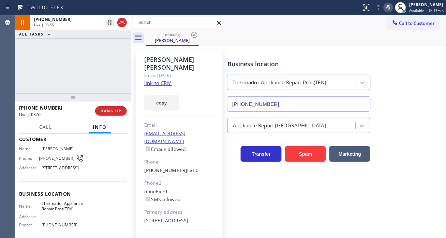
click at [388, 9] on icon at bounding box center [389, 7] width 8 height 8
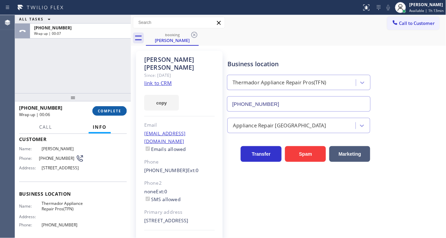
click at [112, 112] on span "COMPLETE" at bounding box center [110, 110] width 24 height 5
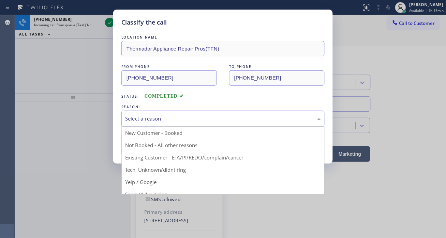
click at [187, 114] on div "Select a reason" at bounding box center [222, 119] width 203 height 16
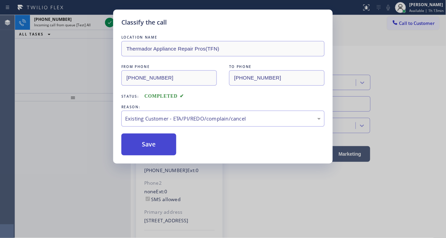
click at [166, 149] on button "Save" at bounding box center [148, 144] width 55 height 22
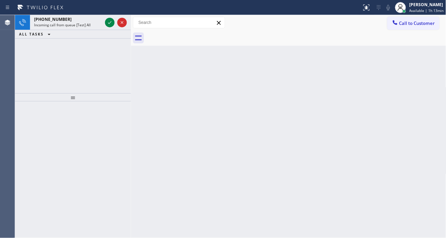
click at [107, 21] on icon at bounding box center [110, 22] width 8 height 8
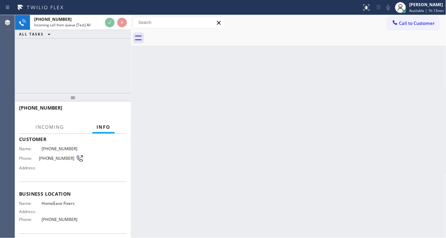
scroll to position [76, 0]
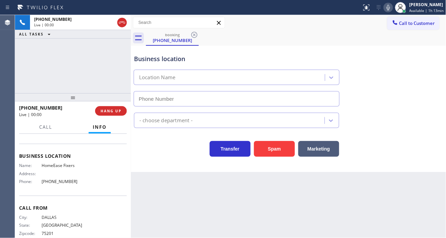
type input "[PHONE_NUMBER]"
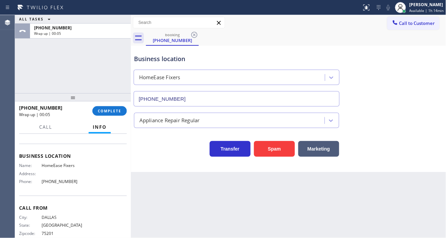
click at [422, 91] on div "Business location HomeEase Fixers [PHONE_NUMBER]" at bounding box center [289, 76] width 312 height 62
click at [111, 109] on span "COMPLETE" at bounding box center [110, 110] width 24 height 5
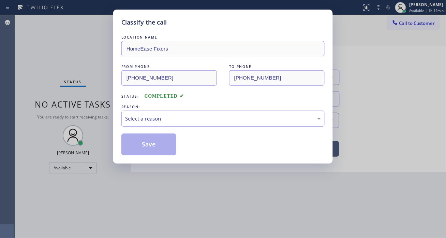
click at [162, 111] on div "Select a reason" at bounding box center [222, 119] width 203 height 16
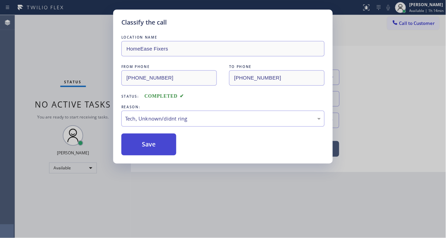
click at [158, 150] on button "Save" at bounding box center [148, 144] width 55 height 22
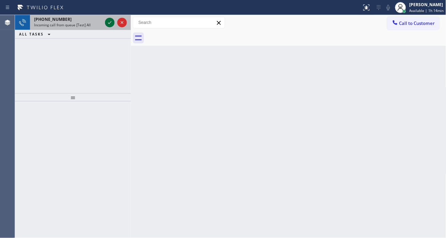
click at [109, 26] on icon at bounding box center [110, 22] width 8 height 8
click at [111, 24] on icon at bounding box center [110, 22] width 8 height 8
click at [110, 23] on icon at bounding box center [109, 22] width 3 height 3
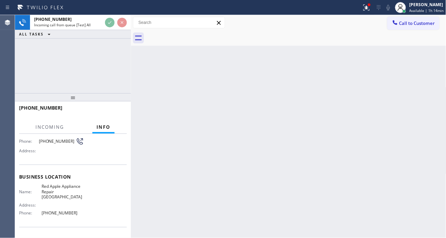
scroll to position [76, 0]
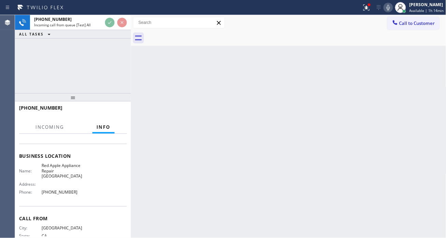
click at [73, 173] on div "Name: Red Apple Appliance Repair Studio City Address: Phone: [PHONE_NUMBER]" at bounding box center [51, 180] width 65 height 34
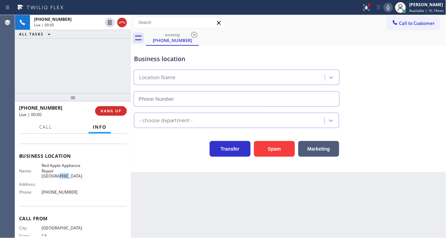
click at [73, 173] on div "Name: Red Apple Appliance Repair Studio City Address: Phone: [PHONE_NUMBER]" at bounding box center [51, 180] width 65 height 34
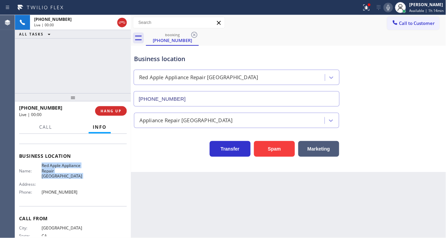
type input "[PHONE_NUMBER]"
click at [269, 145] on button "Spam" at bounding box center [274, 149] width 41 height 16
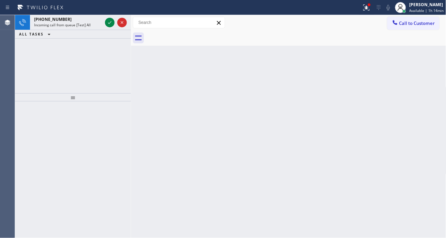
drag, startPoint x: 441, startPoint y: 89, endPoint x: 307, endPoint y: 72, distance: 135.2
click at [441, 89] on div "Back to Dashboard Change Sender ID Customers Technicians Select a contact Outbo…" at bounding box center [289, 126] width 316 height 223
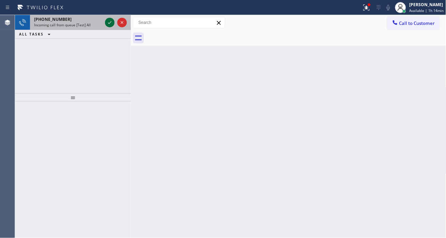
click at [110, 23] on icon at bounding box center [110, 22] width 8 height 8
click at [108, 20] on icon at bounding box center [110, 22] width 8 height 8
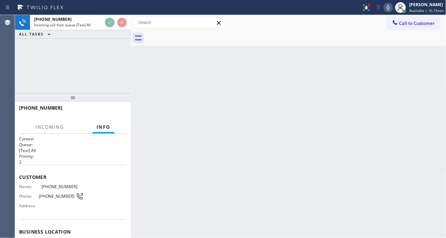
scroll to position [76, 0]
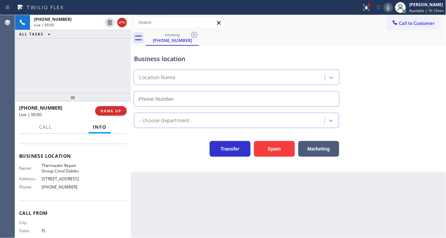
click at [58, 167] on span "Thermador Repair Group Coral Gables" at bounding box center [63, 168] width 42 height 11
type input "[PHONE_NUMBER]"
click at [58, 167] on span "Thermador Repair Group Coral Gables" at bounding box center [63, 168] width 42 height 11
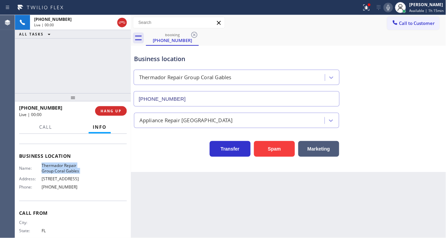
click at [58, 167] on span "Thermador Repair Group Coral Gables" at bounding box center [63, 168] width 42 height 11
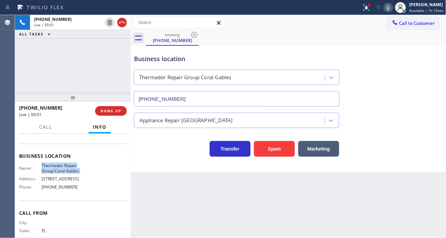
click at [58, 167] on span "Thermador Repair Group Coral Gables" at bounding box center [63, 168] width 42 height 11
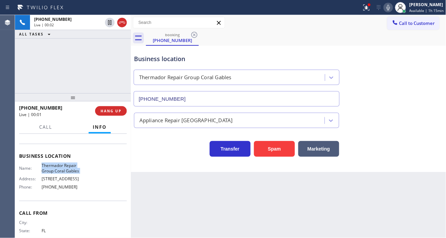
click at [58, 167] on span "Thermador Repair Group Coral Gables" at bounding box center [63, 168] width 42 height 11
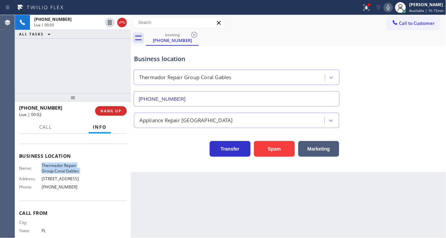
scroll to position [38, 0]
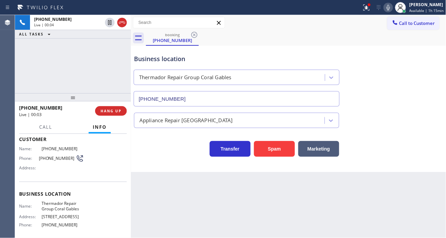
click at [57, 156] on span "[PHONE_NUMBER]" at bounding box center [57, 158] width 37 height 5
click at [189, 222] on div "Back to Dashboard Change Sender ID Customers Technicians Select a contact Outbo…" at bounding box center [289, 126] width 316 height 223
click at [69, 206] on span "Thermador Repair Group Coral Gables" at bounding box center [63, 206] width 42 height 11
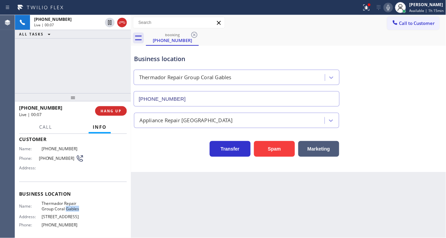
click at [69, 206] on span "Thermador Repair Group Coral Gables" at bounding box center [63, 206] width 42 height 11
click at [147, 199] on div "Back to Dashboard Change Sender ID Customers Technicians Select a contact Outbo…" at bounding box center [289, 126] width 316 height 223
click at [119, 110] on span "HANG UP" at bounding box center [111, 110] width 21 height 5
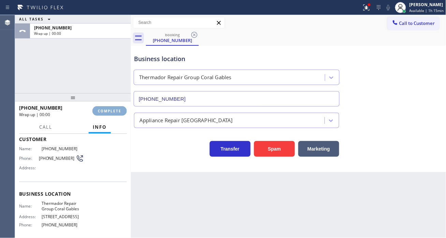
click at [119, 110] on span "COMPLETE" at bounding box center [110, 110] width 24 height 5
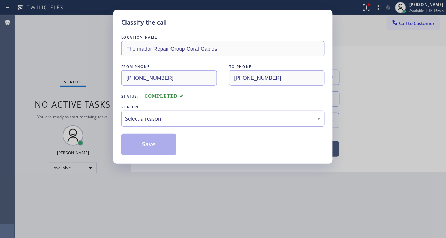
click at [157, 123] on div "Select a reason" at bounding box center [222, 119] width 203 height 16
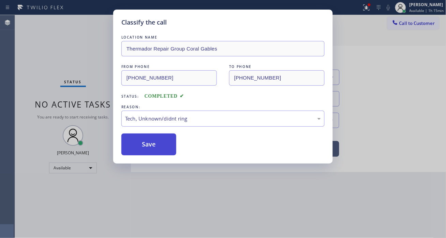
click at [172, 147] on button "Save" at bounding box center [148, 144] width 55 height 22
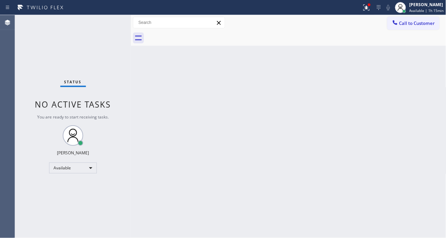
click at [428, 83] on div "Back to Dashboard Change Sender ID Customers Technicians Select a contact Outbo…" at bounding box center [289, 126] width 316 height 223
click at [364, 6] on div at bounding box center [366, 7] width 15 height 8
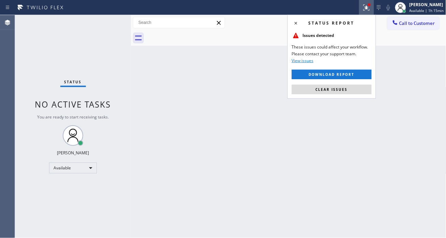
click at [356, 97] on div "Status report Issues detected These issues could affect your workflow. Please c…" at bounding box center [332, 57] width 89 height 84
click at [349, 91] on button "Clear issues" at bounding box center [332, 90] width 80 height 10
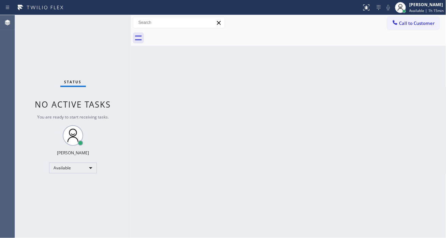
click at [114, 20] on div "Status No active tasks You are ready to start receiving tasks. [PERSON_NAME]" at bounding box center [73, 126] width 116 height 223
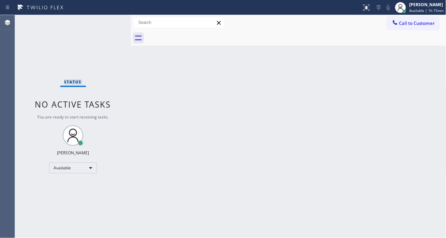
click at [114, 20] on div "Status No active tasks You are ready to start receiving tasks. [PERSON_NAME]" at bounding box center [73, 126] width 116 height 223
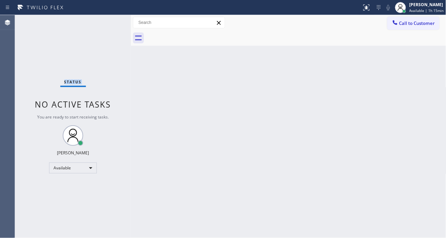
click at [114, 20] on div "Status No active tasks You are ready to start receiving tasks. [PERSON_NAME]" at bounding box center [73, 126] width 116 height 223
click at [410, 10] on div "[PERSON_NAME] Available | 1h 16min" at bounding box center [427, 7] width 38 height 12
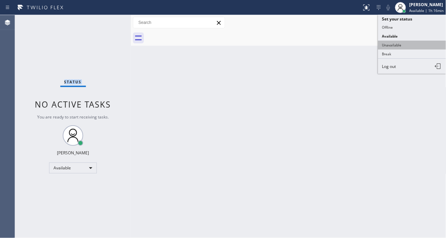
click at [400, 46] on button "Unavailable" at bounding box center [412, 45] width 68 height 9
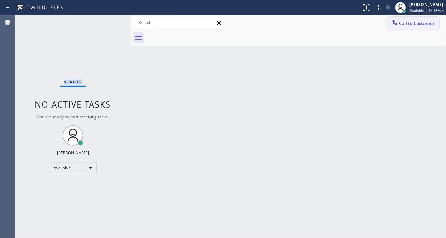
click at [415, 26] on span "Call to Customer" at bounding box center [418, 23] width 36 height 6
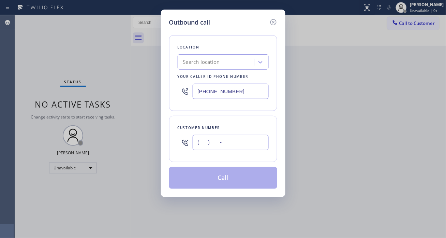
click at [246, 143] on input "(___) ___-____" at bounding box center [231, 142] width 76 height 15
paste input "628) 336-0559"
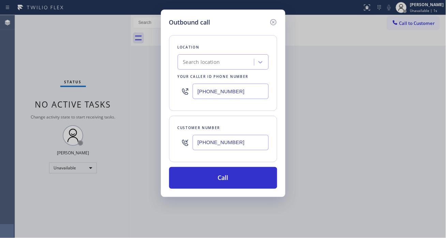
type input "[PHONE_NUMBER]"
click at [242, 94] on input "[PHONE_NUMBER]" at bounding box center [231, 91] width 76 height 15
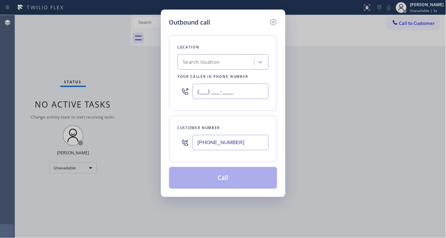
type input "(___) ___-____"
click at [231, 65] on div "Search location" at bounding box center [217, 62] width 74 height 12
paste input "Thermador Appliance Repair Pros(TFN)"
type input "Thermador Appliance Repair Pros(TFN)"
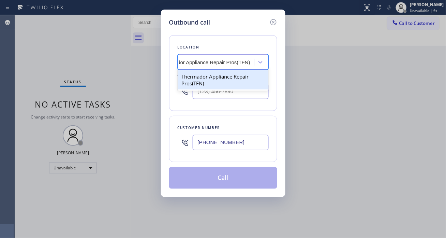
click at [223, 77] on div "Thermador Appliance Repair Pros(TFN)" at bounding box center [223, 79] width 91 height 19
type input "[PHONE_NUMBER]"
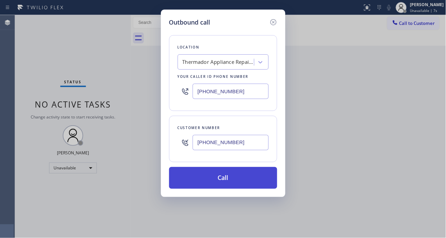
click at [229, 175] on button "Call" at bounding box center [223, 178] width 108 height 22
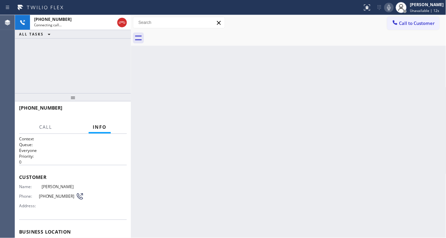
click at [78, 52] on div "[PHONE_NUMBER] Connecting call… ALL TASKS ALL TASKS ACTIVE TASKS TASKS IN WRAP …" at bounding box center [73, 54] width 116 height 78
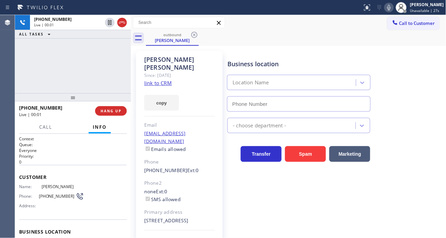
click at [84, 51] on div "[PHONE_NUMBER] Live | 00:01 ALL TASKS ALL TASKS ACTIVE TASKS TASKS IN WRAP UP" at bounding box center [73, 54] width 116 height 78
type input "[PHONE_NUMBER]"
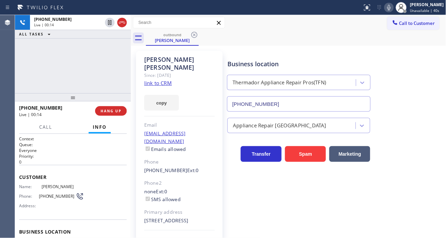
click at [420, 98] on div "Business location Thermador Appliance Repair Pros(TFN) [PHONE_NUMBER]" at bounding box center [335, 81] width 218 height 62
click at [335, 53] on div "Business location Thermador Appliance Repair Pros(TFN) [PHONE_NUMBER]" at bounding box center [299, 82] width 146 height 59
click at [83, 58] on div "[PHONE_NUMBER] Live | 00:20 ALL TASKS ALL TASKS ACTIVE TASKS TASKS IN WRAP UP" at bounding box center [73, 54] width 116 height 78
click at [432, 91] on div "Business location Thermador Appliance Repair Pros(TFN) [PHONE_NUMBER]" at bounding box center [335, 81] width 218 height 62
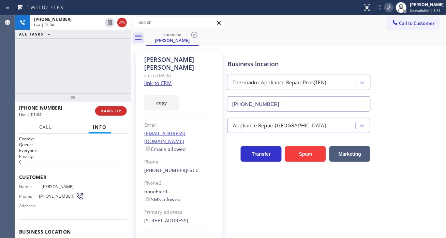
click at [81, 60] on div "[PHONE_NUMBER] Live | 01:04 ALL TASKS ALL TASKS ACTIVE TASKS TASKS IN WRAP UP" at bounding box center [73, 54] width 116 height 78
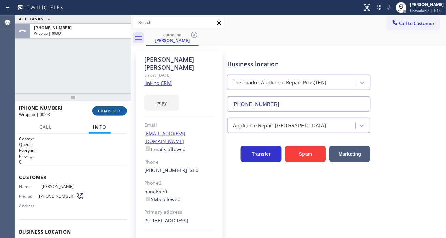
click at [112, 110] on span "COMPLETE" at bounding box center [110, 110] width 24 height 5
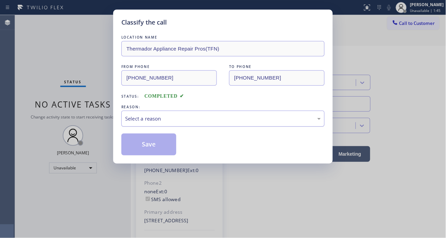
click at [185, 115] on div "Select a reason" at bounding box center [223, 119] width 196 height 8
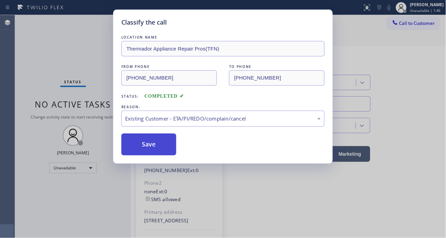
click at [168, 149] on button "Save" at bounding box center [148, 144] width 55 height 22
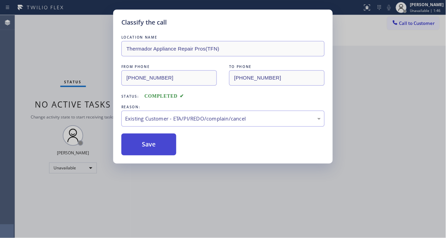
click at [168, 149] on button "Save" at bounding box center [148, 144] width 55 height 22
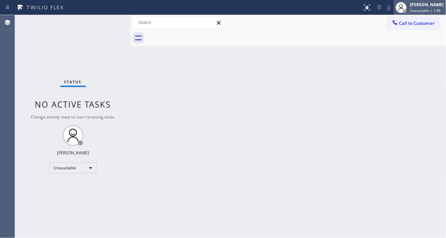
click at [415, 11] on span "Unavailable | 1:49" at bounding box center [425, 10] width 31 height 5
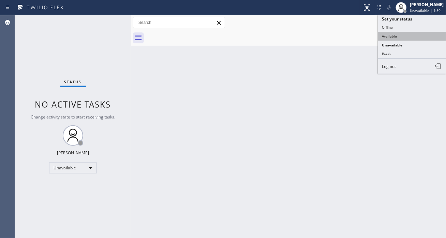
click at [393, 38] on button "Available" at bounding box center [412, 36] width 68 height 9
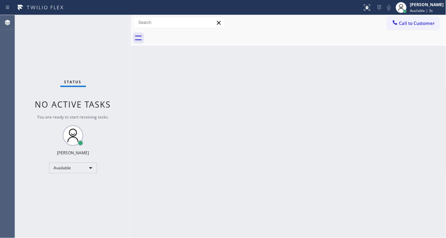
click at [112, 23] on div "Status No active tasks You are ready to start receiving tasks. [PERSON_NAME]" at bounding box center [73, 126] width 116 height 223
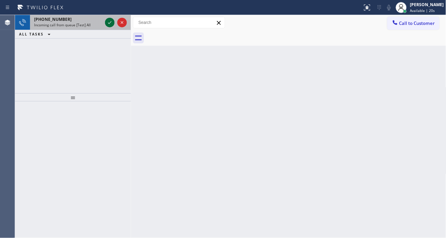
click at [112, 23] on icon at bounding box center [110, 22] width 8 height 8
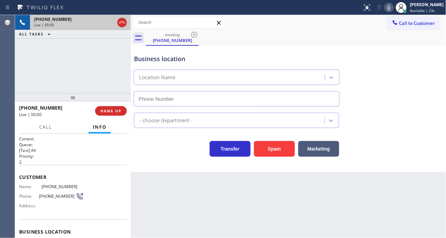
type input "[PHONE_NUMBER]"
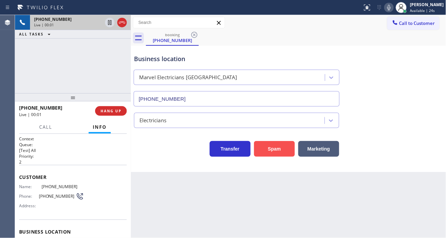
click at [265, 151] on button "Spam" at bounding box center [274, 149] width 41 height 16
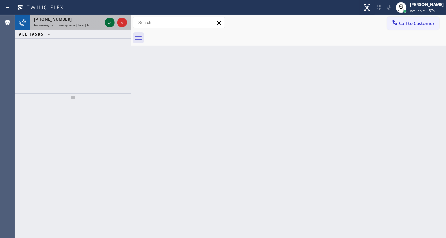
click at [109, 23] on icon at bounding box center [110, 22] width 8 height 8
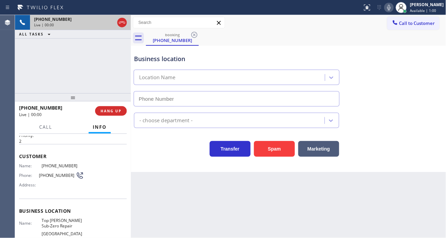
scroll to position [38, 0]
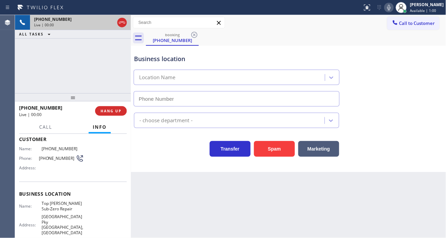
type input "[PHONE_NUMBER]"
click at [60, 211] on div "Name: Top [PERSON_NAME] Sub-Zero Repair Address: [STREET_ADDRESS] Phone: [PHONE…" at bounding box center [51, 223] width 65 height 45
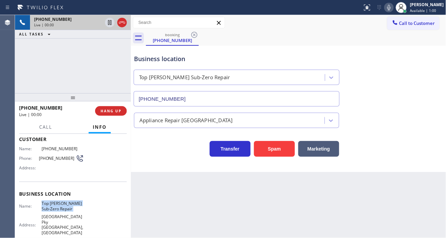
click at [60, 211] on div "Name: Top [PERSON_NAME] Sub-Zero Repair Address: [STREET_ADDRESS] Phone: [PHONE…" at bounding box center [51, 223] width 65 height 45
click at [52, 156] on span "[PHONE_NUMBER]" at bounding box center [57, 158] width 37 height 5
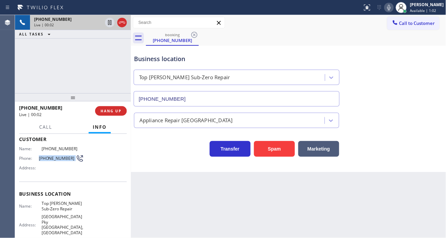
click at [52, 156] on span "[PHONE_NUMBER]" at bounding box center [57, 158] width 37 height 5
click at [131, 198] on div at bounding box center [131, 126] width 0 height 223
click at [60, 208] on span "Top [PERSON_NAME] Sub-Zero Repair" at bounding box center [63, 206] width 42 height 11
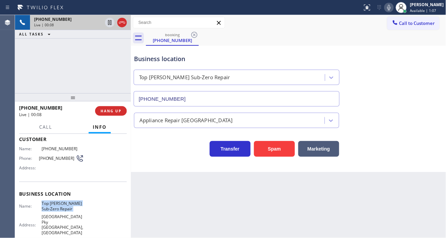
scroll to position [76, 0]
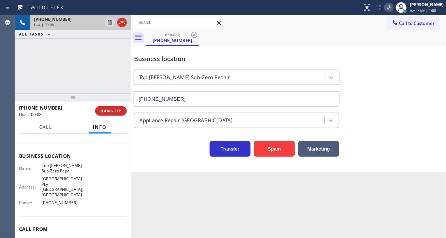
click at [58, 200] on span "[PHONE_NUMBER]" at bounding box center [63, 202] width 42 height 5
click at [391, 6] on div "Status report No issues detected If you experience an issue, please download th…" at bounding box center [403, 7] width 86 height 15
click at [393, 8] on icon at bounding box center [389, 7] width 8 height 8
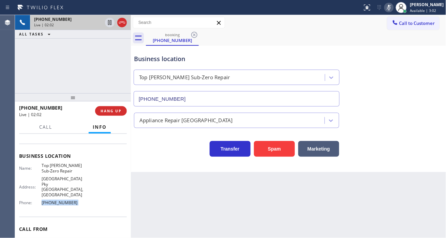
click at [393, 8] on icon at bounding box center [389, 7] width 8 height 8
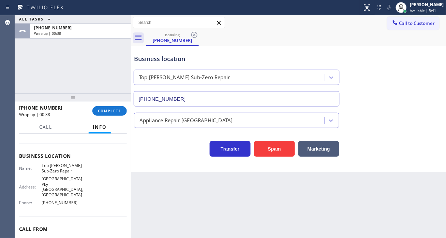
click at [115, 115] on div "[PHONE_NUMBER] Wrap up | 00:38 COMPLETE" at bounding box center [73, 111] width 108 height 18
click at [116, 115] on div "[PHONE_NUMBER] Wrap up | 00:38 COMPLETE" at bounding box center [73, 111] width 108 height 18
click at [114, 113] on button "COMPLETE" at bounding box center [109, 111] width 34 height 10
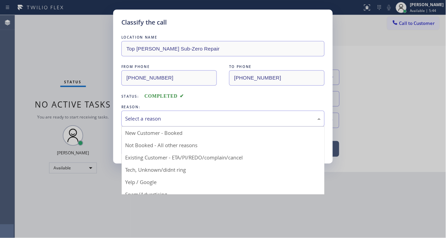
click at [161, 125] on div "Select a reason" at bounding box center [222, 119] width 203 height 16
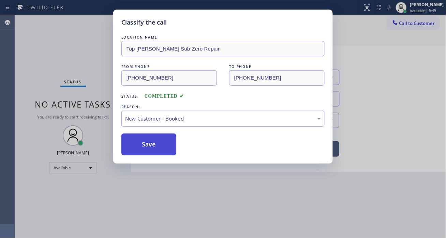
click at [158, 142] on button "Save" at bounding box center [148, 144] width 55 height 22
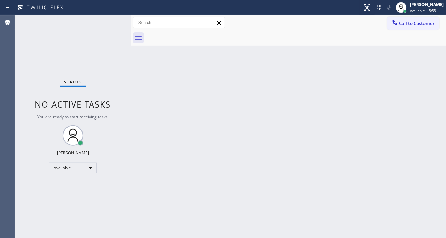
click at [100, 26] on div "Status No active tasks You are ready to start receiving tasks. [PERSON_NAME]" at bounding box center [73, 126] width 116 height 223
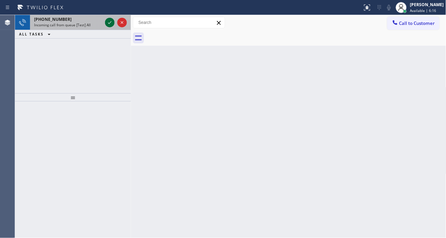
click at [106, 23] on icon at bounding box center [110, 22] width 8 height 8
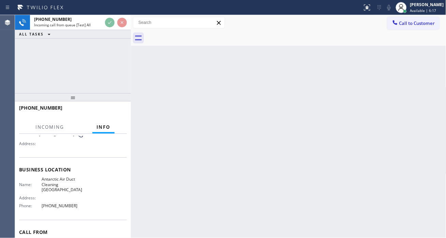
scroll to position [76, 0]
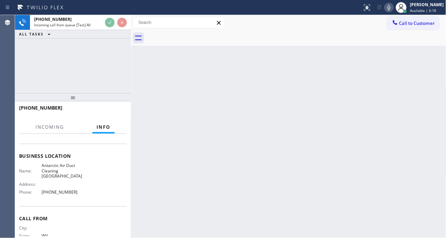
click at [70, 173] on div "Name: Antarctic Air Duct Cleaning [GEOGRAPHIC_DATA] Address: Phone: [PHONE_NUMB…" at bounding box center [51, 180] width 65 height 34
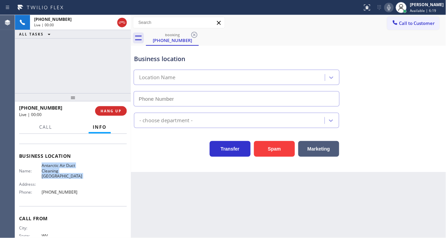
type input "[PHONE_NUMBER]"
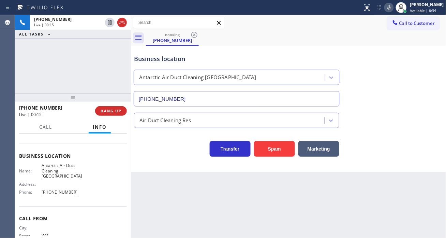
click at [429, 106] on div "Business location Antarctic Air Duct Cleaning [GEOGRAPHIC_DATA] [PHONE_NUMBER]" at bounding box center [289, 76] width 312 height 62
click at [275, 142] on button "Spam" at bounding box center [274, 149] width 41 height 16
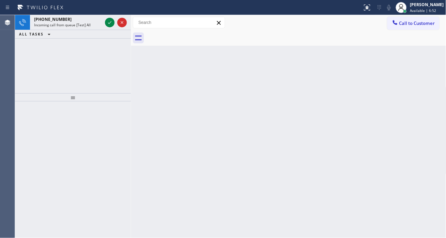
click at [442, 69] on div "Back to Dashboard Change Sender ID Customers Technicians Select a contact Outbo…" at bounding box center [289, 126] width 316 height 223
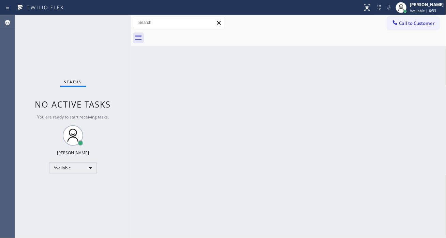
click at [108, 22] on div "Status No active tasks You are ready to start receiving tasks. [PERSON_NAME]" at bounding box center [73, 126] width 116 height 223
click at [111, 20] on div "Status No active tasks You are ready to start receiving tasks. [PERSON_NAME]" at bounding box center [73, 126] width 116 height 223
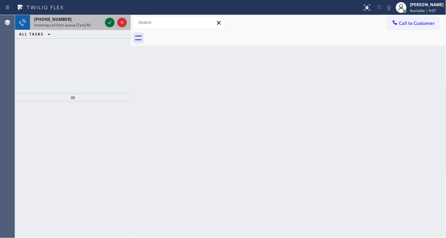
click at [111, 20] on icon at bounding box center [110, 22] width 8 height 8
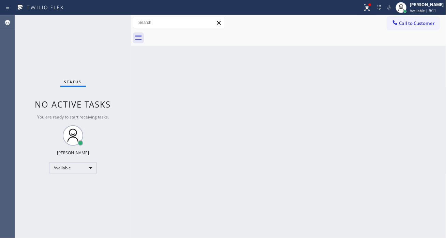
click at [108, 20] on div "Status No active tasks You are ready to start receiving tasks. [PERSON_NAME]" at bounding box center [73, 126] width 116 height 223
click at [432, 77] on div "Back to Dashboard Change Sender ID Customers Technicians Select a contact Outbo…" at bounding box center [289, 126] width 316 height 223
click at [107, 21] on div "Status No active tasks You are ready to start receiving tasks. [PERSON_NAME]" at bounding box center [73, 126] width 116 height 223
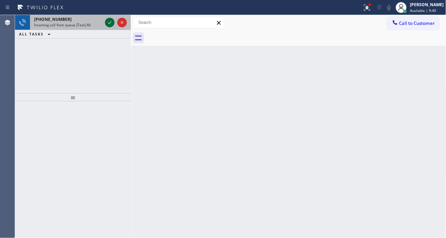
click at [107, 21] on icon at bounding box center [110, 22] width 8 height 8
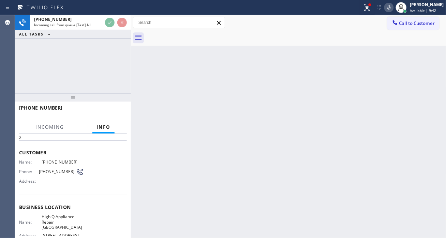
scroll to position [38, 0]
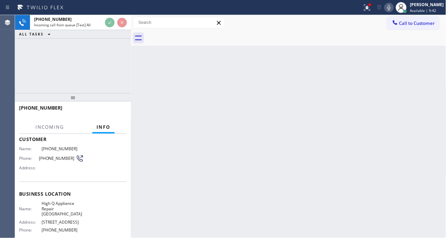
click at [67, 204] on span "High Q Appliance Repair [GEOGRAPHIC_DATA]" at bounding box center [63, 209] width 42 height 16
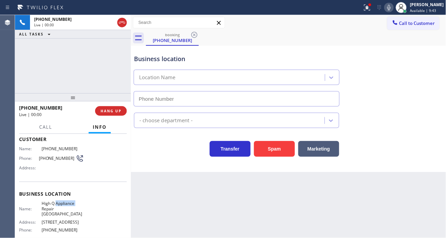
click at [67, 204] on span "High Q Appliance Repair [GEOGRAPHIC_DATA]" at bounding box center [63, 209] width 42 height 16
type input "[PHONE_NUMBER]"
click at [67, 204] on span "High Q Appliance Repair [GEOGRAPHIC_DATA]" at bounding box center [63, 209] width 42 height 16
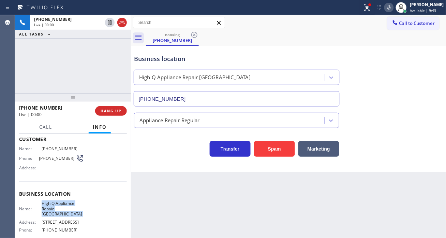
click at [67, 204] on span "High Q Appliance Repair [GEOGRAPHIC_DATA]" at bounding box center [63, 209] width 42 height 16
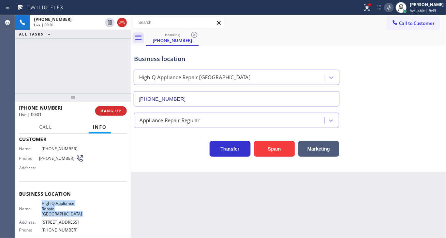
click at [67, 204] on span "High Q Appliance Repair [GEOGRAPHIC_DATA]" at bounding box center [63, 209] width 42 height 16
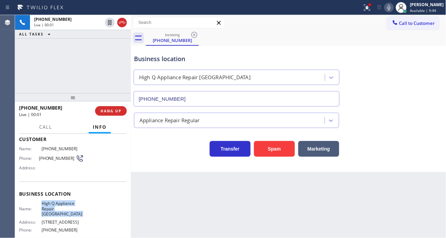
click at [67, 204] on span "High Q Appliance Repair [GEOGRAPHIC_DATA]" at bounding box center [63, 209] width 42 height 16
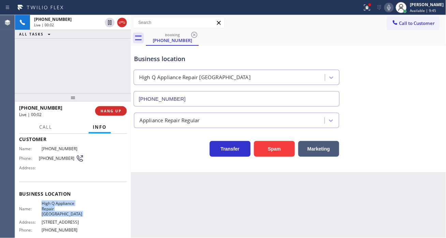
click at [67, 204] on span "High Q Appliance Repair [GEOGRAPHIC_DATA]" at bounding box center [63, 209] width 42 height 16
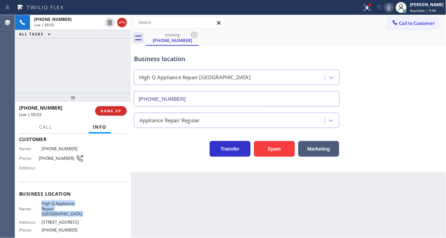
click at [67, 204] on span "High Q Appliance Repair [GEOGRAPHIC_DATA]" at bounding box center [63, 209] width 42 height 16
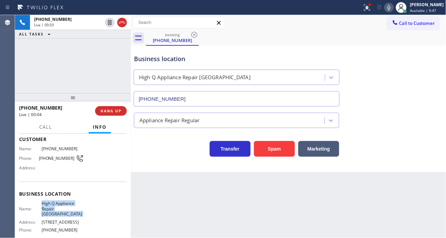
click at [67, 204] on span "High Q Appliance Repair [GEOGRAPHIC_DATA]" at bounding box center [63, 209] width 42 height 16
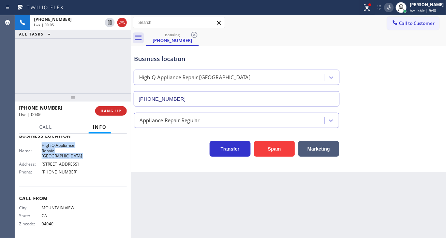
scroll to position [97, 0]
click at [72, 171] on span "[PHONE_NUMBER]" at bounding box center [63, 171] width 42 height 5
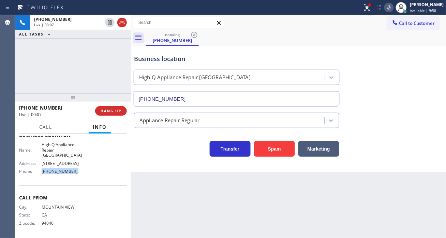
click at [72, 171] on span "[PHONE_NUMBER]" at bounding box center [63, 171] width 42 height 5
click at [74, 161] on span "[STREET_ADDRESS]" at bounding box center [63, 163] width 42 height 5
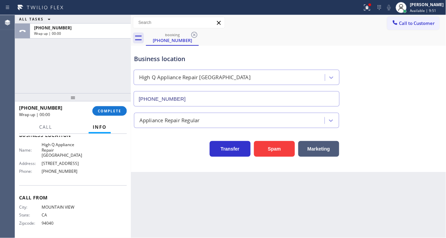
click at [74, 161] on span "[STREET_ADDRESS]" at bounding box center [63, 163] width 42 height 5
click at [110, 108] on span "COMPLETE" at bounding box center [110, 110] width 24 height 5
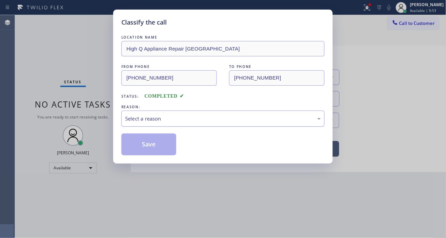
click at [192, 118] on div "Select a reason" at bounding box center [223, 119] width 196 height 8
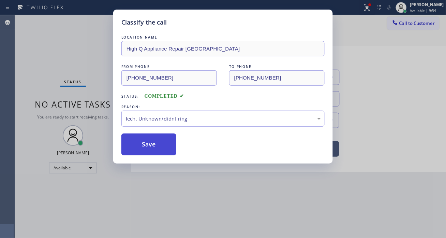
click at [166, 141] on button "Save" at bounding box center [148, 144] width 55 height 22
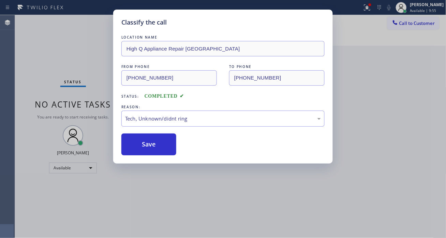
click at [101, 21] on div "Classify the call LOCATION NAME High Q Appliance Repair [GEOGRAPHIC_DATA] FROM …" at bounding box center [223, 119] width 446 height 238
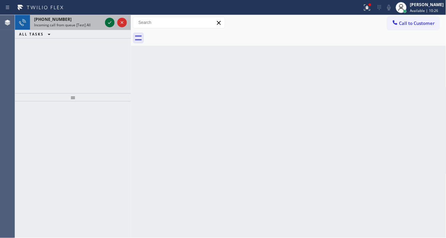
click at [108, 23] on icon at bounding box center [110, 22] width 8 height 8
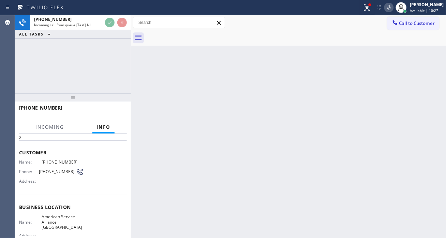
scroll to position [38, 0]
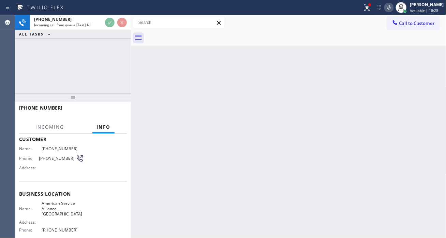
click at [61, 203] on span "American Service Alliance [GEOGRAPHIC_DATA]" at bounding box center [63, 209] width 42 height 16
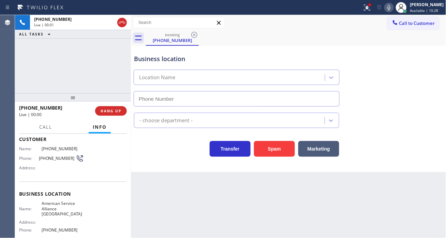
click at [61, 203] on span "American Service Alliance [GEOGRAPHIC_DATA]" at bounding box center [63, 209] width 42 height 16
type input "[PHONE_NUMBER]"
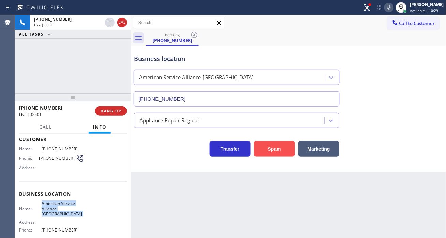
click at [270, 148] on button "Spam" at bounding box center [274, 149] width 41 height 16
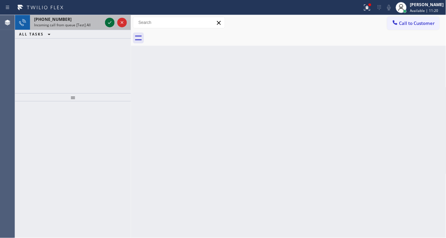
click at [109, 23] on icon at bounding box center [110, 22] width 8 height 8
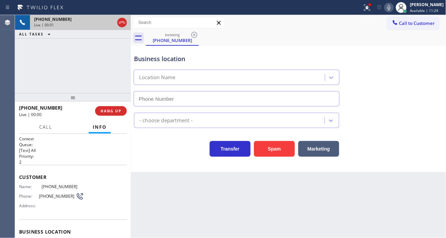
type input "[PHONE_NUMBER]"
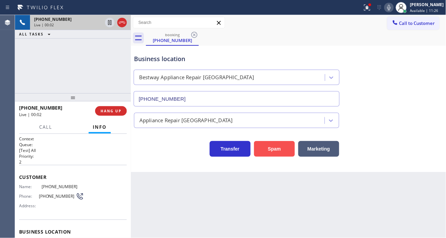
click at [280, 155] on button "Spam" at bounding box center [274, 149] width 41 height 16
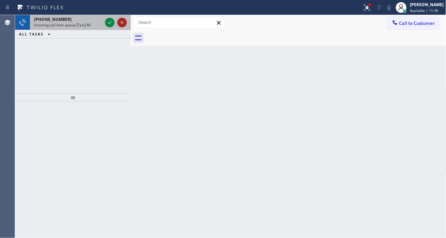
click at [120, 21] on icon at bounding box center [122, 22] width 8 height 8
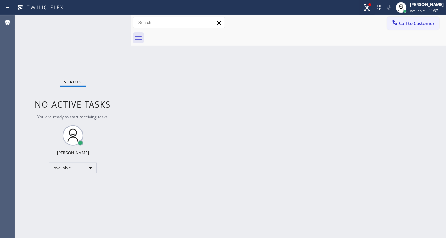
click at [110, 20] on div "Status No active tasks You are ready to start receiving tasks. [PERSON_NAME]" at bounding box center [73, 126] width 116 height 223
click at [110, 21] on div "Status No active tasks You are ready to start receiving tasks. [PERSON_NAME]" at bounding box center [73, 126] width 116 height 223
click at [108, 21] on div "Status No active tasks You are ready to start receiving tasks. [PERSON_NAME]" at bounding box center [73, 126] width 116 height 223
click at [107, 21] on div "Status No active tasks You are ready to start receiving tasks. [PERSON_NAME]" at bounding box center [73, 126] width 116 height 223
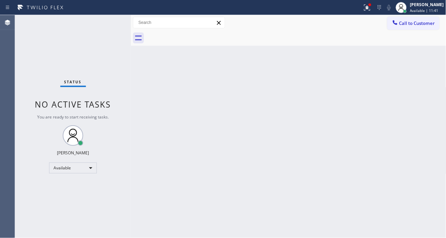
click at [107, 21] on div "Status No active tasks You are ready to start receiving tasks. [PERSON_NAME]" at bounding box center [73, 126] width 116 height 223
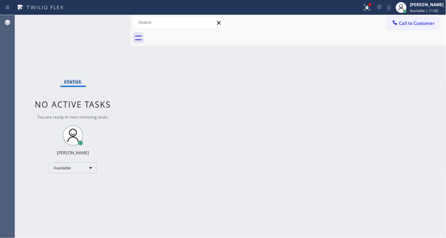
click at [107, 21] on div "Status No active tasks You are ready to start receiving tasks. [PERSON_NAME]" at bounding box center [73, 126] width 116 height 223
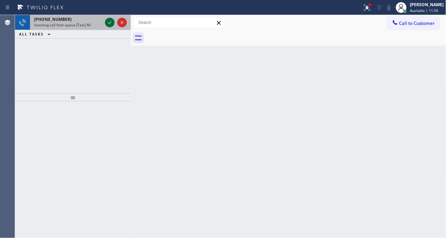
click at [107, 21] on icon at bounding box center [110, 22] width 8 height 8
click at [107, 25] on icon at bounding box center [110, 22] width 8 height 8
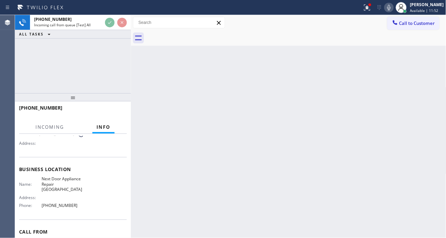
scroll to position [76, 0]
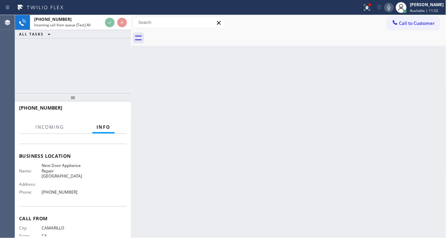
click at [60, 169] on span "Next Door Appliance Repair [GEOGRAPHIC_DATA]" at bounding box center [63, 171] width 42 height 16
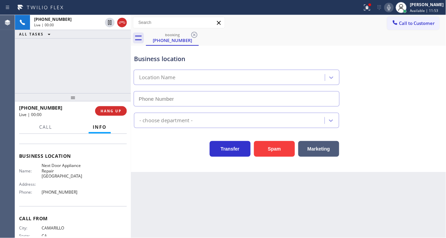
click at [60, 169] on span "Next Door Appliance Repair [GEOGRAPHIC_DATA]" at bounding box center [63, 171] width 42 height 16
type input "[PHONE_NUMBER]"
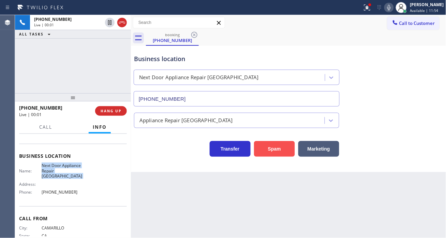
click at [265, 144] on button "Spam" at bounding box center [274, 149] width 41 height 16
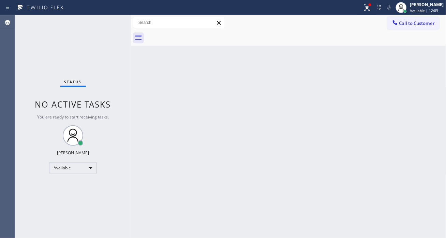
click at [110, 22] on div "Status No active tasks You are ready to start receiving tasks. [PERSON_NAME]" at bounding box center [73, 126] width 116 height 223
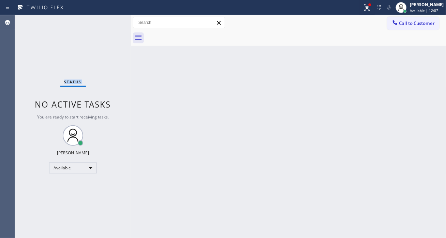
click at [110, 22] on div "Status No active tasks You are ready to start receiving tasks. [PERSON_NAME]" at bounding box center [73, 126] width 116 height 223
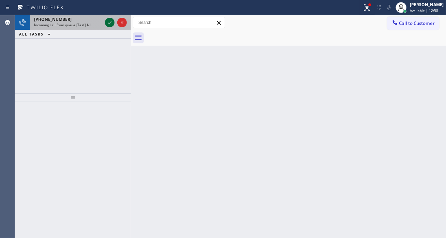
click at [110, 22] on icon at bounding box center [110, 22] width 8 height 8
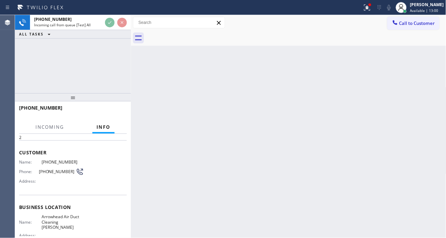
scroll to position [38, 0]
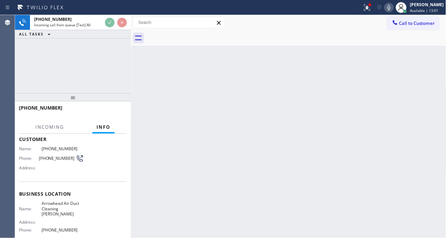
click at [65, 209] on span "Arrowhead Air Duct Cleaning [PERSON_NAME]" at bounding box center [63, 209] width 42 height 16
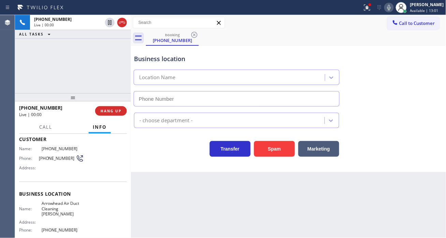
click at [65, 209] on span "Arrowhead Air Duct Cleaning [PERSON_NAME]" at bounding box center [63, 209] width 42 height 16
type input "[PHONE_NUMBER]"
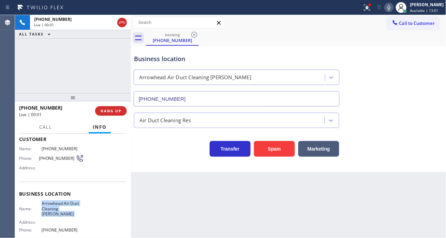
click at [65, 209] on span "Arrowhead Air Duct Cleaning [PERSON_NAME]" at bounding box center [63, 209] width 42 height 16
click at [272, 156] on button "Spam" at bounding box center [274, 149] width 41 height 16
click at [272, 153] on button "Spam" at bounding box center [274, 149] width 41 height 16
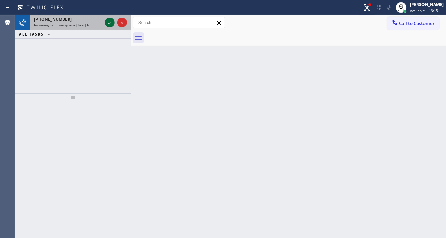
click at [109, 23] on icon at bounding box center [110, 22] width 8 height 8
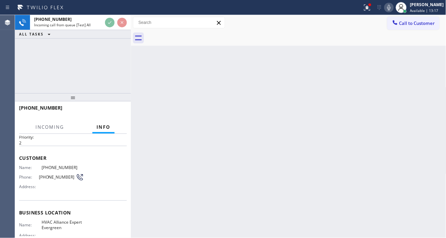
scroll to position [38, 0]
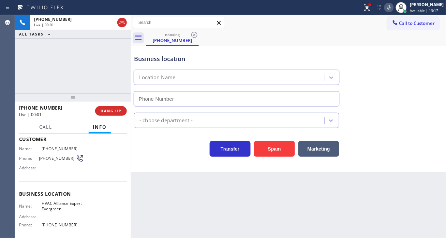
click at [61, 201] on span "HVAC Alliance Expert Evergreen" at bounding box center [63, 206] width 42 height 11
type input "[PHONE_NUMBER]"
click at [61, 201] on span "HVAC Alliance Expert Evergreen" at bounding box center [63, 206] width 42 height 11
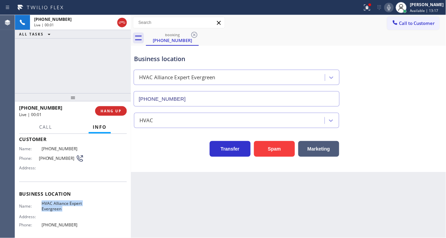
click at [61, 201] on span "HVAC Alliance Expert Evergreen" at bounding box center [63, 206] width 42 height 11
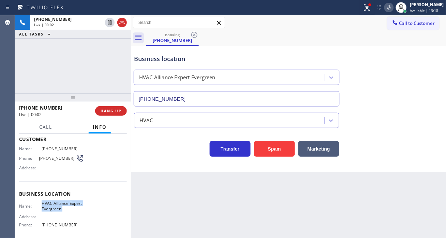
click at [61, 201] on span "HVAC Alliance Expert Evergreen" at bounding box center [63, 206] width 42 height 11
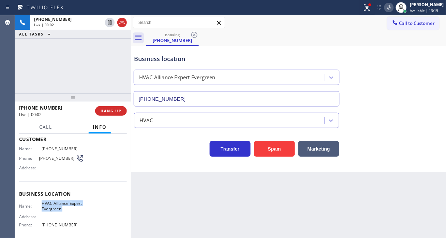
click at [61, 201] on span "HVAC Alliance Expert Evergreen" at bounding box center [63, 206] width 42 height 11
click at [277, 150] on button "Spam" at bounding box center [274, 149] width 41 height 16
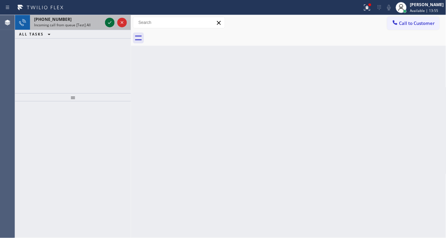
click at [110, 23] on icon at bounding box center [109, 22] width 3 height 3
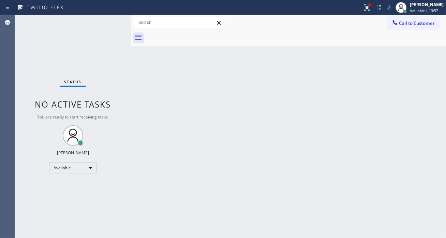
click at [111, 21] on div "Status No active tasks You are ready to start receiving tasks. [PERSON_NAME]" at bounding box center [73, 126] width 116 height 223
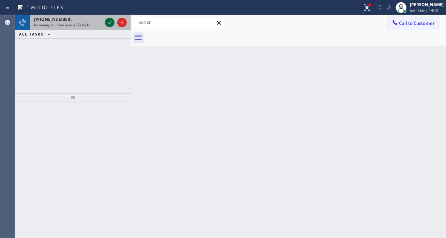
click at [111, 21] on icon at bounding box center [110, 22] width 8 height 8
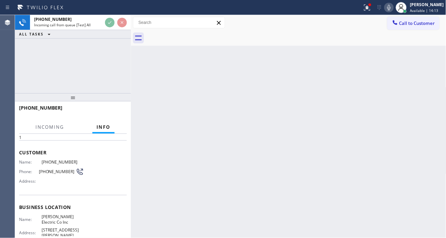
scroll to position [38, 0]
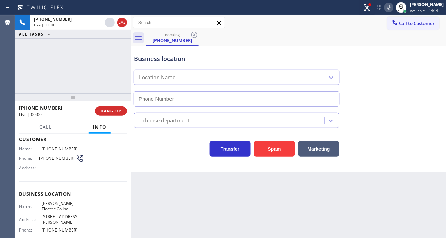
click at [63, 204] on span "[PERSON_NAME] Electric Co Inc" at bounding box center [63, 206] width 42 height 11
type input "[PHONE_NUMBER]"
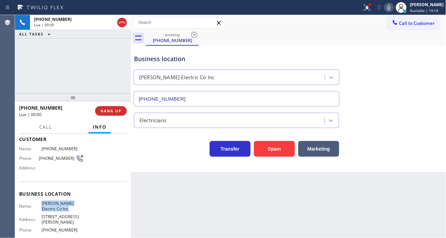
click at [63, 204] on span "[PERSON_NAME] Electric Co Inc" at bounding box center [63, 206] width 42 height 11
drag, startPoint x: 63, startPoint y: 204, endPoint x: 72, endPoint y: 198, distance: 10.8
click at [63, 205] on span "[PERSON_NAME] Electric Co Inc" at bounding box center [63, 206] width 42 height 11
click at [108, 108] on span "HANG UP" at bounding box center [111, 110] width 21 height 5
click at [109, 110] on span "HANG UP" at bounding box center [111, 110] width 21 height 5
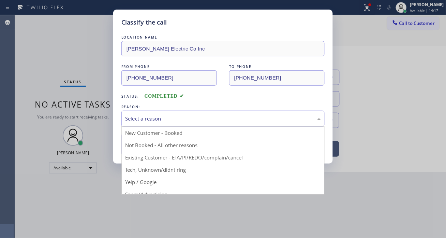
click at [144, 123] on div "Select a reason" at bounding box center [222, 119] width 203 height 16
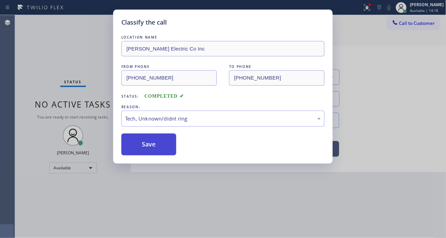
click at [154, 144] on button "Save" at bounding box center [148, 144] width 55 height 22
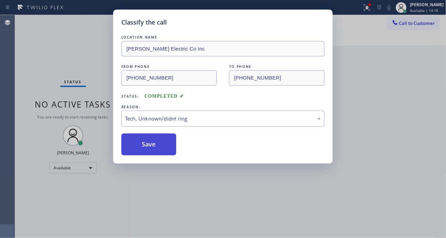
click at [154, 144] on button "Save" at bounding box center [148, 144] width 55 height 22
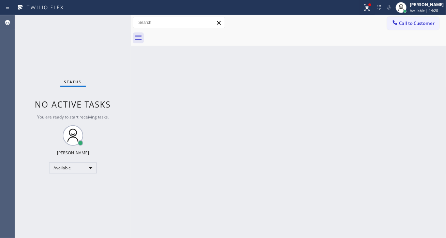
click at [106, 20] on div "Status No active tasks You are ready to start receiving tasks. [PERSON_NAME]" at bounding box center [73, 126] width 116 height 223
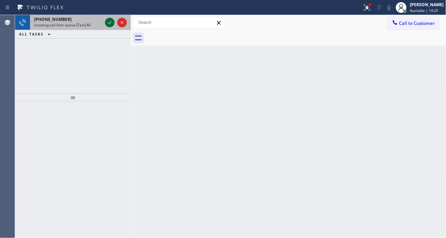
click at [106, 20] on icon at bounding box center [110, 22] width 8 height 8
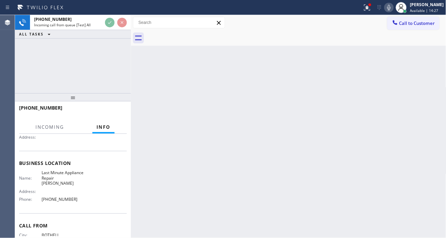
scroll to position [76, 0]
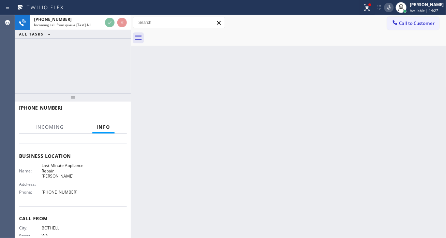
click at [56, 168] on span "Last Minute Appliance Repair [PERSON_NAME]" at bounding box center [63, 171] width 42 height 16
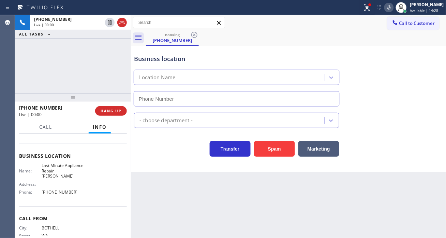
click at [56, 168] on span "Last Minute Appliance Repair [PERSON_NAME]" at bounding box center [63, 171] width 42 height 16
type input "[PHONE_NUMBER]"
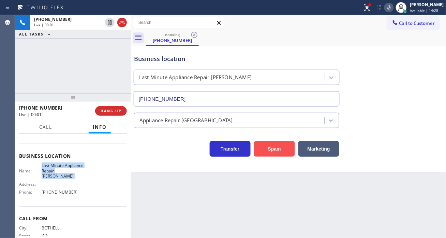
click at [270, 150] on button "Spam" at bounding box center [274, 149] width 41 height 16
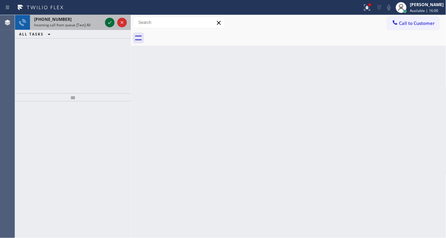
click at [107, 24] on icon at bounding box center [110, 22] width 8 height 8
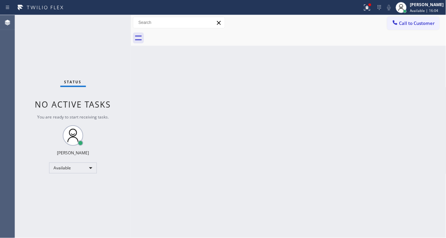
click at [107, 24] on div "Status No active tasks You are ready to start receiving tasks. [PERSON_NAME]" at bounding box center [73, 126] width 116 height 223
click at [108, 24] on div "Status No active tasks You are ready to start receiving tasks. [PERSON_NAME]" at bounding box center [73, 126] width 116 height 223
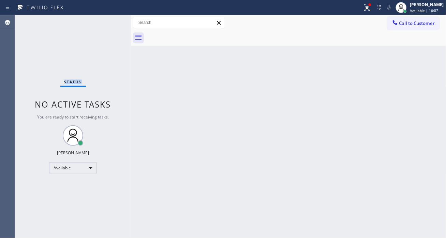
click at [108, 24] on div "Status No active tasks You are ready to start receiving tasks. [PERSON_NAME]" at bounding box center [73, 126] width 116 height 223
click at [107, 23] on div "Status No active tasks You are ready to start receiving tasks. [PERSON_NAME]" at bounding box center [73, 126] width 116 height 223
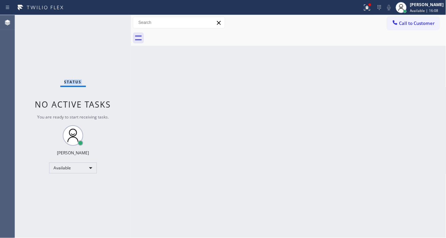
click at [107, 23] on div "Status No active tasks You are ready to start receiving tasks. [PERSON_NAME]" at bounding box center [73, 126] width 116 height 223
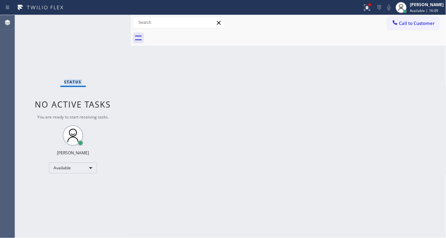
click at [107, 23] on div "Status No active tasks You are ready to start receiving tasks. [PERSON_NAME]" at bounding box center [73, 126] width 116 height 223
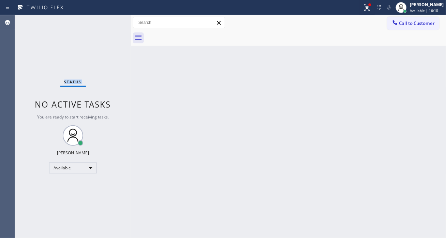
click at [107, 23] on div "Status No active tasks You are ready to start receiving tasks. [PERSON_NAME]" at bounding box center [73, 126] width 116 height 223
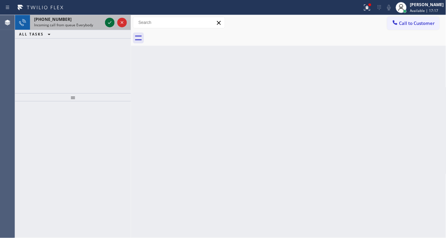
click at [107, 23] on icon at bounding box center [110, 22] width 8 height 8
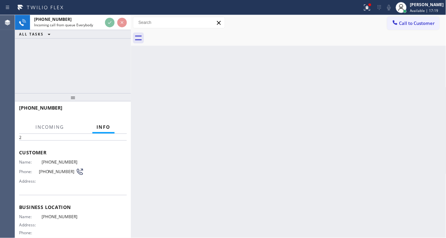
scroll to position [38, 0]
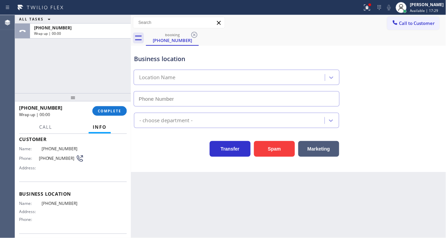
click at [430, 96] on div "Business location Location Name" at bounding box center [289, 76] width 312 height 62
click at [123, 112] on button "COMPLETE" at bounding box center [109, 111] width 34 height 10
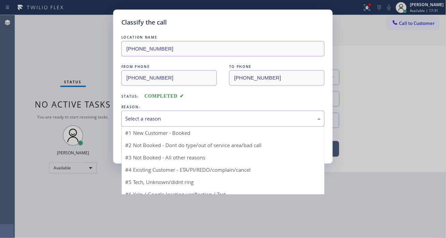
click at [181, 118] on div "Select a reason" at bounding box center [223, 119] width 196 height 8
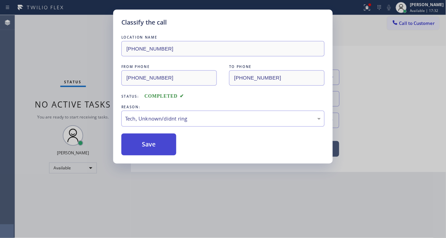
click at [169, 152] on button "Save" at bounding box center [148, 144] width 55 height 22
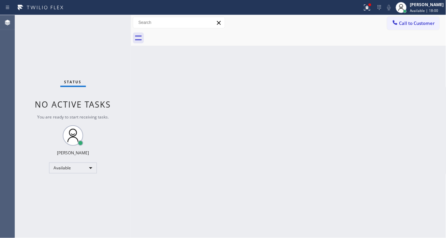
click at [429, 82] on div "Back to Dashboard Change Sender ID Customers Technicians Select a contact Outbo…" at bounding box center [289, 126] width 316 height 223
click at [368, 8] on div at bounding box center [367, 7] width 15 height 8
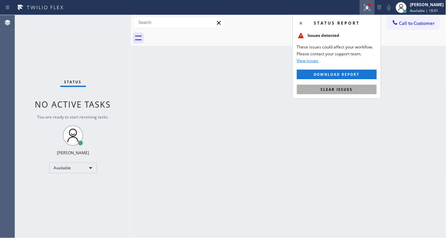
click at [360, 91] on button "Clear issues" at bounding box center [337, 90] width 80 height 10
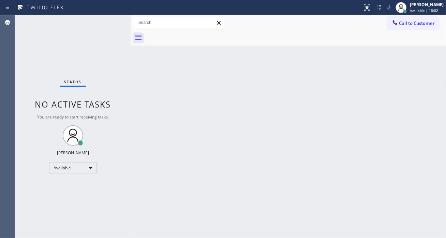
click at [112, 23] on div "Status No active tasks You are ready to start receiving tasks. [PERSON_NAME]" at bounding box center [73, 126] width 116 height 223
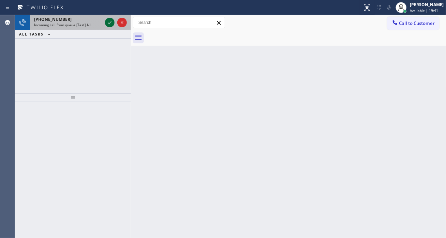
click at [112, 23] on icon at bounding box center [110, 22] width 8 height 8
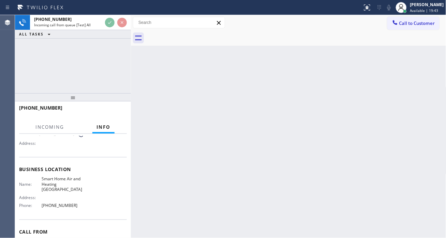
scroll to position [76, 0]
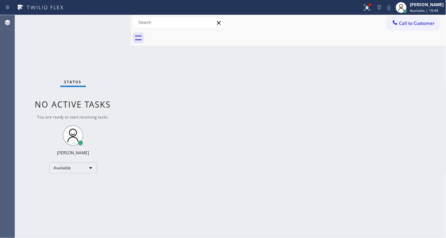
click at [107, 23] on div "Status No active tasks You are ready to start receiving tasks. [PERSON_NAME]" at bounding box center [73, 126] width 116 height 223
click at [370, 10] on icon at bounding box center [367, 7] width 8 height 8
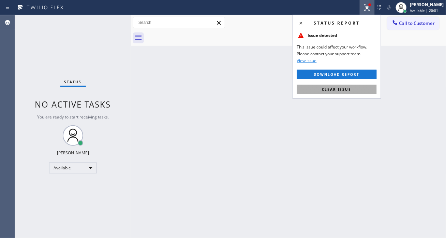
click at [361, 91] on button "Clear issue" at bounding box center [337, 90] width 80 height 10
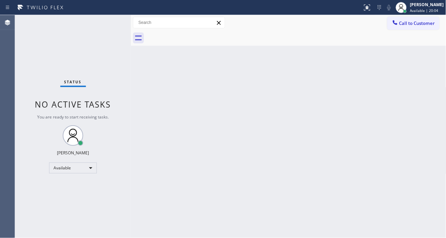
click at [107, 22] on div "Status No active tasks You are ready to start receiving tasks. [PERSON_NAME]" at bounding box center [73, 126] width 116 height 223
click at [109, 21] on div "Status No active tasks You are ready to start receiving tasks. [PERSON_NAME]" at bounding box center [73, 126] width 116 height 223
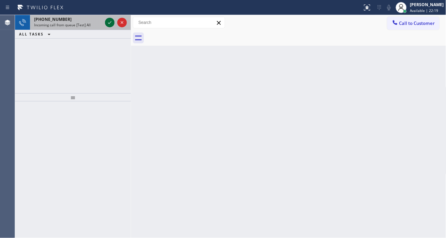
click at [109, 21] on icon at bounding box center [110, 22] width 8 height 8
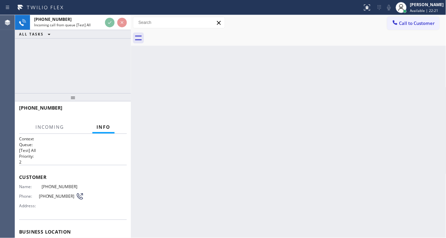
scroll to position [38, 0]
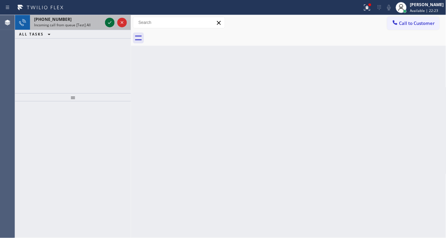
click at [108, 21] on icon at bounding box center [110, 22] width 8 height 8
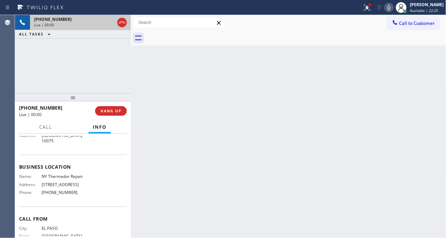
scroll to position [76, 0]
click at [67, 173] on span "NY Thermador Repair" at bounding box center [63, 175] width 42 height 5
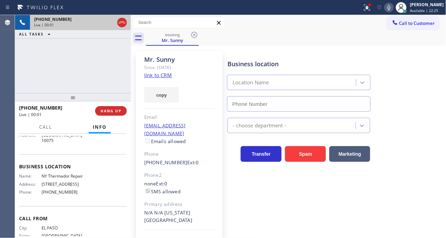
click at [67, 173] on span "NY Thermador Repair" at bounding box center [63, 175] width 42 height 5
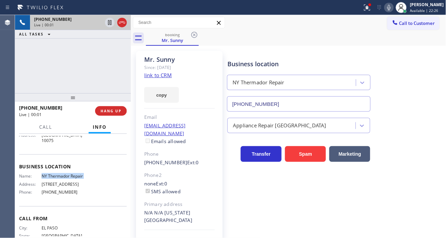
type input "[PHONE_NUMBER]"
click at [160, 76] on link "link to CRM" at bounding box center [158, 75] width 28 height 7
click at [75, 64] on div "[PHONE_NUMBER] Live | 00:04 ALL TASKS ALL TASKS ACTIVE TASKS TASKS IN WRAP UP" at bounding box center [73, 54] width 116 height 78
click at [372, 11] on icon at bounding box center [367, 7] width 8 height 8
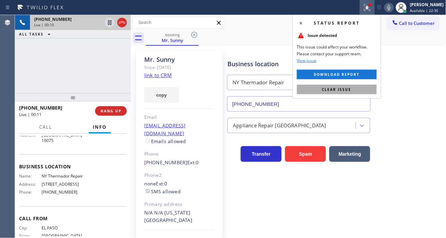
click at [359, 91] on button "Clear issue" at bounding box center [337, 90] width 80 height 10
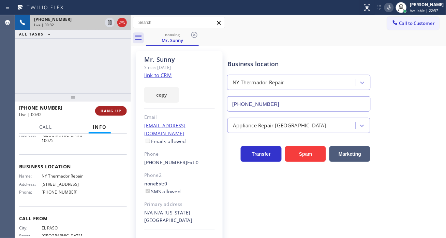
click at [110, 114] on button "HANG UP" at bounding box center [111, 111] width 32 height 10
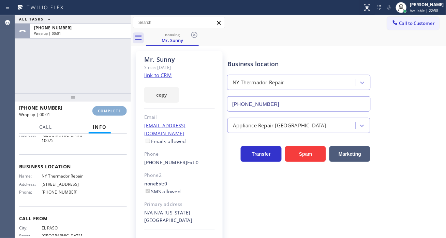
click at [110, 114] on div "Classify the call LOCATION NAME Synergy Home Services [GEOGRAPHIC_DATA] FROM PH…" at bounding box center [230, 126] width 431 height 223
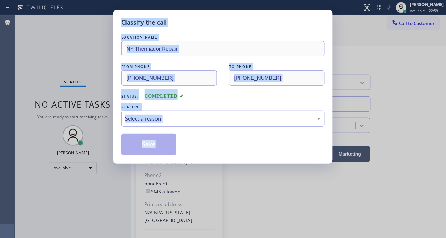
click at [110, 114] on div "Classify the call LOCATION NAME NY Thermador Repair FROM PHONE [PHONE_NUMBER] T…" at bounding box center [223, 119] width 446 height 238
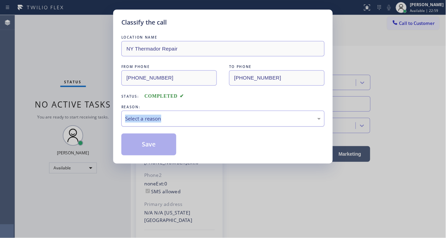
click at [146, 116] on div "Select a reason" at bounding box center [223, 119] width 196 height 8
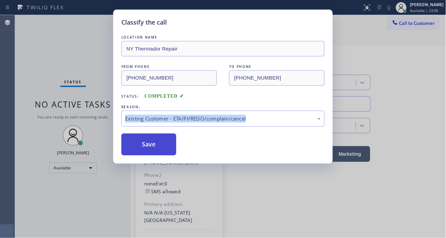
click at [171, 148] on button "Save" at bounding box center [148, 144] width 55 height 22
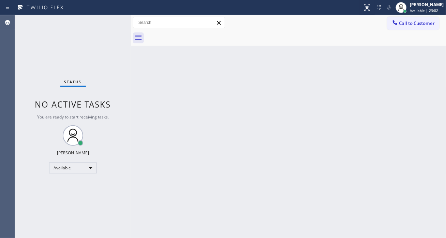
click at [103, 21] on div "Status No active tasks You are ready to start receiving tasks. [PERSON_NAME]" at bounding box center [73, 126] width 116 height 223
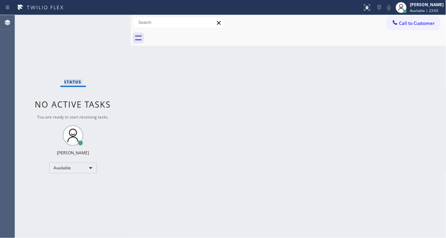
click at [103, 21] on div "Status No active tasks You are ready to start receiving tasks. [PERSON_NAME]" at bounding box center [73, 126] width 116 height 223
click at [110, 19] on div "Status No active tasks You are ready to start receiving tasks. [PERSON_NAME]" at bounding box center [73, 126] width 116 height 223
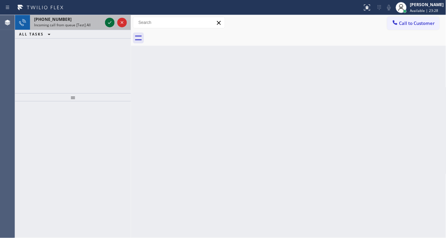
click at [110, 19] on icon at bounding box center [110, 22] width 8 height 8
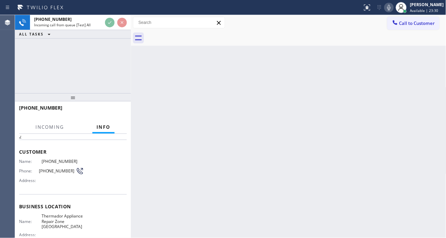
scroll to position [38, 0]
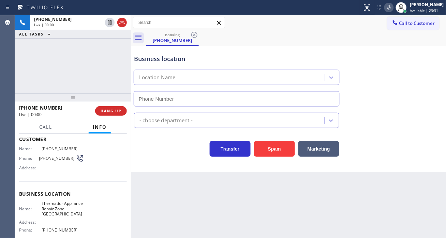
click at [65, 212] on span "Thermador Appliance Repair Zone [GEOGRAPHIC_DATA]" at bounding box center [63, 209] width 42 height 16
type input "[PHONE_NUMBER]"
drag, startPoint x: 65, startPoint y: 212, endPoint x: 77, endPoint y: 212, distance: 11.9
click at [70, 212] on span "Thermador Appliance Repair Zone [GEOGRAPHIC_DATA]" at bounding box center [63, 209] width 42 height 16
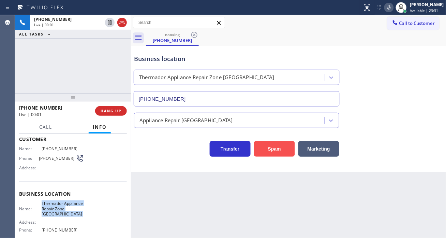
click at [281, 150] on button "Spam" at bounding box center [274, 149] width 41 height 16
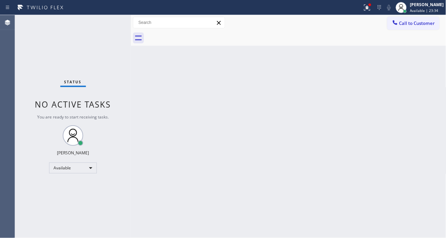
click at [107, 24] on div "Status No active tasks You are ready to start receiving tasks. [PERSON_NAME]" at bounding box center [73, 126] width 116 height 223
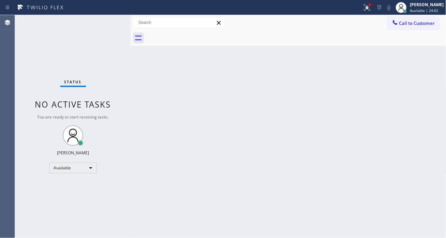
click at [417, 94] on div "Back to Dashboard Change Sender ID Customers Technicians Select a contact Outbo…" at bounding box center [289, 126] width 316 height 223
click at [374, 12] on button at bounding box center [367, 7] width 15 height 15
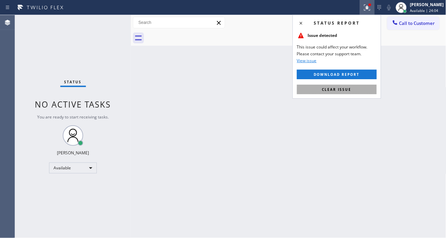
click at [356, 91] on button "Clear issue" at bounding box center [337, 90] width 80 height 10
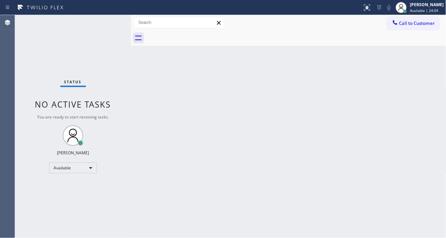
click at [103, 21] on div "Status No active tasks You are ready to start receiving tasks. [PERSON_NAME]" at bounding box center [73, 126] width 116 height 223
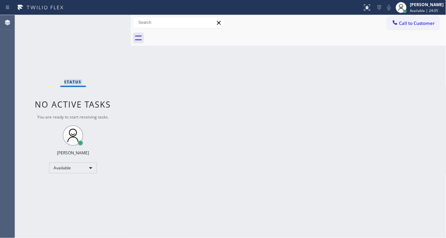
click at [103, 21] on div "Status No active tasks You are ready to start receiving tasks. [PERSON_NAME]" at bounding box center [73, 126] width 116 height 223
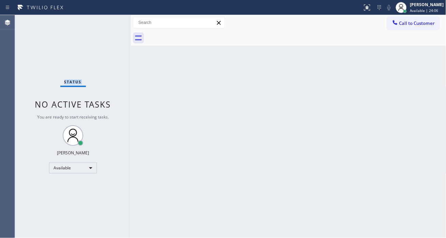
click at [103, 21] on div "Status No active tasks You are ready to start receiving tasks. [PERSON_NAME]" at bounding box center [73, 126] width 116 height 223
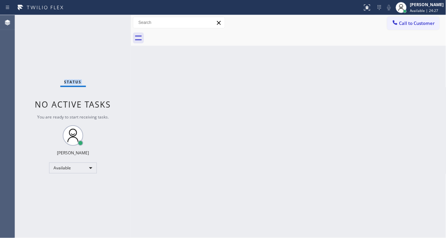
click at [103, 21] on div "Status No active tasks You are ready to start receiving tasks. [PERSON_NAME]" at bounding box center [73, 126] width 116 height 223
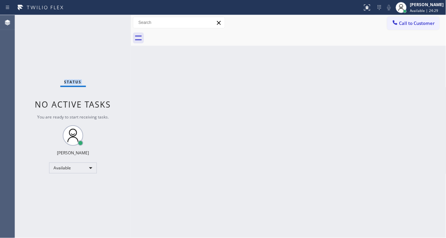
click at [103, 21] on div "Status No active tasks You are ready to start receiving tasks. [PERSON_NAME]" at bounding box center [73, 126] width 116 height 223
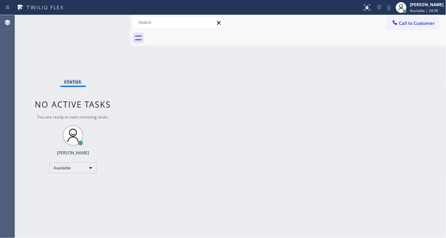
click at [103, 21] on div "Status No active tasks You are ready to start receiving tasks. [PERSON_NAME]" at bounding box center [73, 126] width 116 height 223
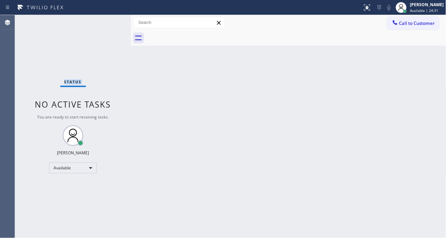
click at [103, 21] on div "Status No active tasks You are ready to start receiving tasks. [PERSON_NAME]" at bounding box center [73, 126] width 116 height 223
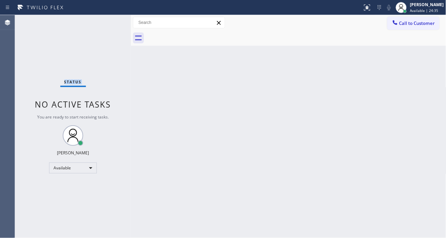
click at [103, 21] on div "Status No active tasks You are ready to start receiving tasks. [PERSON_NAME]" at bounding box center [73, 126] width 116 height 223
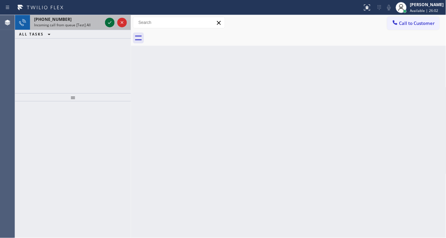
click at [107, 21] on icon at bounding box center [110, 22] width 8 height 8
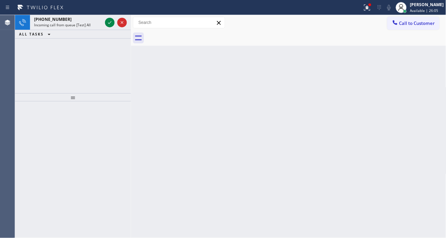
click at [110, 22] on icon at bounding box center [110, 22] width 8 height 8
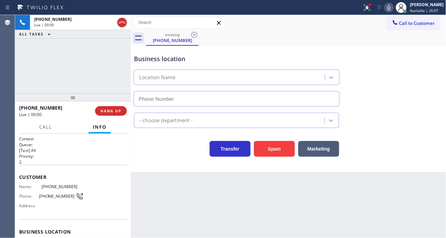
type input "[PHONE_NUMBER]"
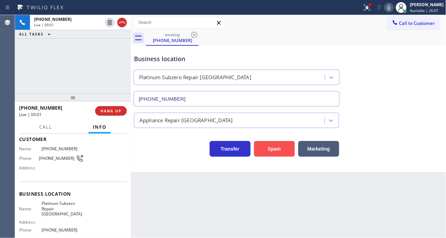
click at [276, 149] on button "Spam" at bounding box center [274, 149] width 41 height 16
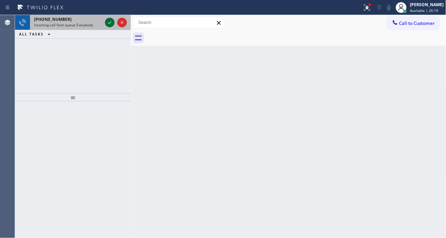
click at [109, 24] on icon at bounding box center [110, 22] width 8 height 8
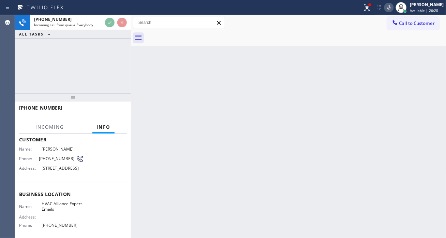
scroll to position [38, 0]
click at [62, 211] on span "HVAC Alliance Expert Emails" at bounding box center [63, 206] width 42 height 11
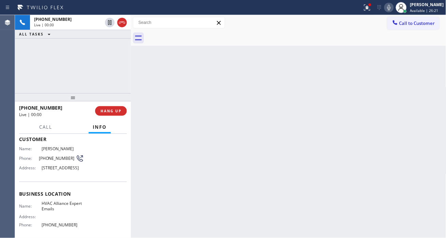
click at [62, 211] on span "HVAC Alliance Expert Emails" at bounding box center [63, 206] width 42 height 11
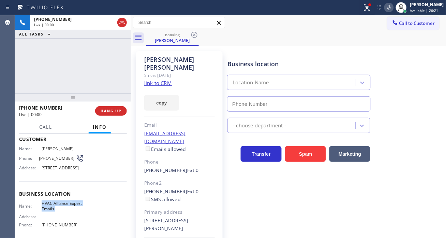
click at [62, 211] on span "HVAC Alliance Expert Emails" at bounding box center [63, 206] width 42 height 11
type input "[PHONE_NUMBER]"
click at [62, 211] on span "HVAC Alliance Expert Emails" at bounding box center [63, 206] width 42 height 11
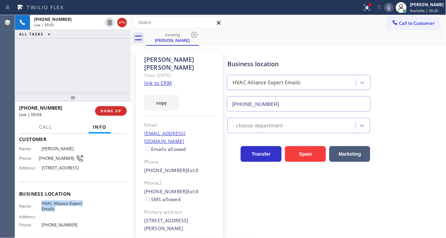
click at [165, 79] on link "link to CRM" at bounding box center [158, 82] width 28 height 7
click at [59, 159] on span "[PHONE_NUMBER]" at bounding box center [57, 158] width 37 height 5
click at [327, 31] on div "booking [PERSON_NAME]" at bounding box center [296, 37] width 301 height 15
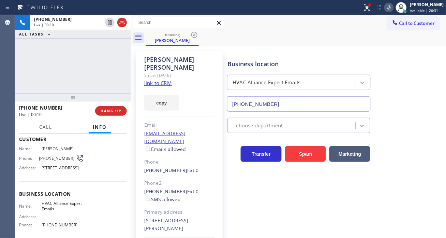
click at [58, 211] on span "HVAC Alliance Expert Emails" at bounding box center [63, 206] width 42 height 11
click at [116, 69] on div "[PHONE_NUMBER] Live | 02:39 ALL TASKS ALL TASKS ACTIVE TASKS TASKS IN WRAP UP" at bounding box center [73, 54] width 116 height 78
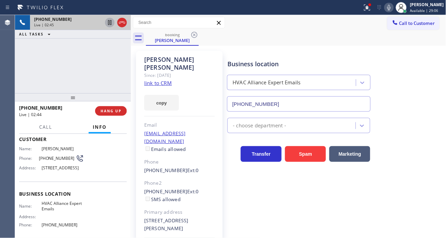
click at [108, 23] on icon at bounding box center [109, 22] width 3 height 5
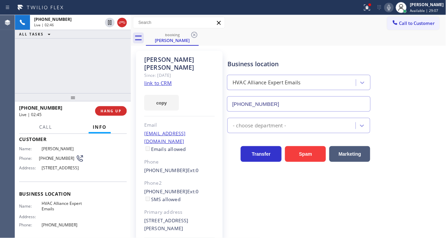
click at [393, 4] on icon at bounding box center [389, 7] width 8 height 8
drag, startPoint x: 432, startPoint y: 88, endPoint x: 406, endPoint y: 69, distance: 31.7
click at [432, 88] on div "Business location HVAC Alliance Expert Emails [PHONE_NUMBER]" at bounding box center [335, 81] width 218 height 62
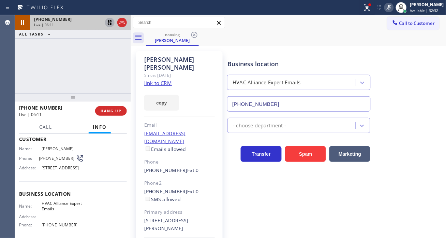
click at [108, 25] on icon at bounding box center [110, 22] width 8 height 8
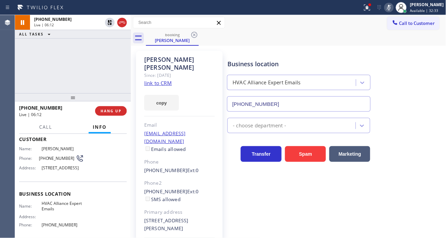
click at [393, 11] on icon at bounding box center [389, 7] width 8 height 8
click at [375, 8] on div at bounding box center [367, 7] width 15 height 8
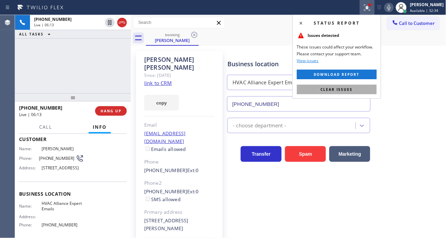
click at [369, 88] on button "Clear issues" at bounding box center [337, 90] width 80 height 10
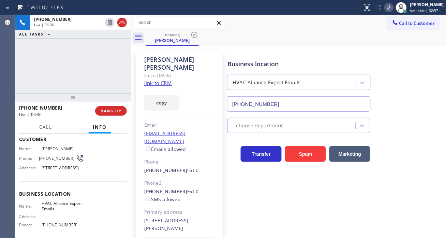
click at [418, 127] on div "- choose department -" at bounding box center [335, 124] width 218 height 18
click at [407, 11] on div at bounding box center [405, 11] width 3 height 3
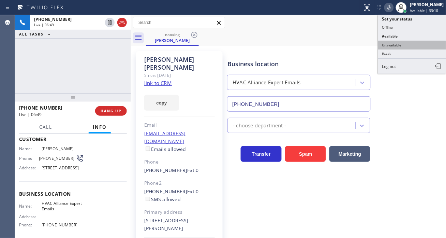
click at [407, 42] on button "Unavailable" at bounding box center [412, 45] width 68 height 9
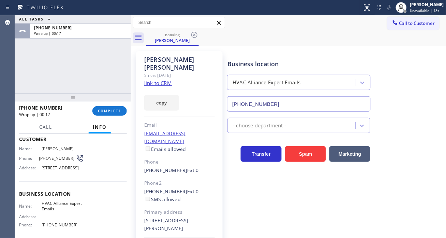
click at [73, 68] on div "ALL TASKS ALL TASKS ACTIVE TASKS TASKS IN WRAP UP [PHONE_NUMBER] Wrap up | 00:17" at bounding box center [73, 54] width 116 height 78
click at [121, 110] on button "COMPLETE" at bounding box center [109, 111] width 34 height 10
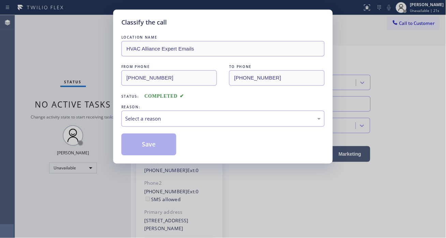
click at [197, 117] on div "Select a reason" at bounding box center [223, 119] width 196 height 8
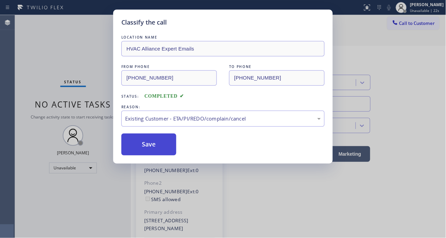
click at [167, 147] on button "Save" at bounding box center [148, 144] width 55 height 22
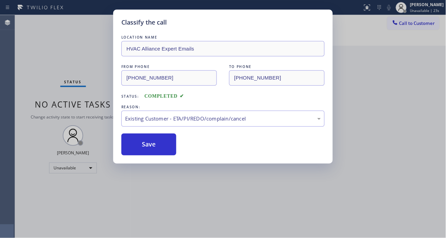
click at [424, 12] on div "Classify the call LOCATION NAME HVAC Alliance Expert Emails FROM PHONE [PHONE_N…" at bounding box center [223, 119] width 446 height 238
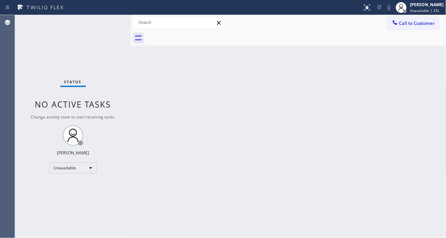
click at [424, 12] on span "Unavailable | 23s" at bounding box center [424, 10] width 29 height 5
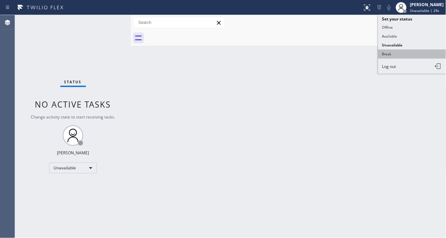
click at [412, 57] on button "Break" at bounding box center [412, 53] width 68 height 9
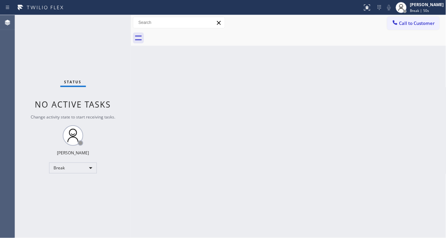
click at [422, 109] on div "Back to Dashboard Change Sender ID Customers Technicians Select a contact Outbo…" at bounding box center [289, 126] width 316 height 223
click at [427, 94] on div "Back to Dashboard Change Sender ID Customers Technicians Select a contact Outbo…" at bounding box center [289, 126] width 316 height 223
click at [425, 98] on div "Back to Dashboard Change Sender ID Customers Technicians Select a contact Outbo…" at bounding box center [289, 126] width 316 height 223
click at [418, 74] on div "Back to Dashboard Change Sender ID Customers Technicians Select a contact Outbo…" at bounding box center [289, 126] width 316 height 223
click at [106, 27] on div "Status No active tasks Change activity state to start receiving tasks. [PERSON_…" at bounding box center [73, 126] width 116 height 223
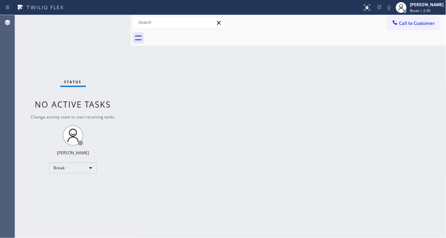
click at [106, 27] on div "Status No active tasks Change activity state to start receiving tasks. [PERSON_…" at bounding box center [73, 126] width 116 height 223
click at [104, 21] on div "Status No active tasks Change activity state to start receiving tasks. [PERSON_…" at bounding box center [73, 126] width 116 height 223
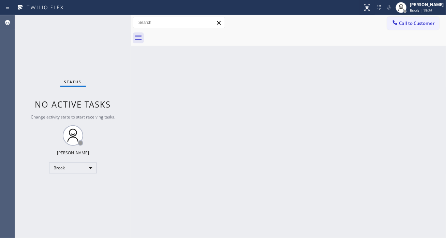
click at [428, 64] on div "Back to Dashboard Change Sender ID Customers Technicians Select a contact Outbo…" at bounding box center [289, 126] width 316 height 223
click at [106, 25] on div "Status No active tasks Change activity state to start receiving tasks. [PERSON_…" at bounding box center [73, 126] width 116 height 223
